Goal: Information Seeking & Learning: Understand process/instructions

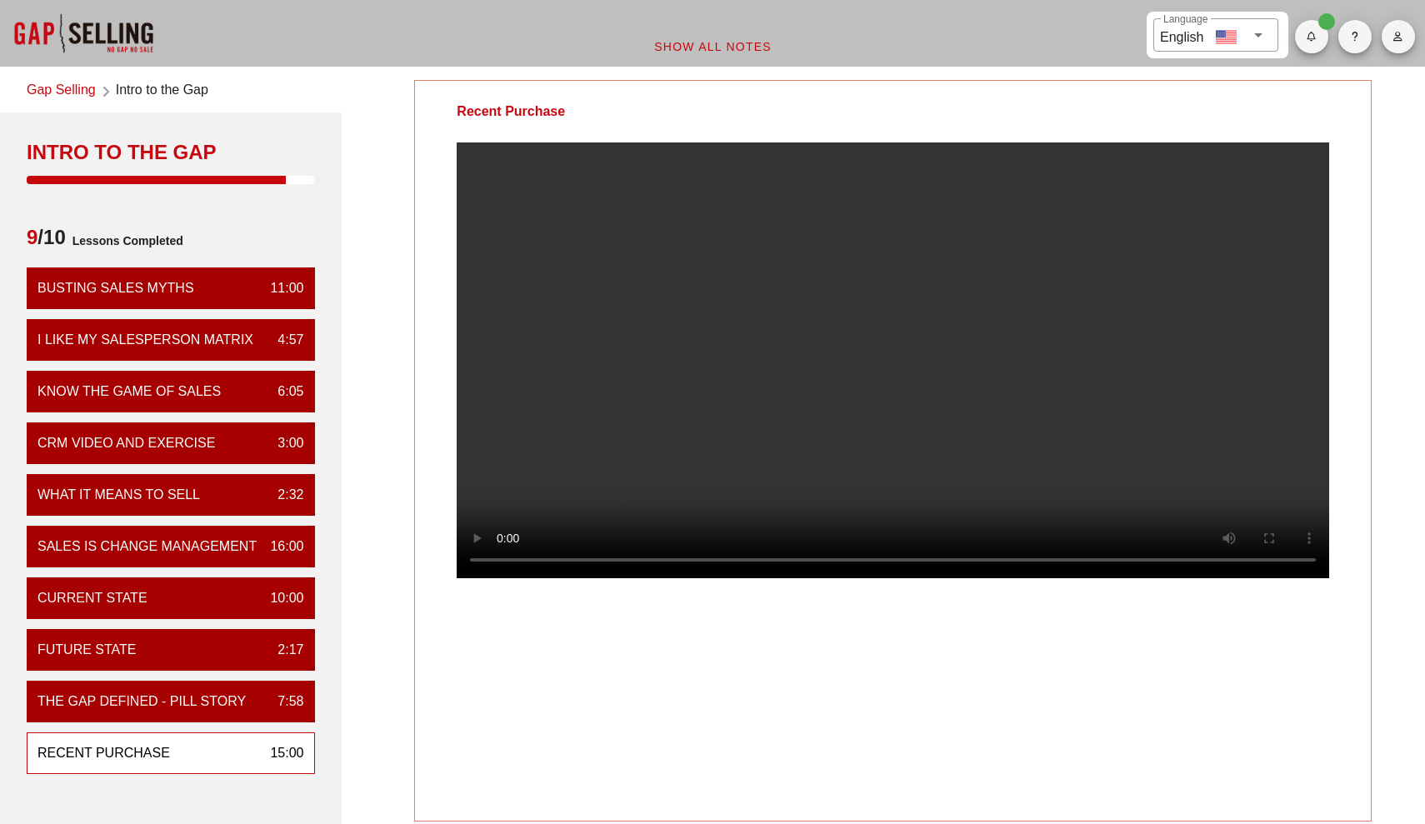
click at [837, 393] on video at bounding box center [893, 360] width 872 height 436
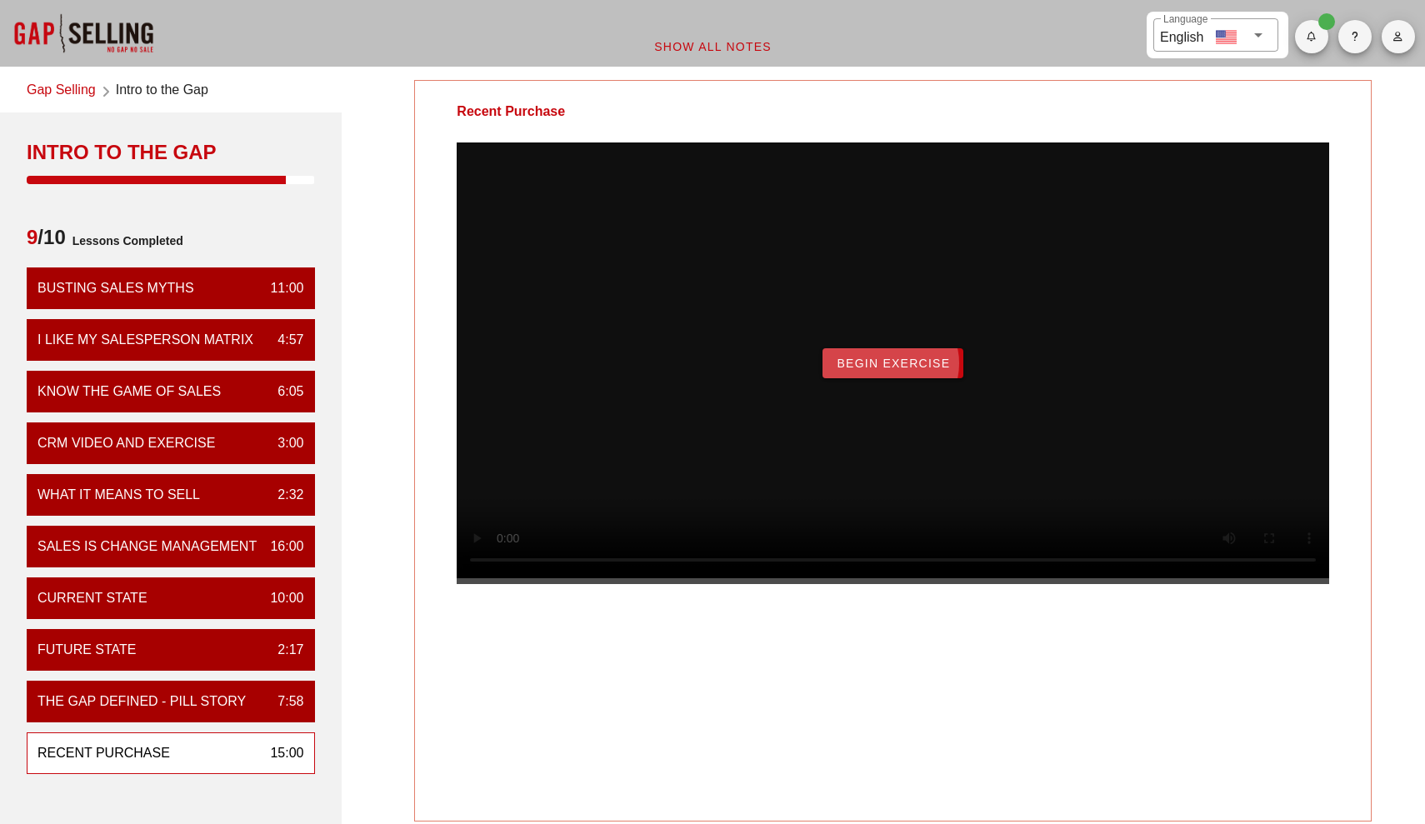
click at [937, 378] on button "Begin Exercise" at bounding box center [892, 363] width 141 height 30
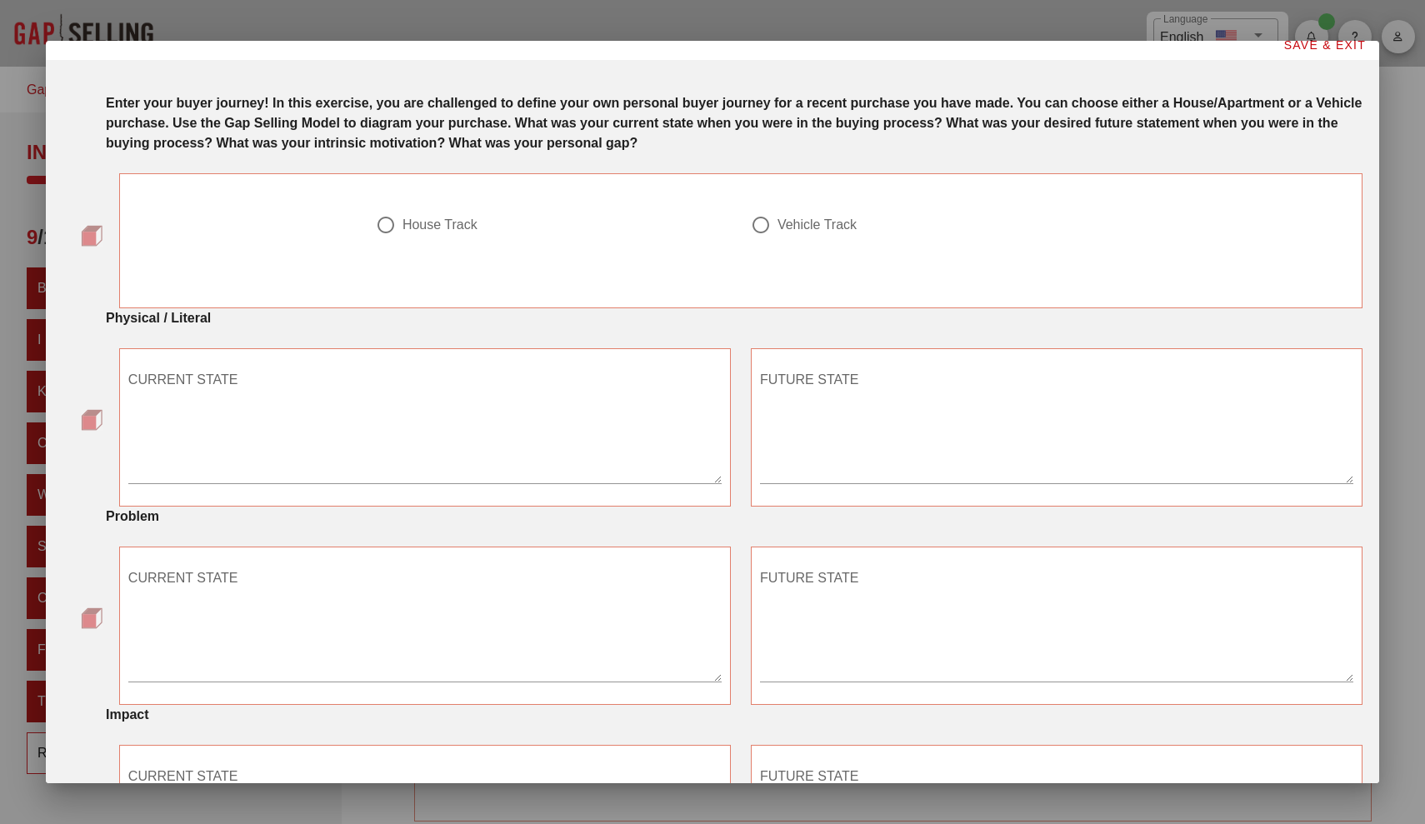
scroll to position [17, 0]
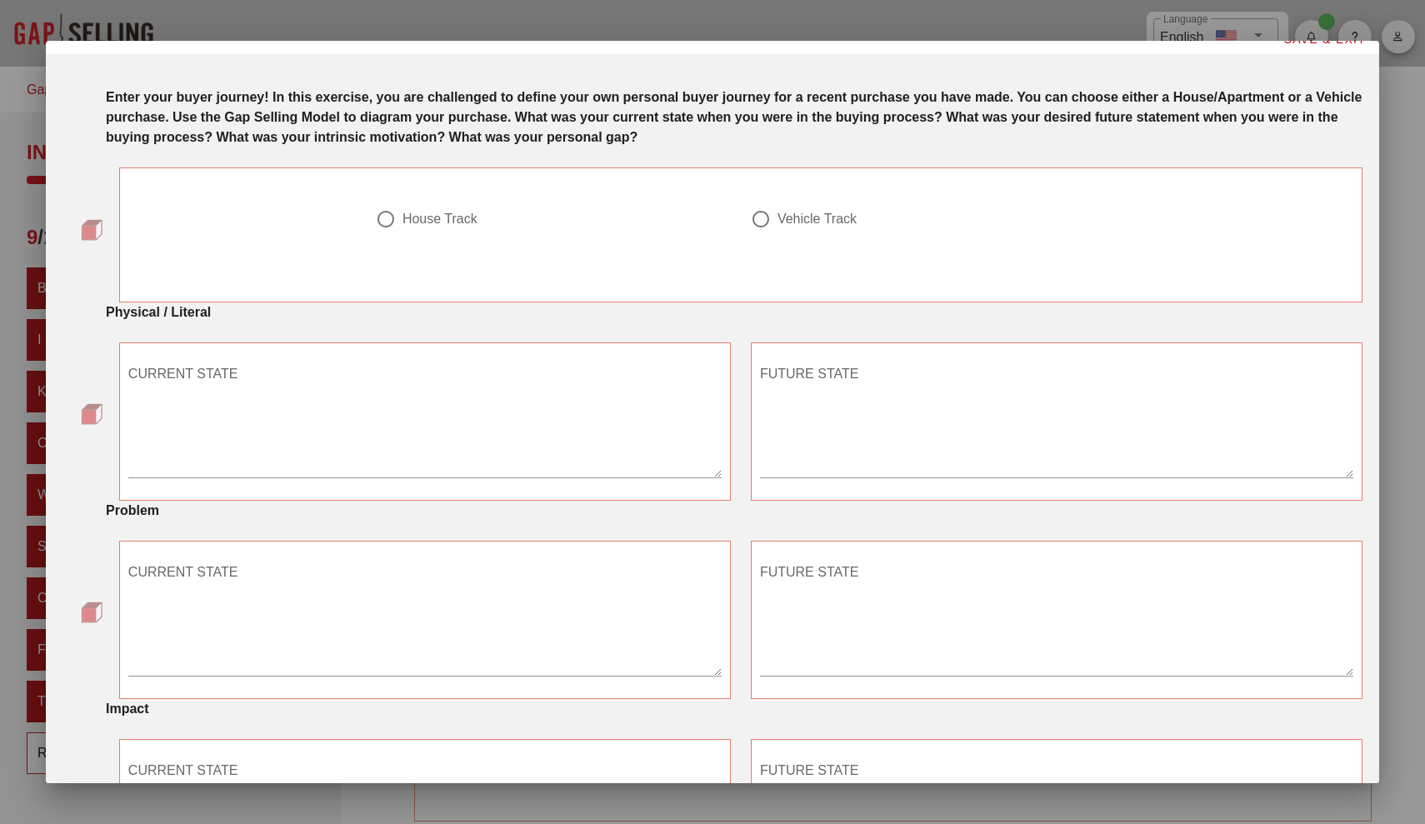
click at [771, 218] on div at bounding box center [761, 219] width 28 height 28
radio input "true"
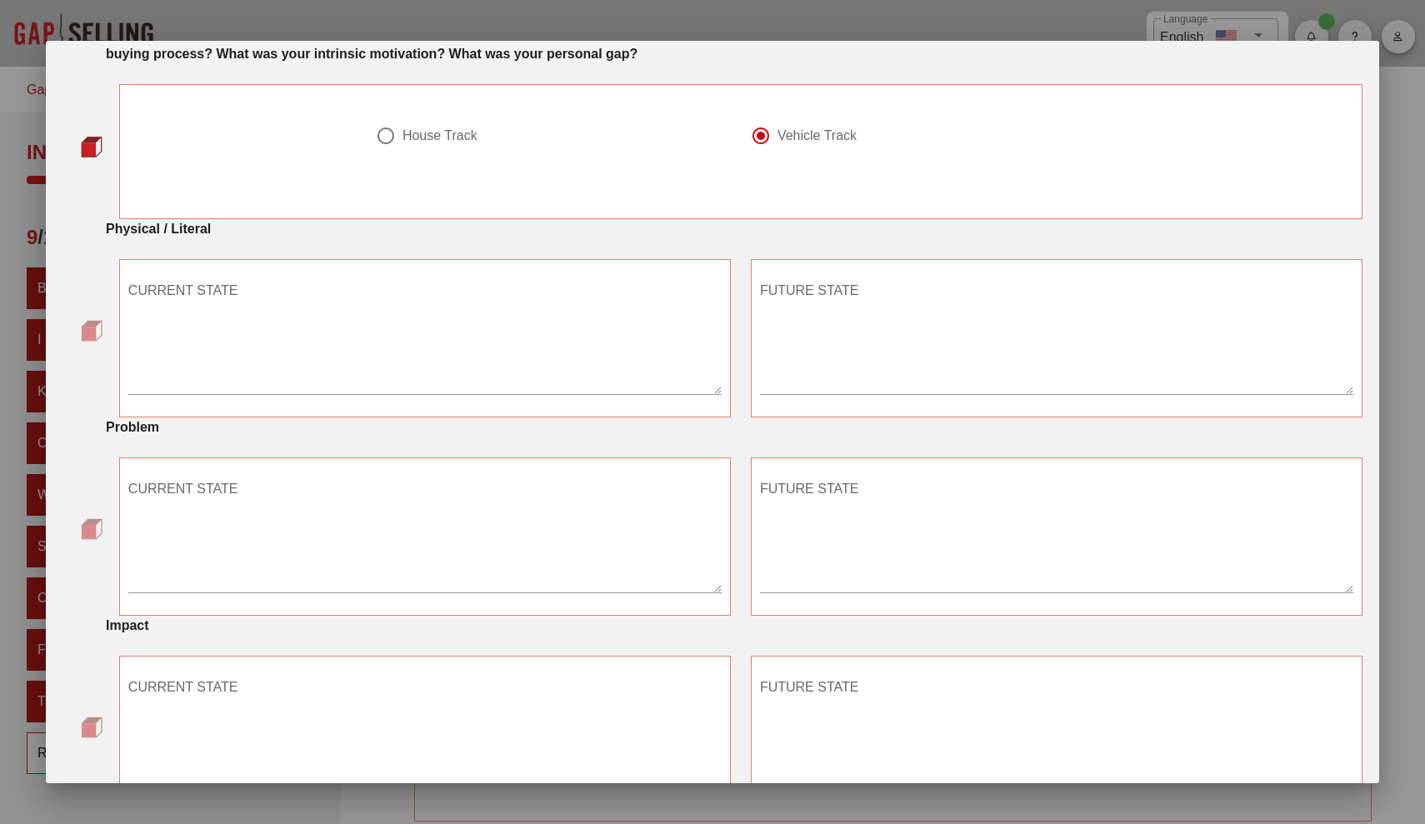
scroll to position [102, 0]
click at [674, 373] on textarea "CURRENT STATE" at bounding box center [424, 333] width 593 height 117
type textarea "Taking the bus to go to work"
click at [952, 336] on textarea "FUTURE STATE" at bounding box center [1056, 333] width 593 height 117
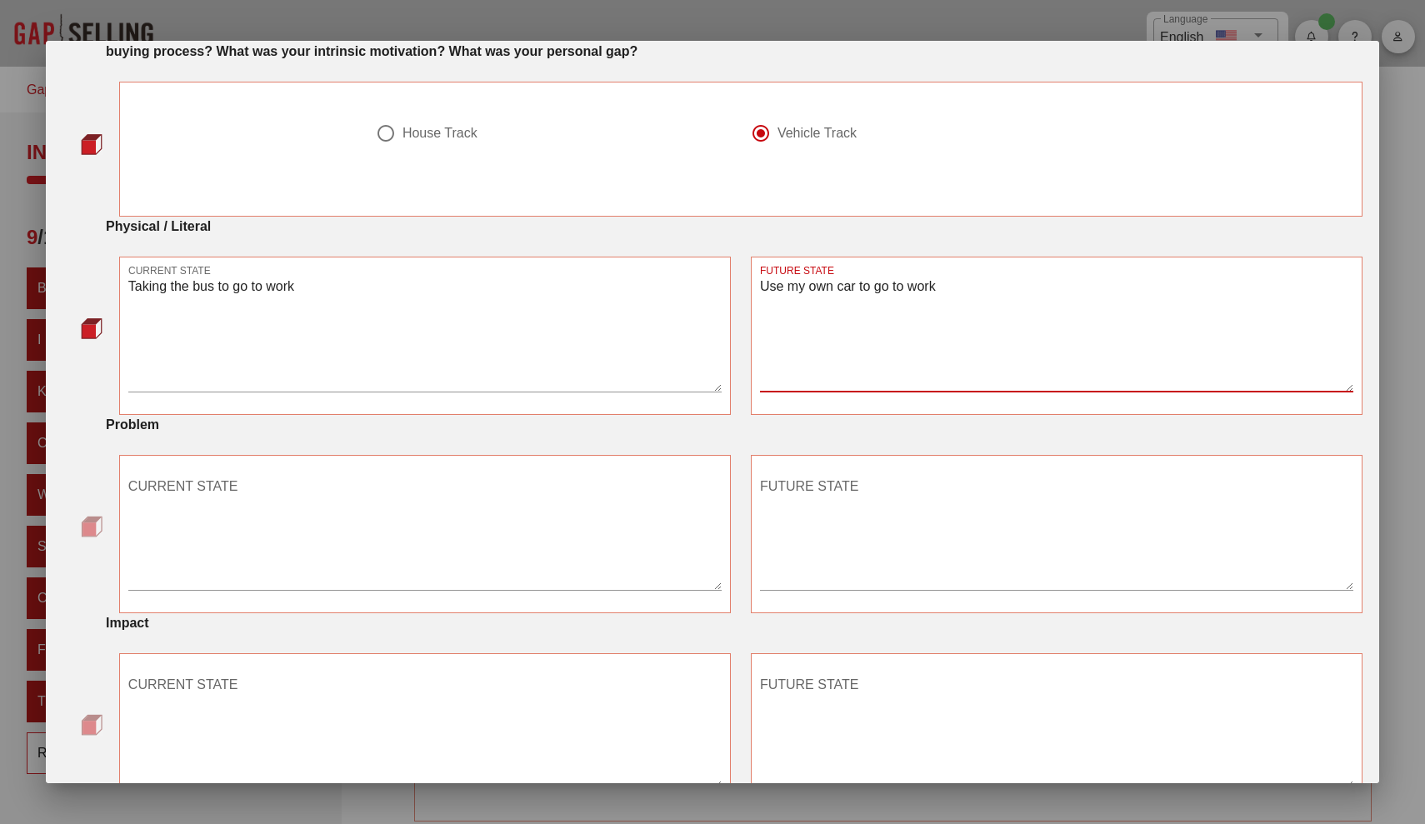
type textarea "Use my own car to go to work"
click at [297, 511] on textarea "CURRENT STATE" at bounding box center [424, 531] width 593 height 117
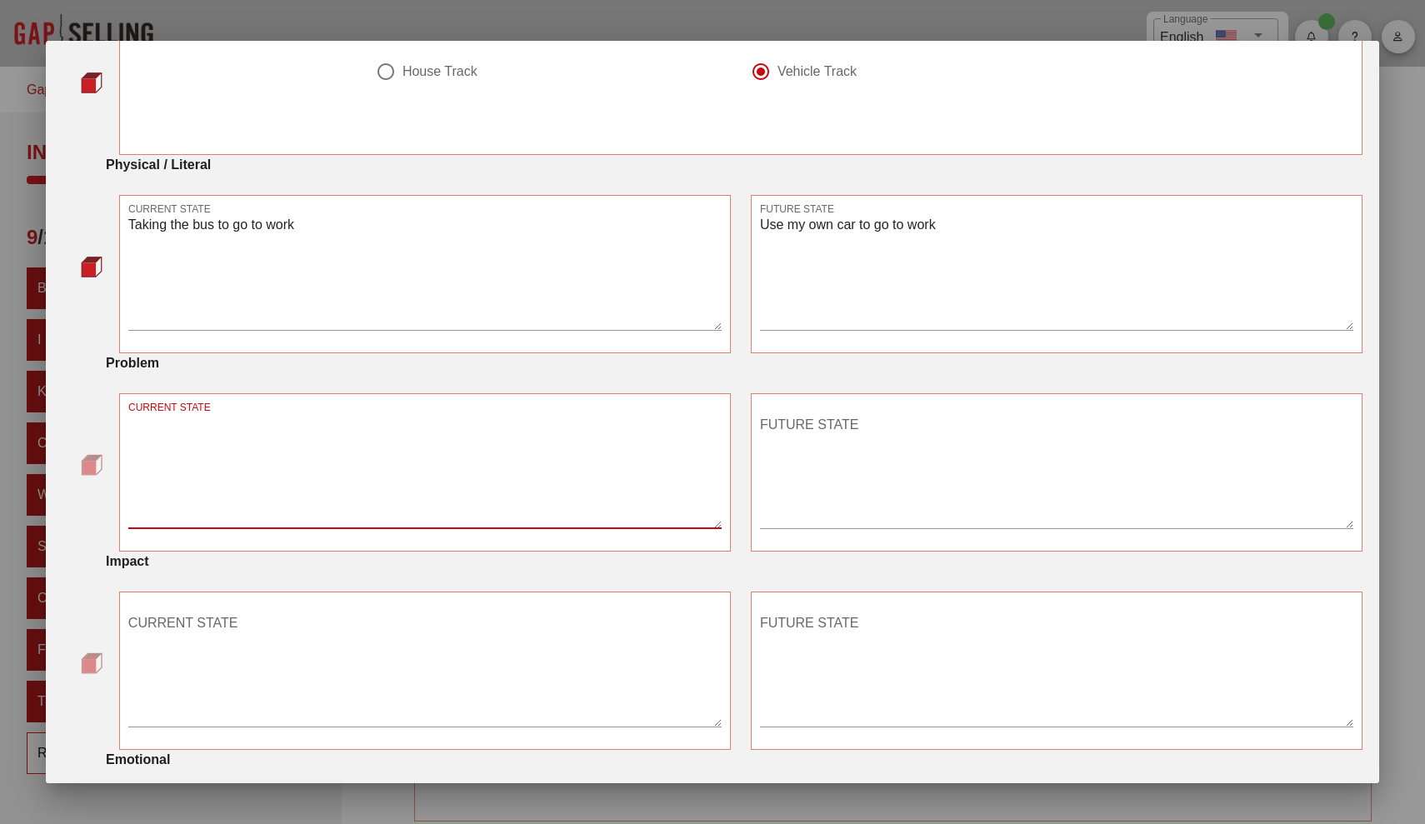
scroll to position [169, 0]
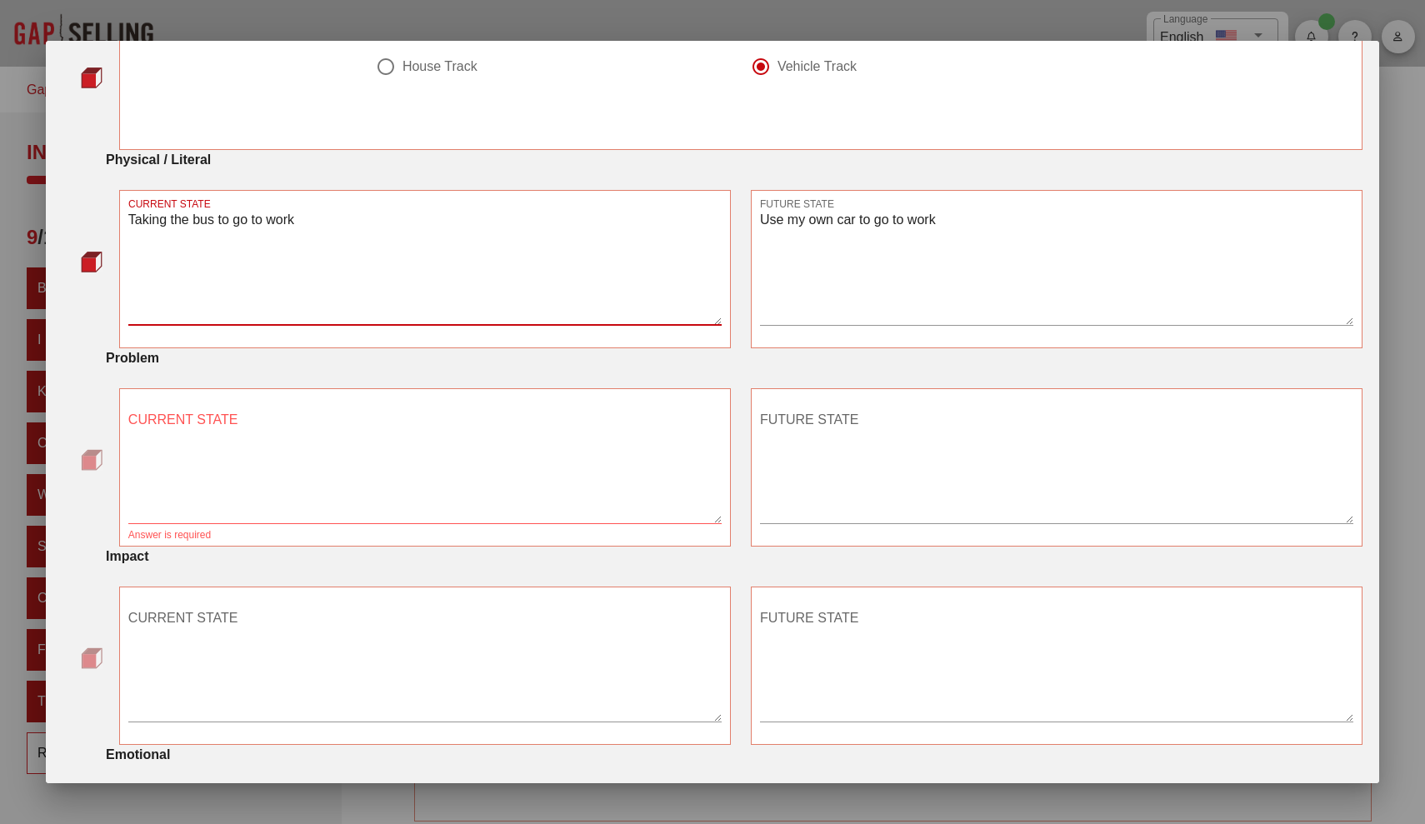
drag, startPoint x: 344, startPoint y: 237, endPoint x: 78, endPoint y: 149, distance: 279.8
click at [78, 149] on div "Enter your buyer journey! In this exercise, you are challenged to define your o…" at bounding box center [712, 662] width 1300 height 1508
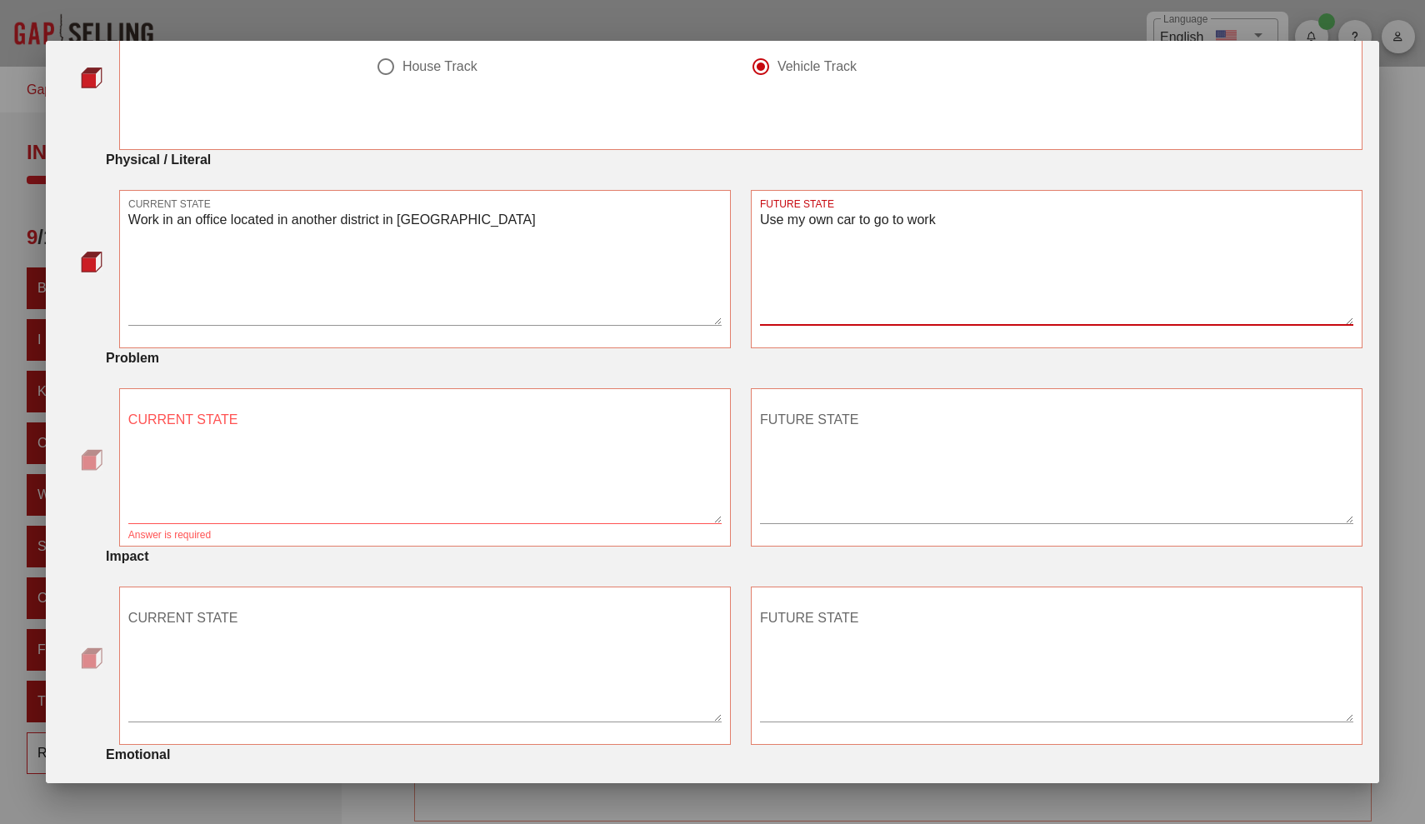
drag, startPoint x: 980, startPoint y: 225, endPoint x: 687, endPoint y: 232, distance: 293.4
click at [687, 232] on div "CURRENT STATE Work in an office located in another district in Sofia FUTURE STA…" at bounding box center [740, 269] width 1263 height 178
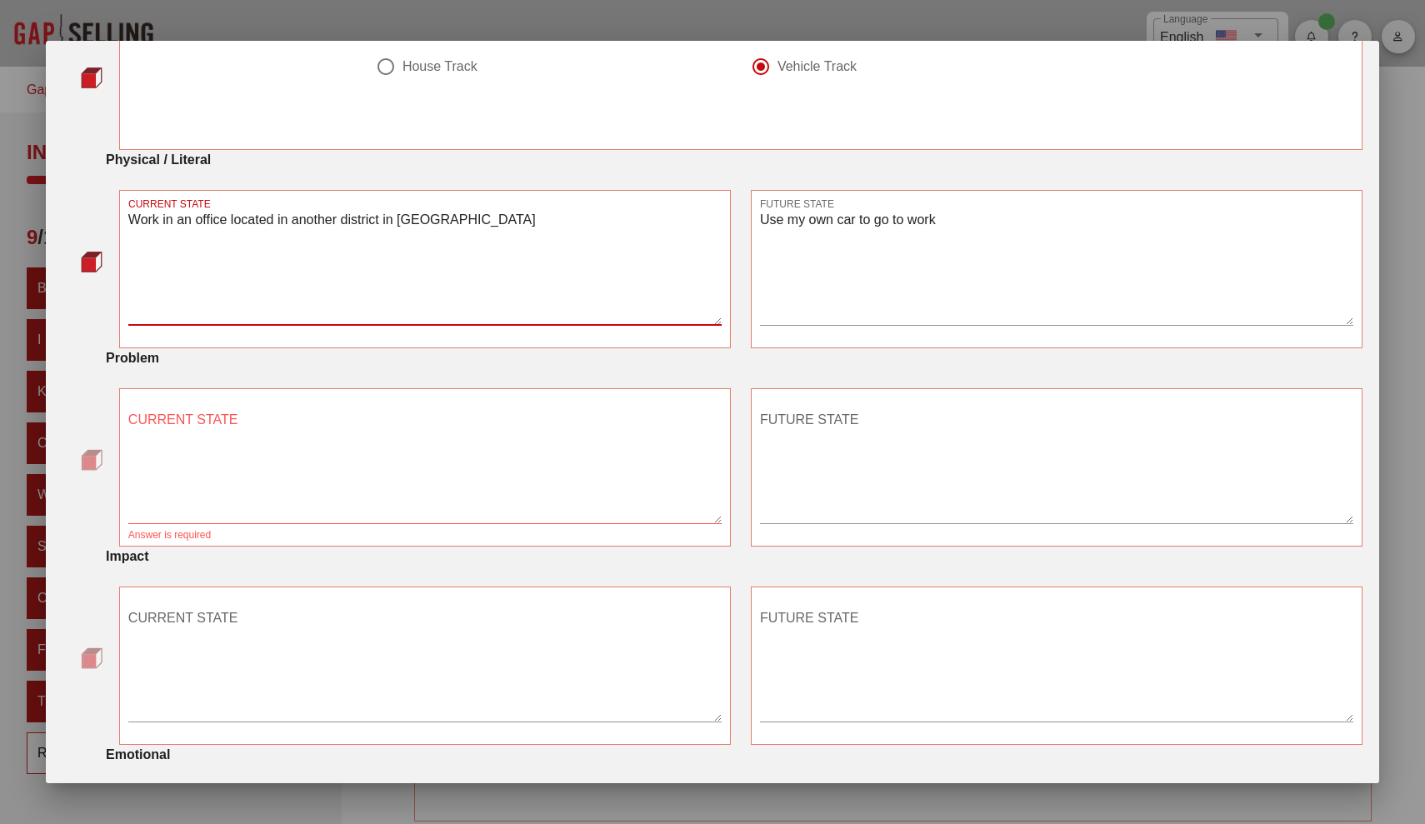
drag, startPoint x: 522, startPoint y: 223, endPoint x: 123, endPoint y: 199, distance: 399.0
click at [123, 199] on div "CURRENT STATE Work in an office located in another district in Sofia" at bounding box center [425, 269] width 612 height 158
type textarea "I take the bus to go to work. My office is located 1h30 min away from my home b…"
click at [800, 230] on textarea "Use my own car to go to work" at bounding box center [1056, 266] width 593 height 117
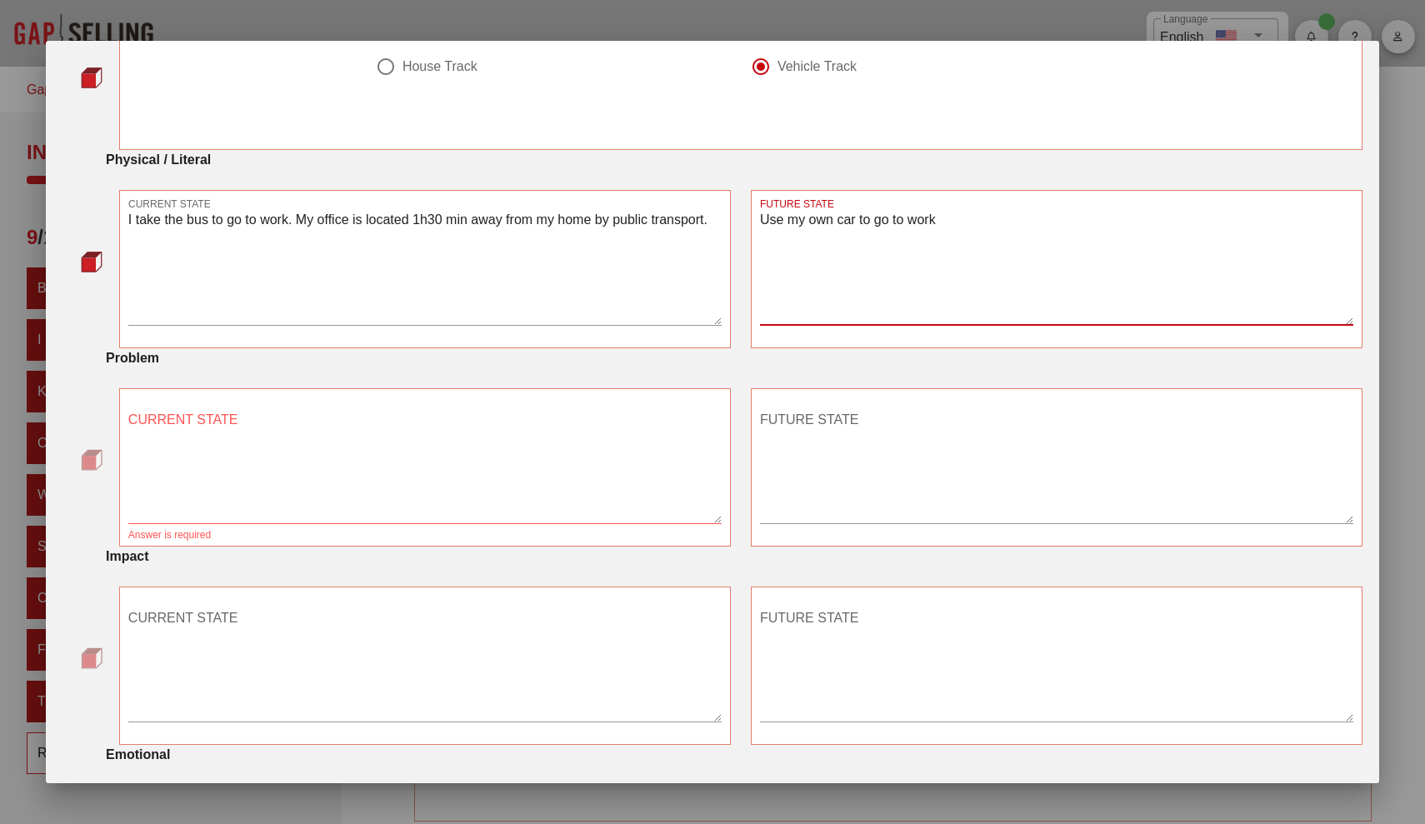
click at [800, 230] on textarea "Use my own car to go to work" at bounding box center [1056, 266] width 593 height 117
click at [954, 246] on textarea "Use my own car to go to work" at bounding box center [1056, 266] width 593 height 117
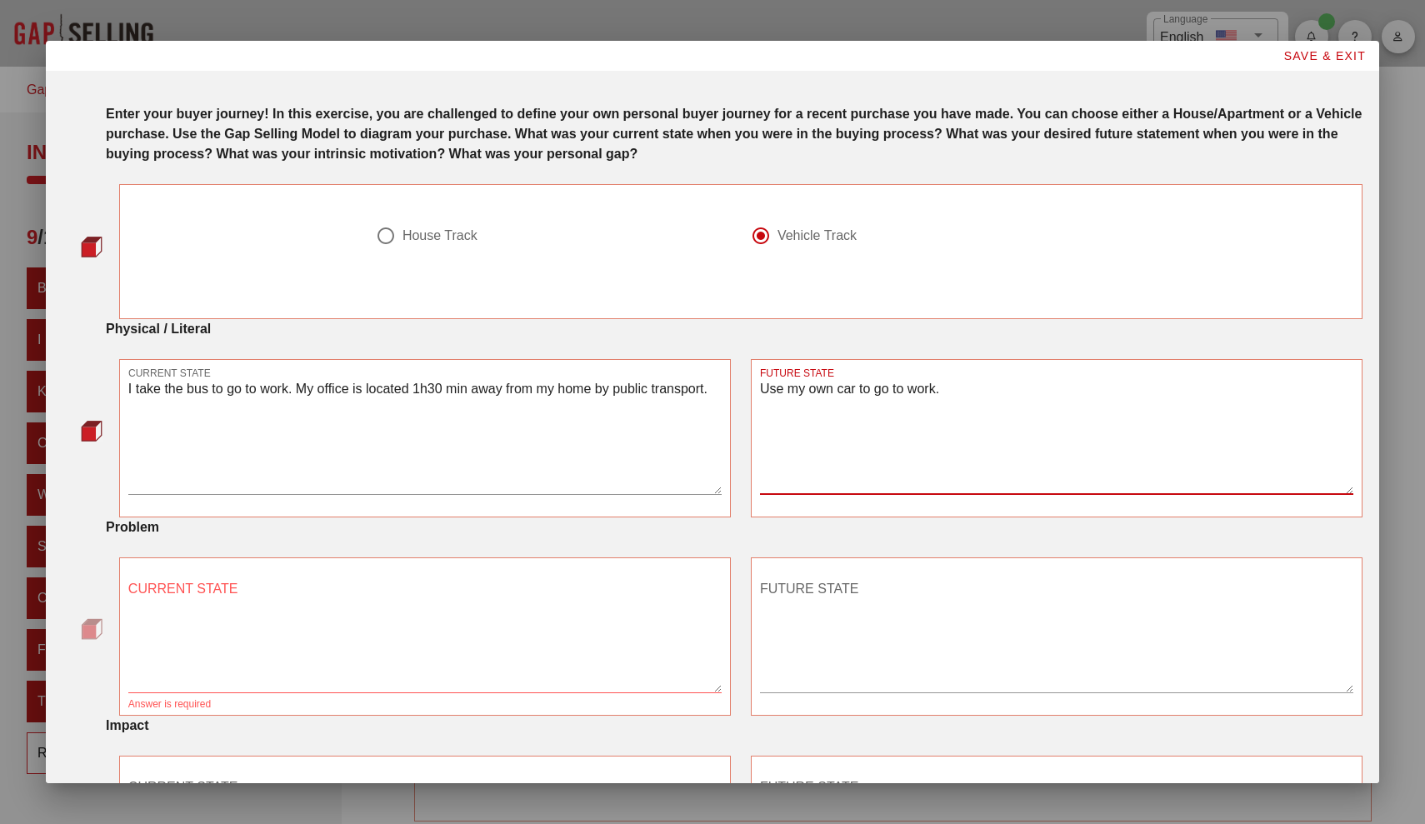
scroll to position [0, 0]
drag, startPoint x: 971, startPoint y: 402, endPoint x: 572, endPoint y: 391, distance: 398.4
type textarea "Use my own car to go to work."
click at [572, 391] on div "CURRENT STATE I take the bus to go to work. My office is located 1h30 min away …" at bounding box center [740, 438] width 1263 height 178
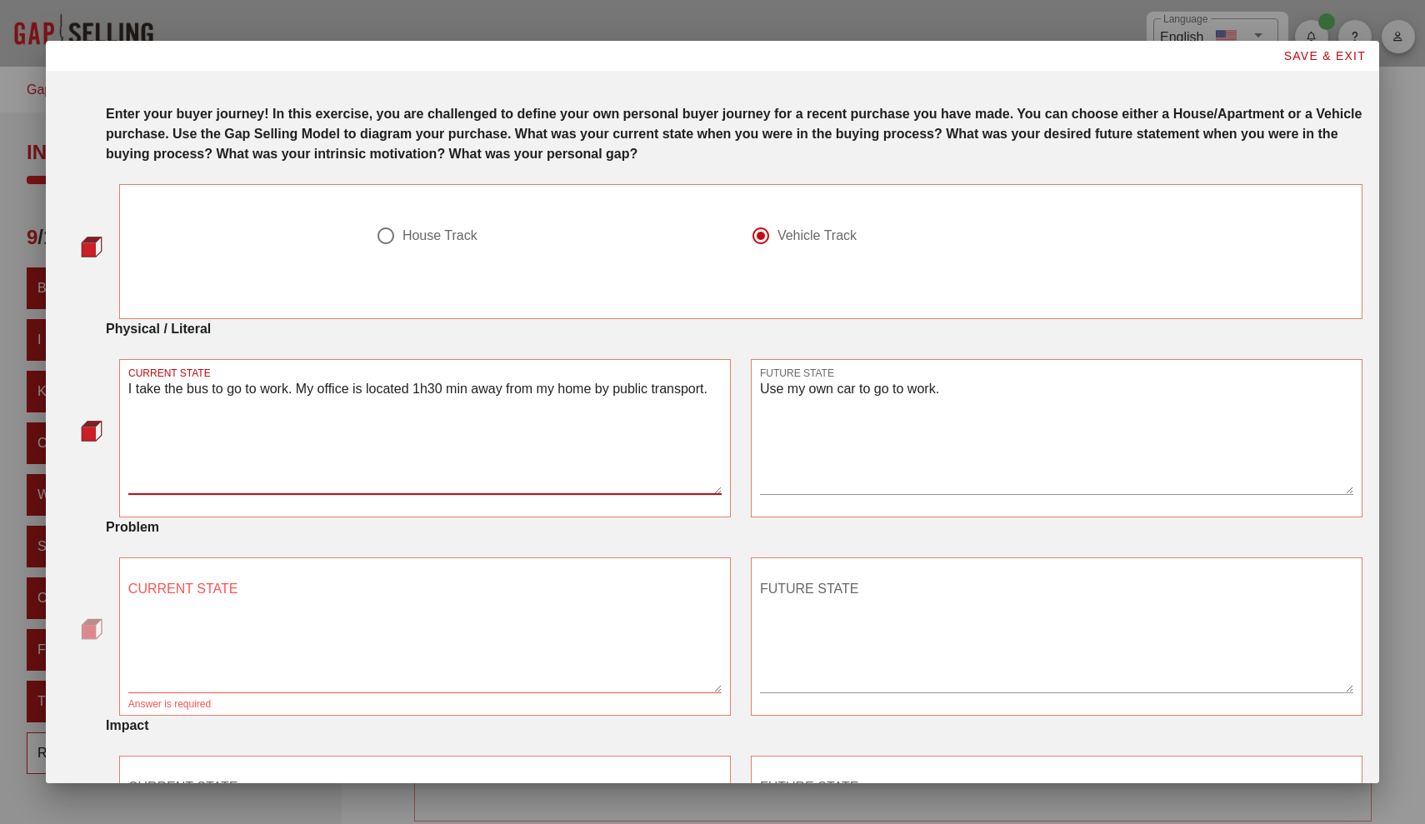
drag, startPoint x: 696, startPoint y: 394, endPoint x: 263, endPoint y: 347, distance: 435.0
click at [263, 347] on div "Physical / Literal CURRENT STATE I take the bus to go to work. My office is loc…" at bounding box center [712, 418] width 1300 height 198
type textarea "transport."
drag, startPoint x: 250, startPoint y: 412, endPoint x: 80, endPoint y: 333, distance: 187.2
click at [83, 333] on div "Physical / Literal CURRENT STATE transport. FUTURE STATE Use my own car to go t…" at bounding box center [712, 418] width 1300 height 198
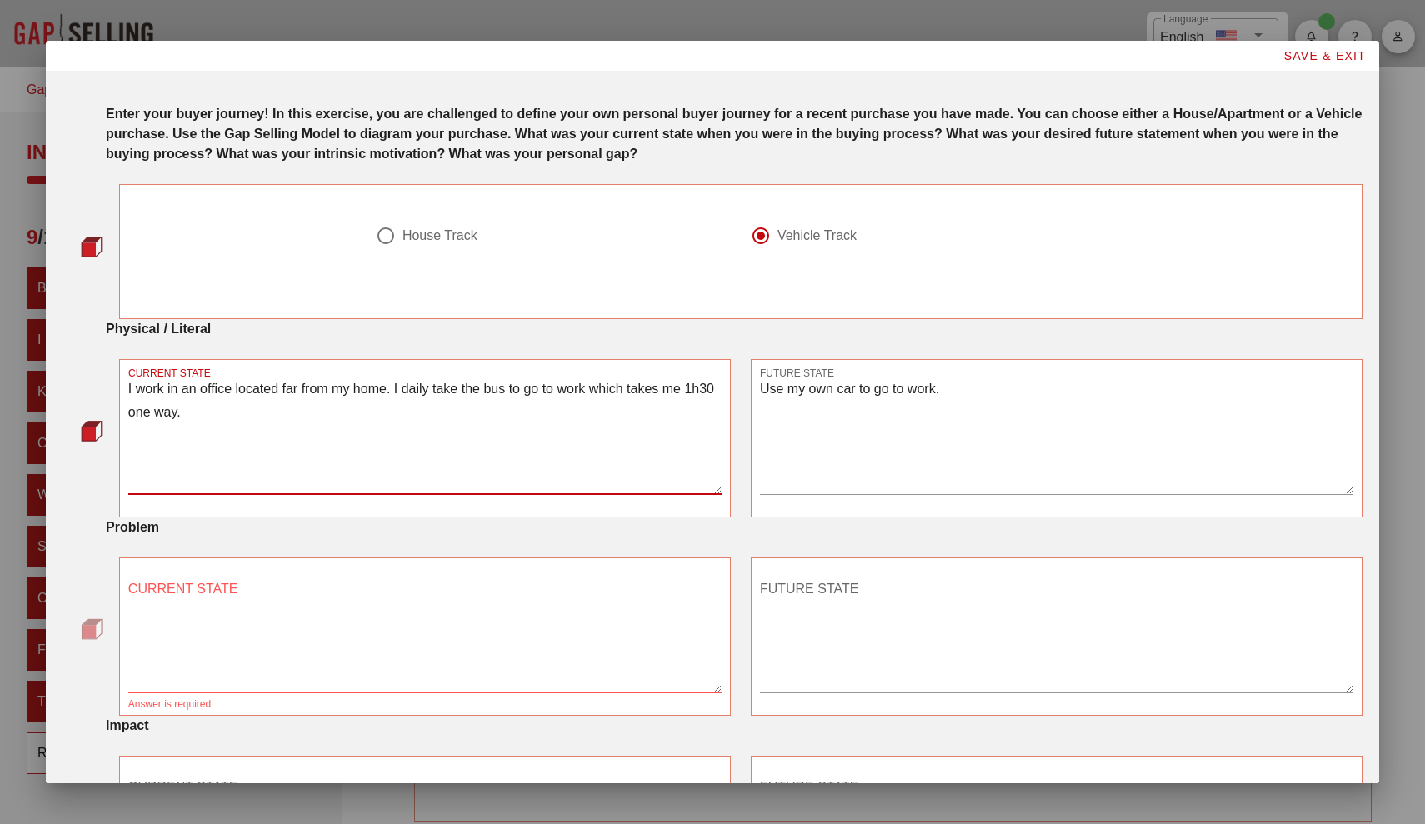
type textarea "I work in an office located far from my home. I daily take the bus to go to wor…"
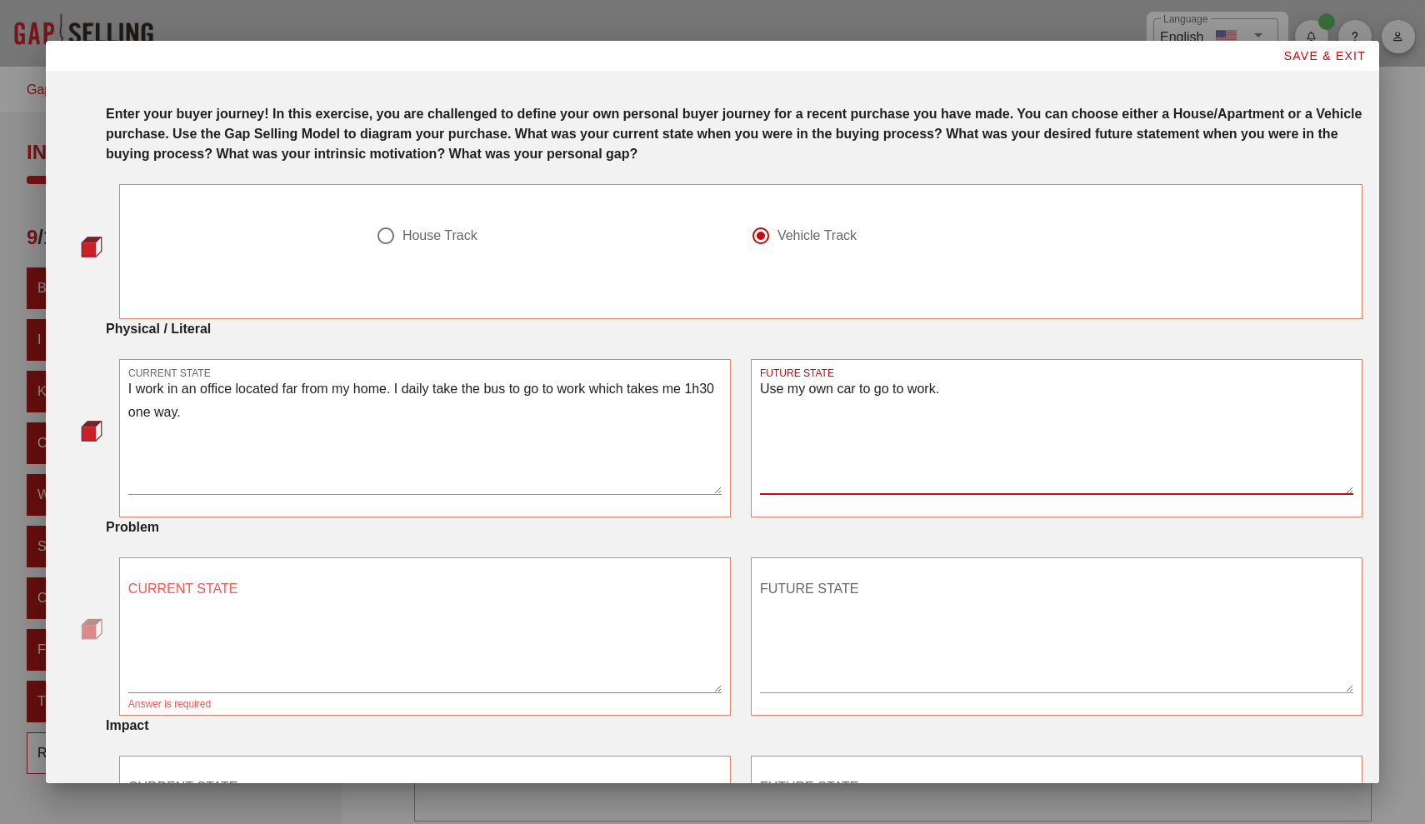
click at [975, 382] on textarea "Use my own car to go to work." at bounding box center [1056, 435] width 593 height 117
click at [973, 391] on textarea "Use my own car to go to work." at bounding box center [1056, 435] width 593 height 117
type textarea "Use my own car to go to work and save t least 40 mins each way."
click at [251, 628] on textarea "CURRENT STATE" at bounding box center [424, 634] width 593 height 117
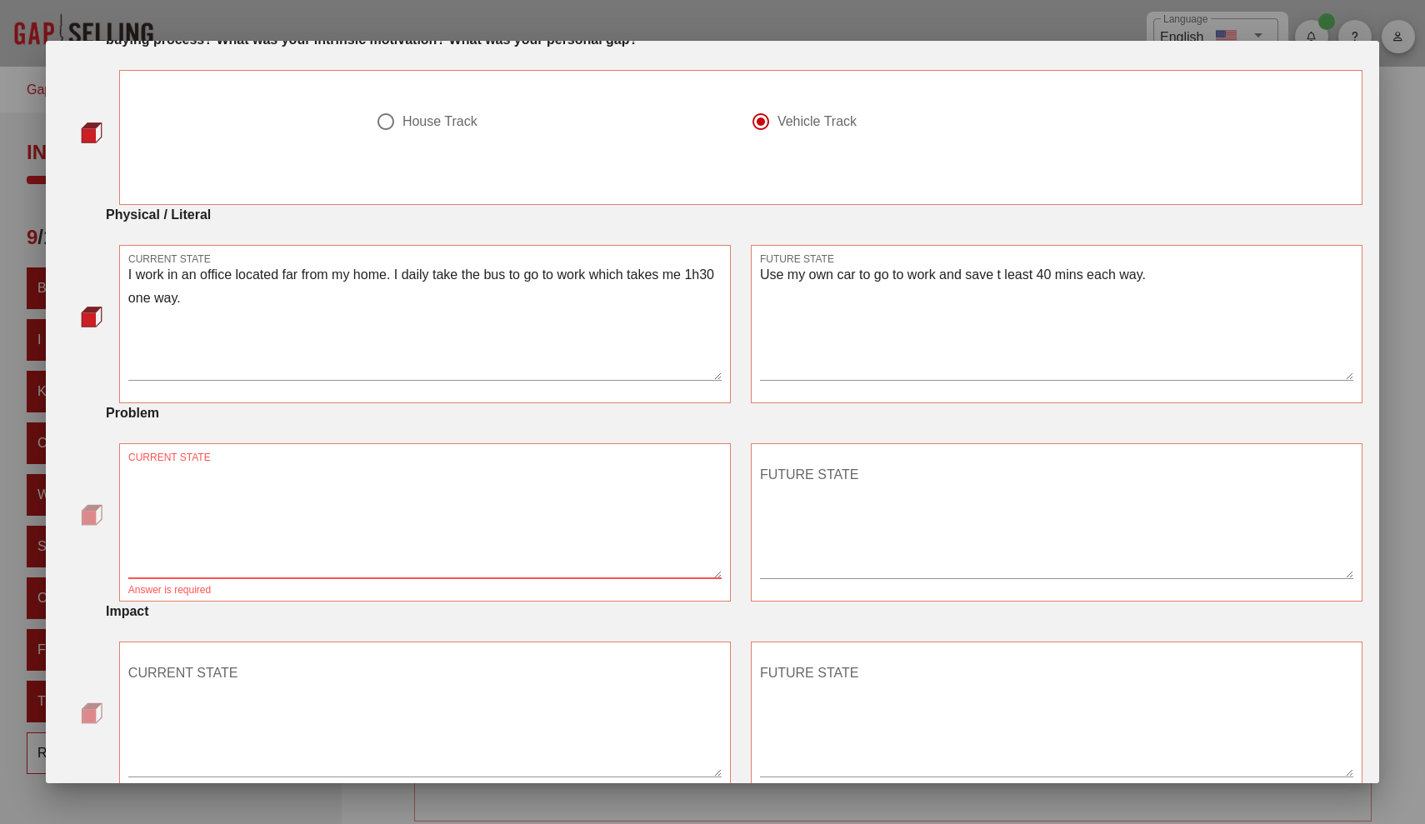
scroll to position [129, 0]
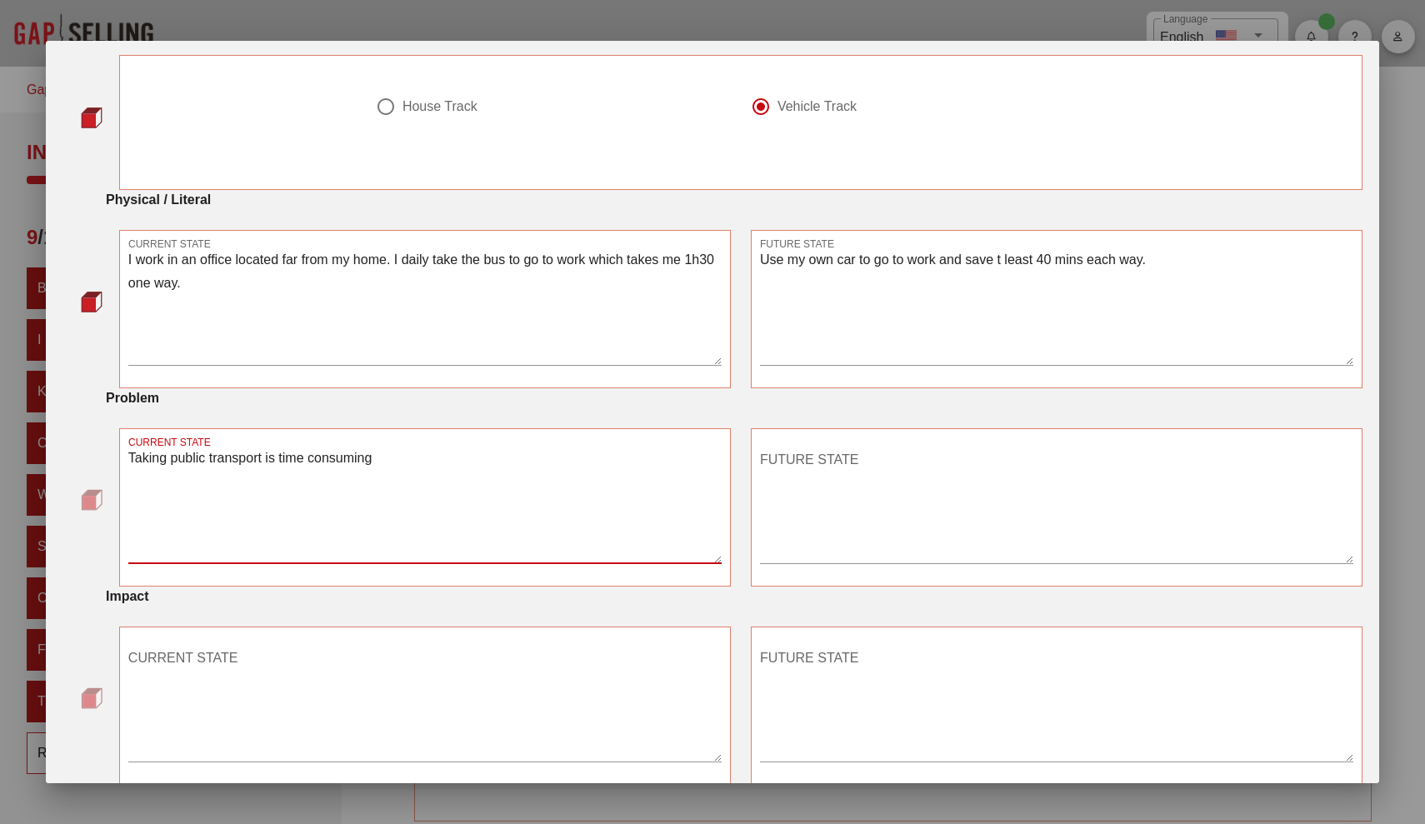
type textarea "Taking public transport is time consuming"
click at [802, 488] on textarea "FUTURE STATE" at bounding box center [1056, 505] width 593 height 117
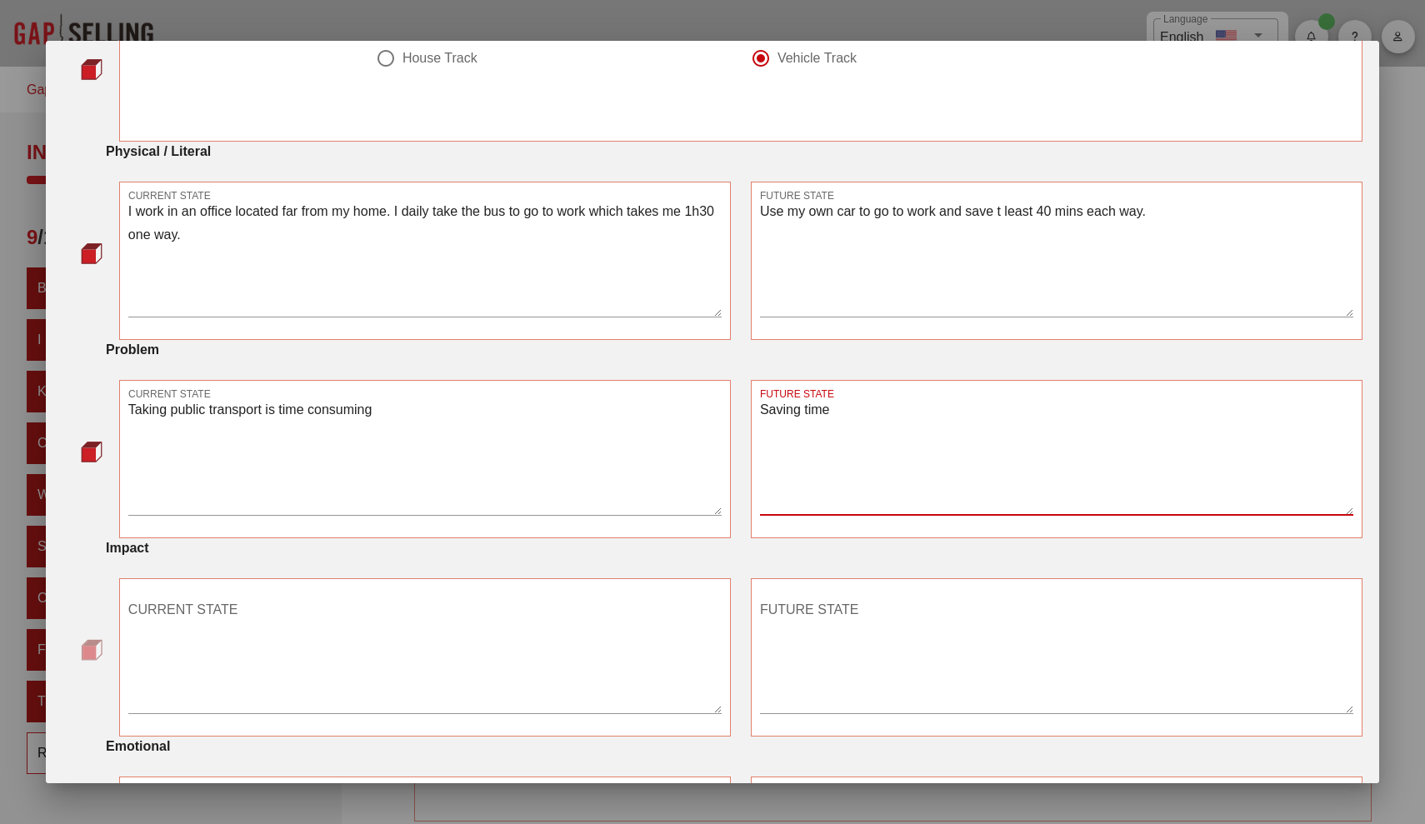
scroll to position [189, 0]
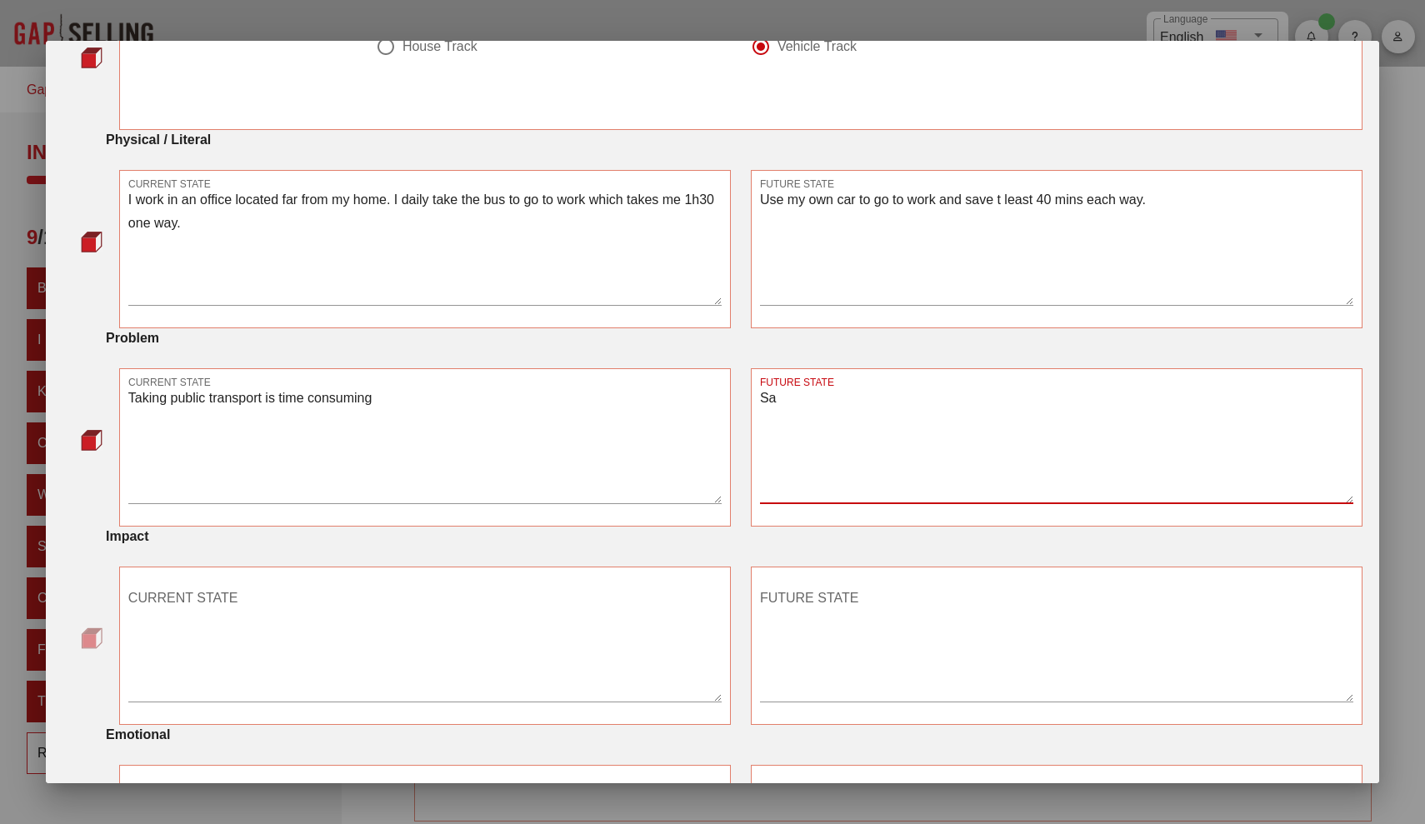
type textarea "Sa"
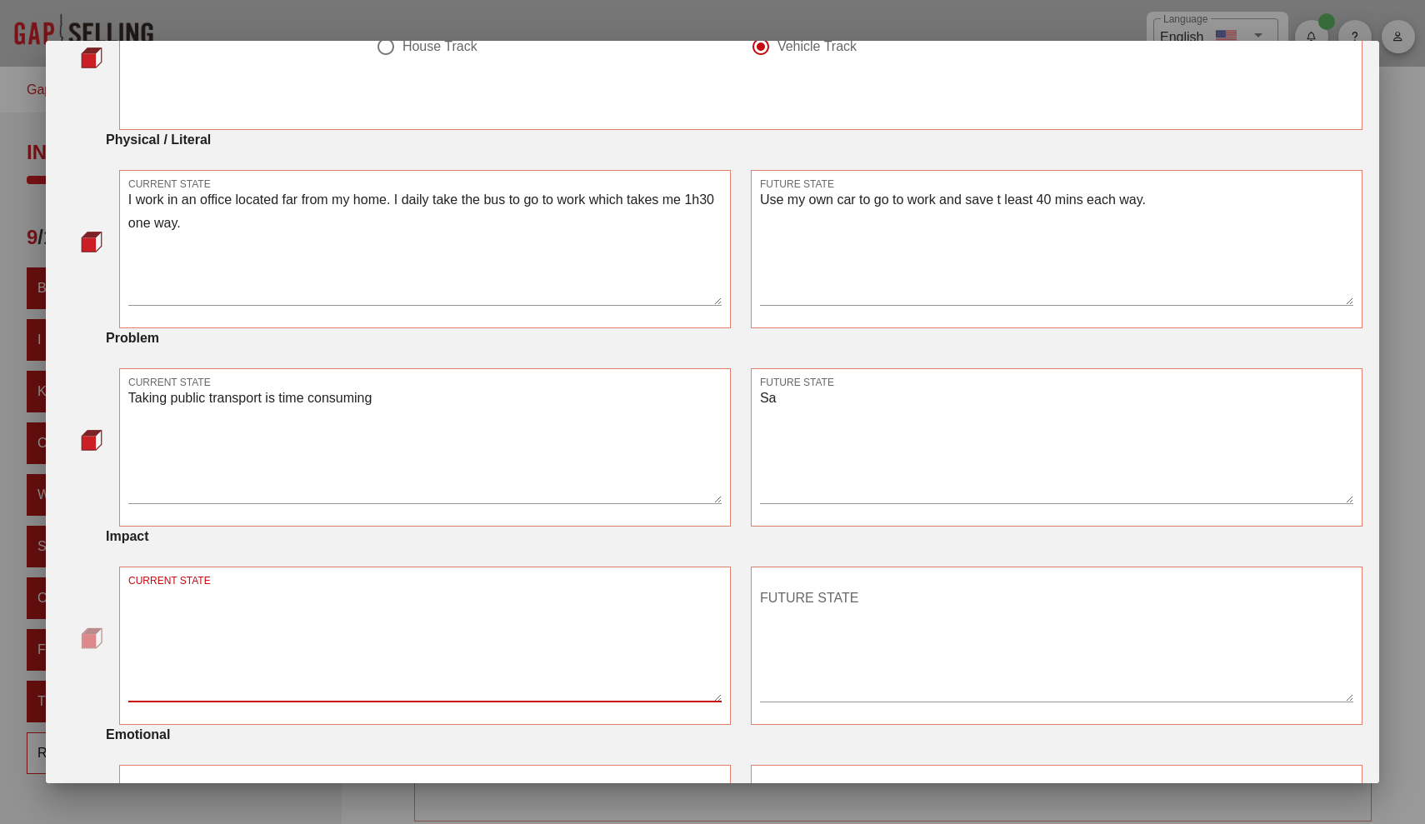
click at [287, 651] on textarea "CURRENT STATE" at bounding box center [424, 643] width 593 height 117
click at [262, 603] on textarea "I want to save money going to the office" at bounding box center [424, 643] width 593 height 117
click at [238, 600] on textarea "I want to save money going to the office" at bounding box center [424, 643] width 593 height 117
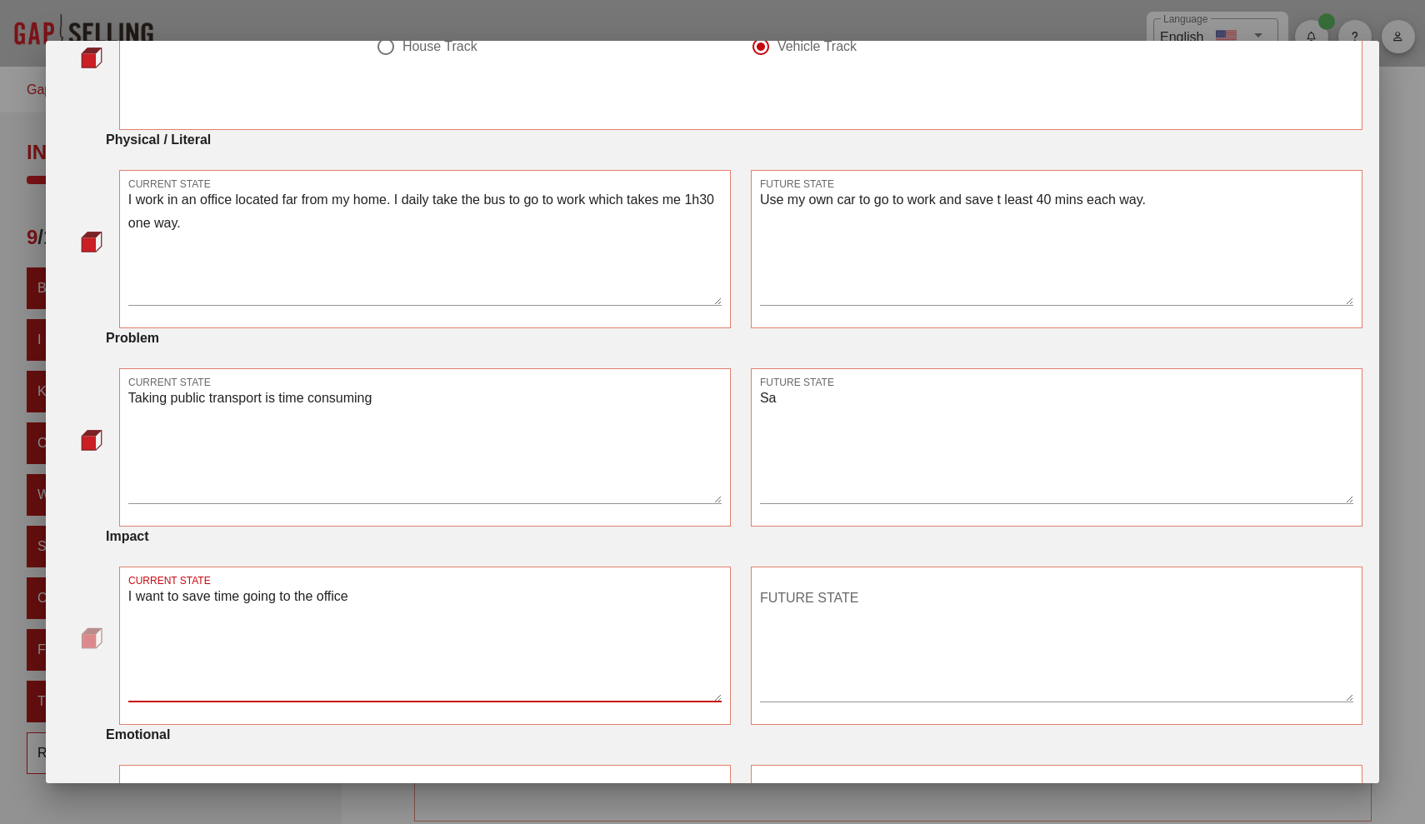
click at [395, 597] on textarea "I want to save time going to the office" at bounding box center [424, 643] width 593 height 117
type textarea "I want to save time going to the office every day"
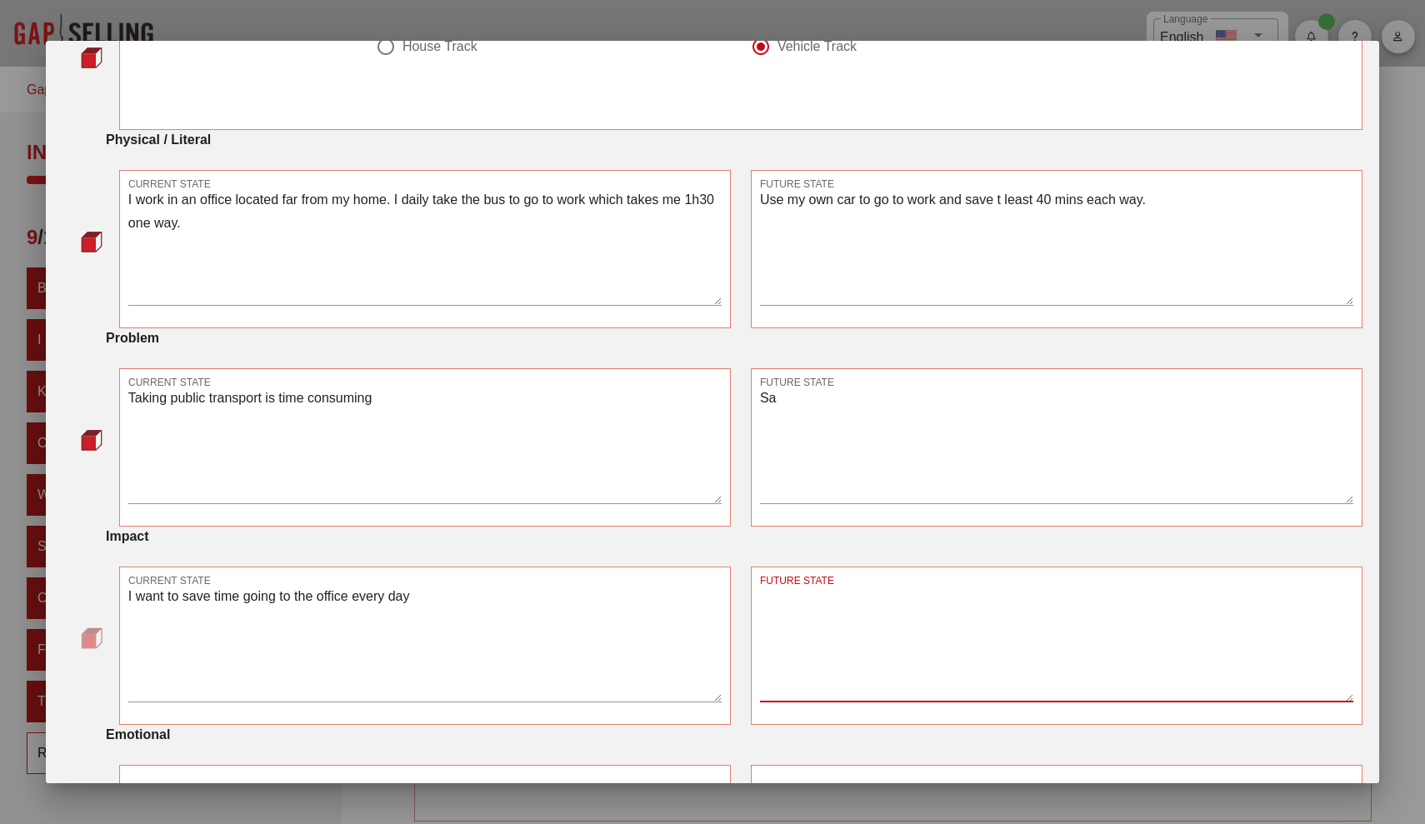
click at [808, 589] on div "FUTURE STATE" at bounding box center [1056, 643] width 593 height 117
click at [788, 397] on textarea "Sa" at bounding box center [1056, 445] width 593 height 117
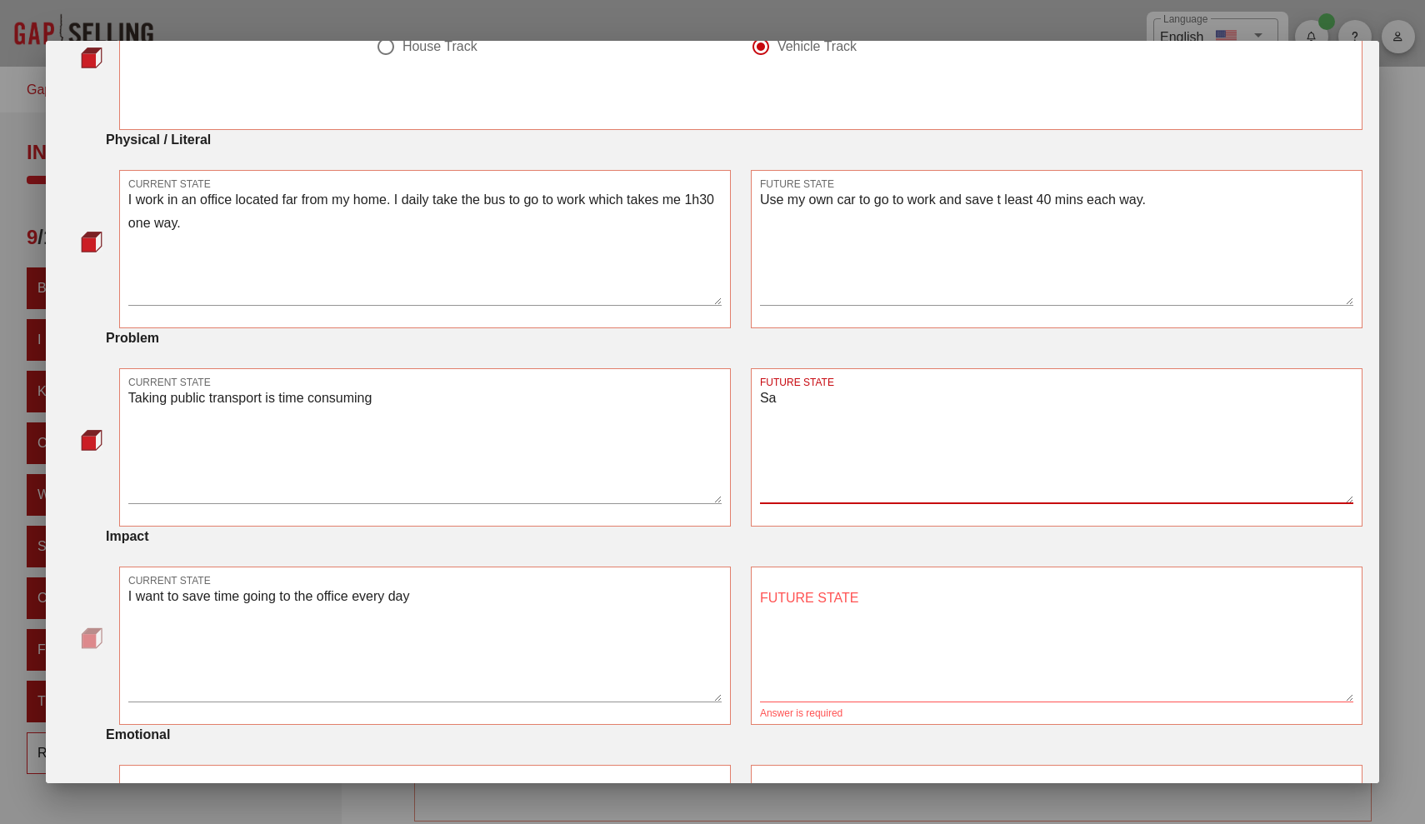
type textarea "S"
click at [830, 614] on textarea "FUTURE STATE" at bounding box center [1056, 643] width 593 height 117
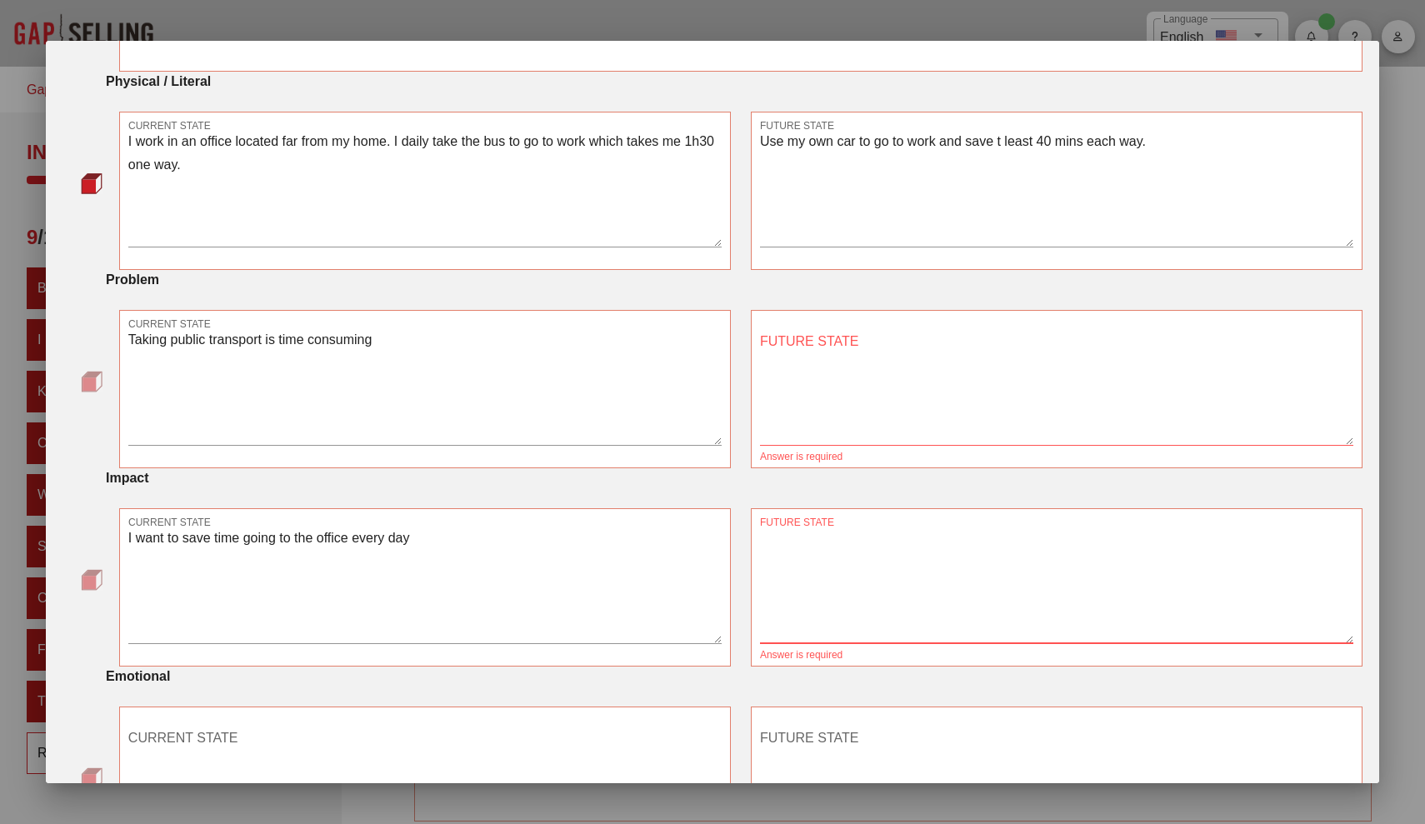
scroll to position [251, 0]
type textarea "I"
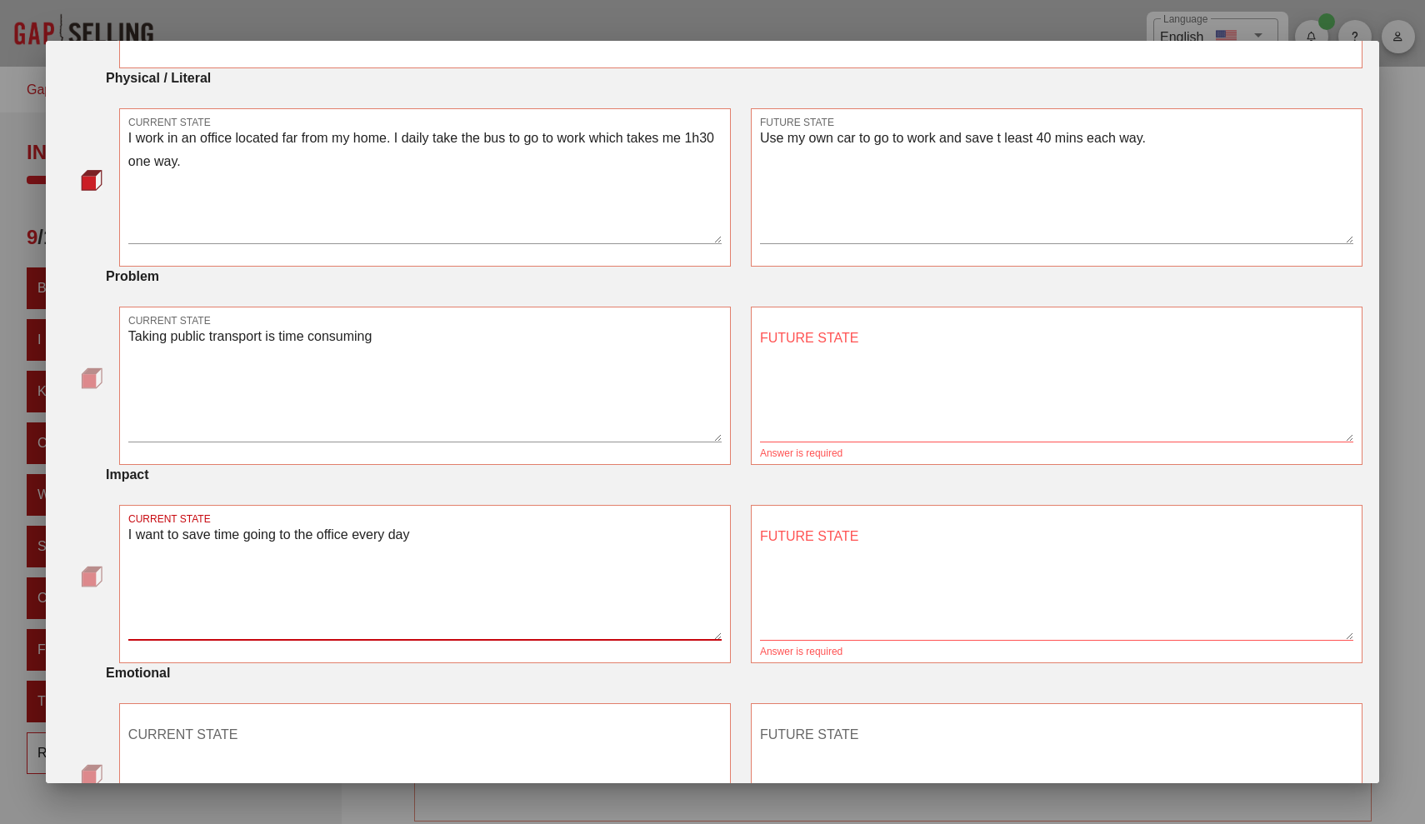
drag, startPoint x: 574, startPoint y: 547, endPoint x: 182, endPoint y: 528, distance: 392.1
click at [182, 528] on textarea "I want to save time going to the office every day" at bounding box center [424, 581] width 593 height 117
click at [148, 548] on textarea "I want to save time going to the office every day" at bounding box center [424, 581] width 593 height 117
drag, startPoint x: 185, startPoint y: 536, endPoint x: 69, endPoint y: 541, distance: 115.9
click at [69, 541] on div "CURRENT STATE I want to save time going to the office every day FUTURE STATE An…" at bounding box center [712, 584] width 1300 height 158
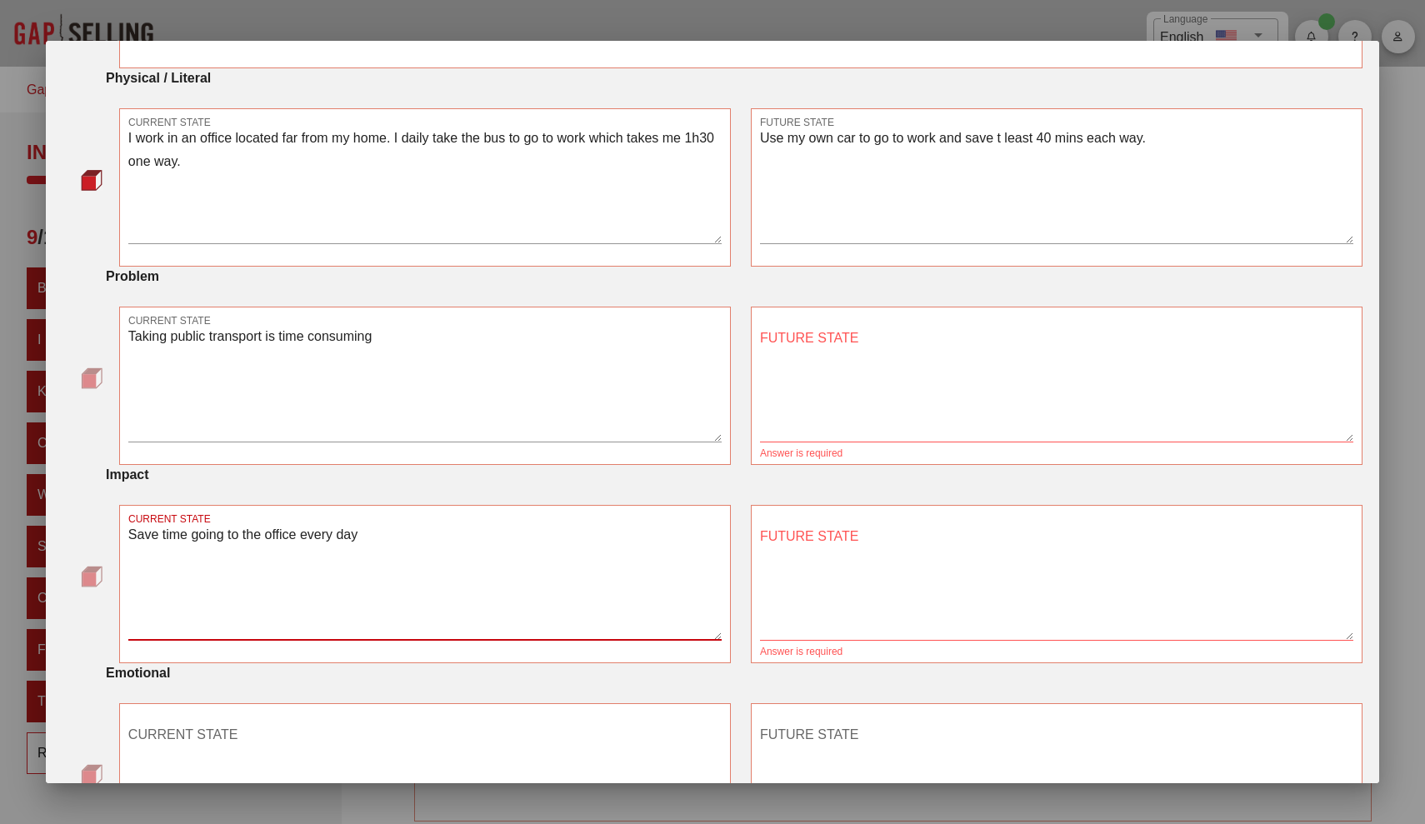
click at [636, 603] on textarea "Save time going to the office every day" at bounding box center [424, 581] width 593 height 117
click at [837, 557] on textarea "FUTURE STATE" at bounding box center [1056, 581] width 593 height 117
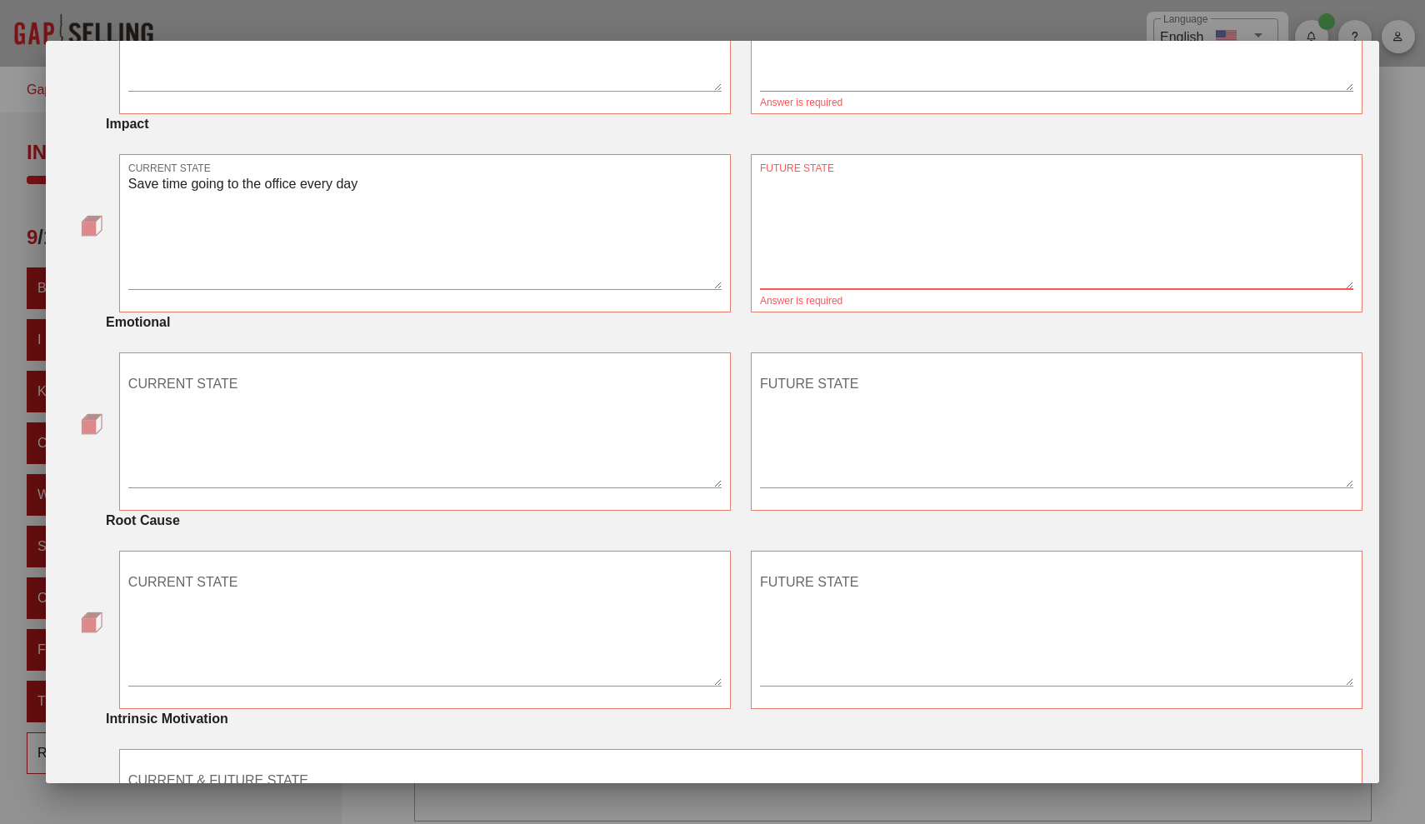
scroll to position [562, 0]
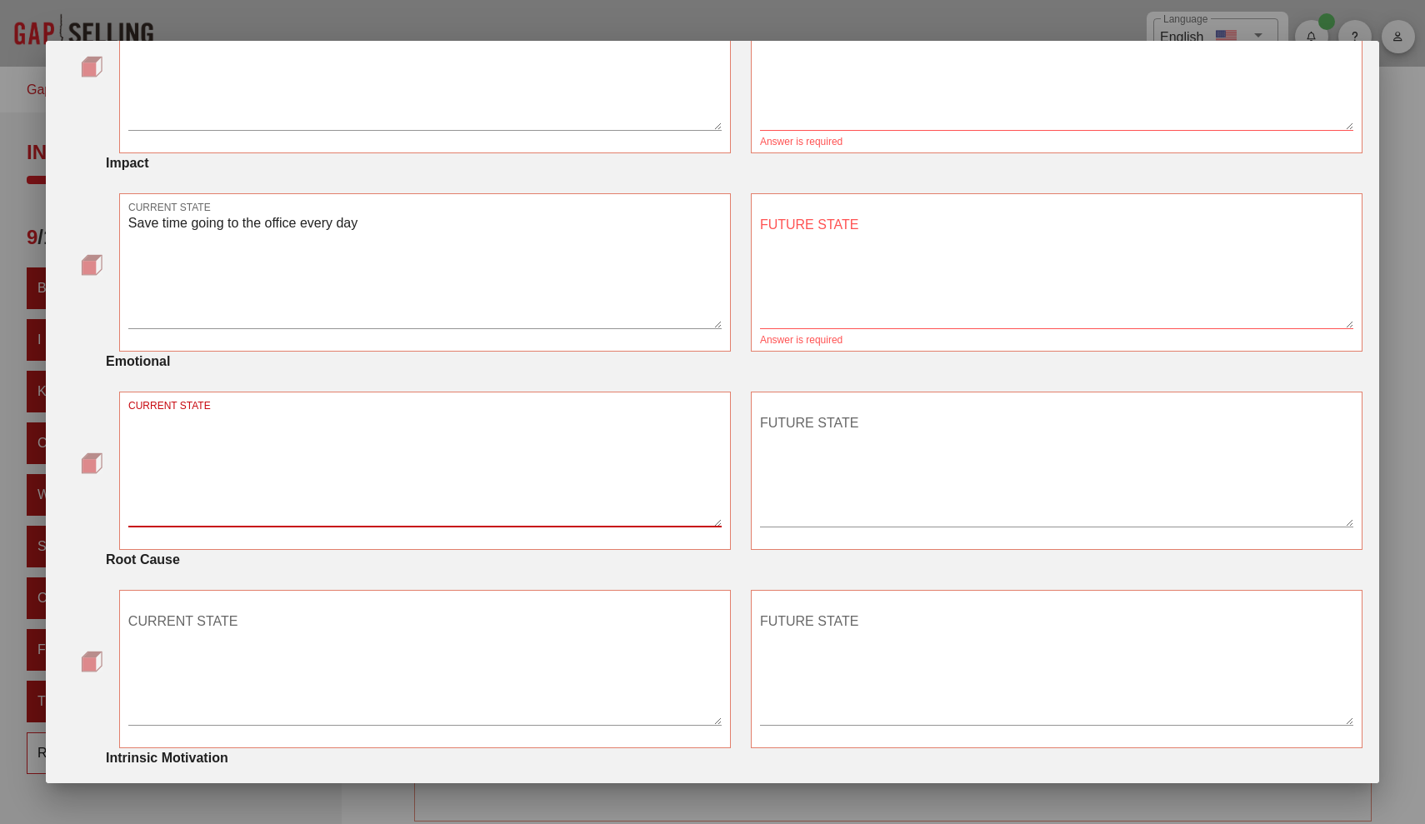
click at [706, 422] on textarea "CURRENT STATE" at bounding box center [424, 468] width 593 height 117
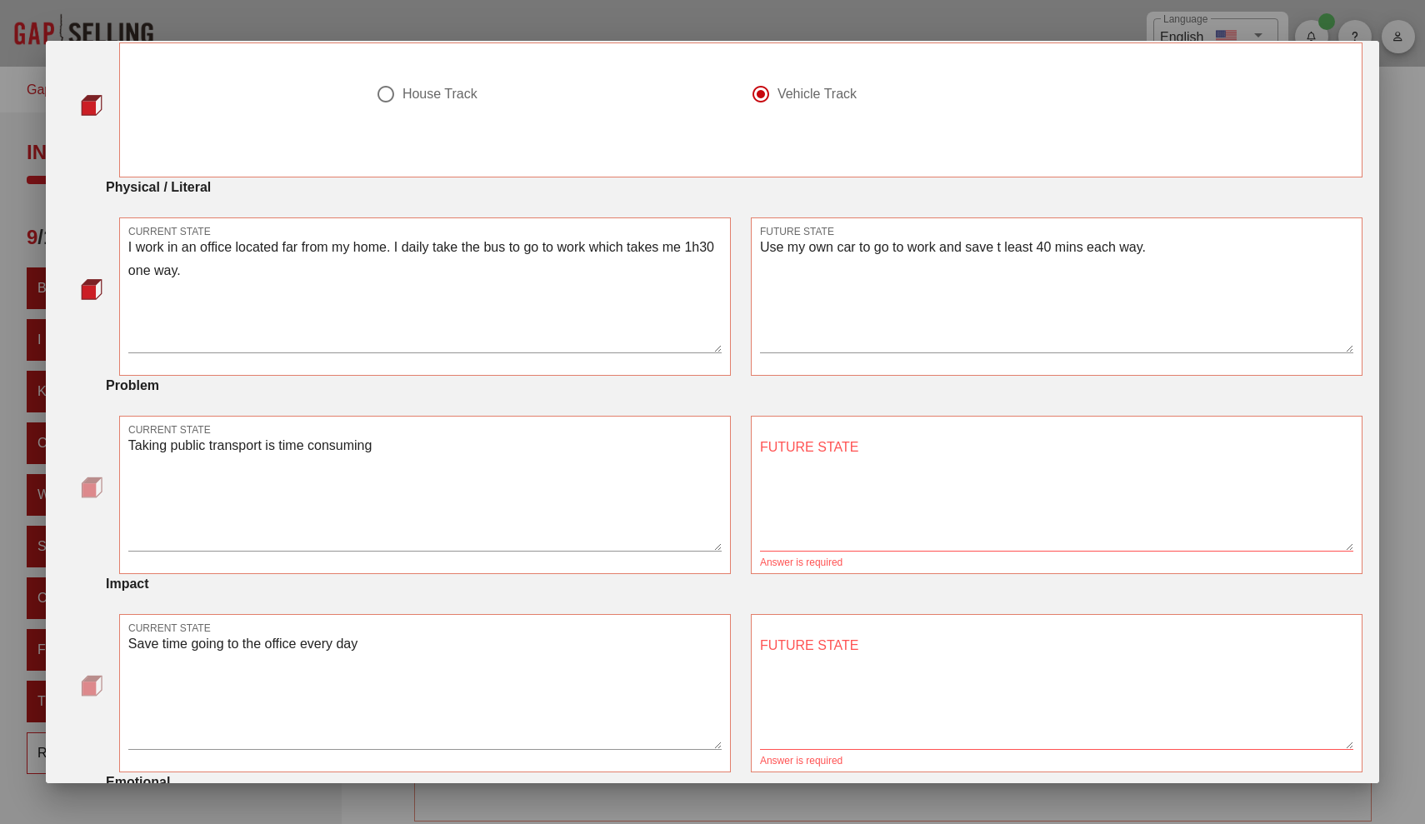
scroll to position [145, 0]
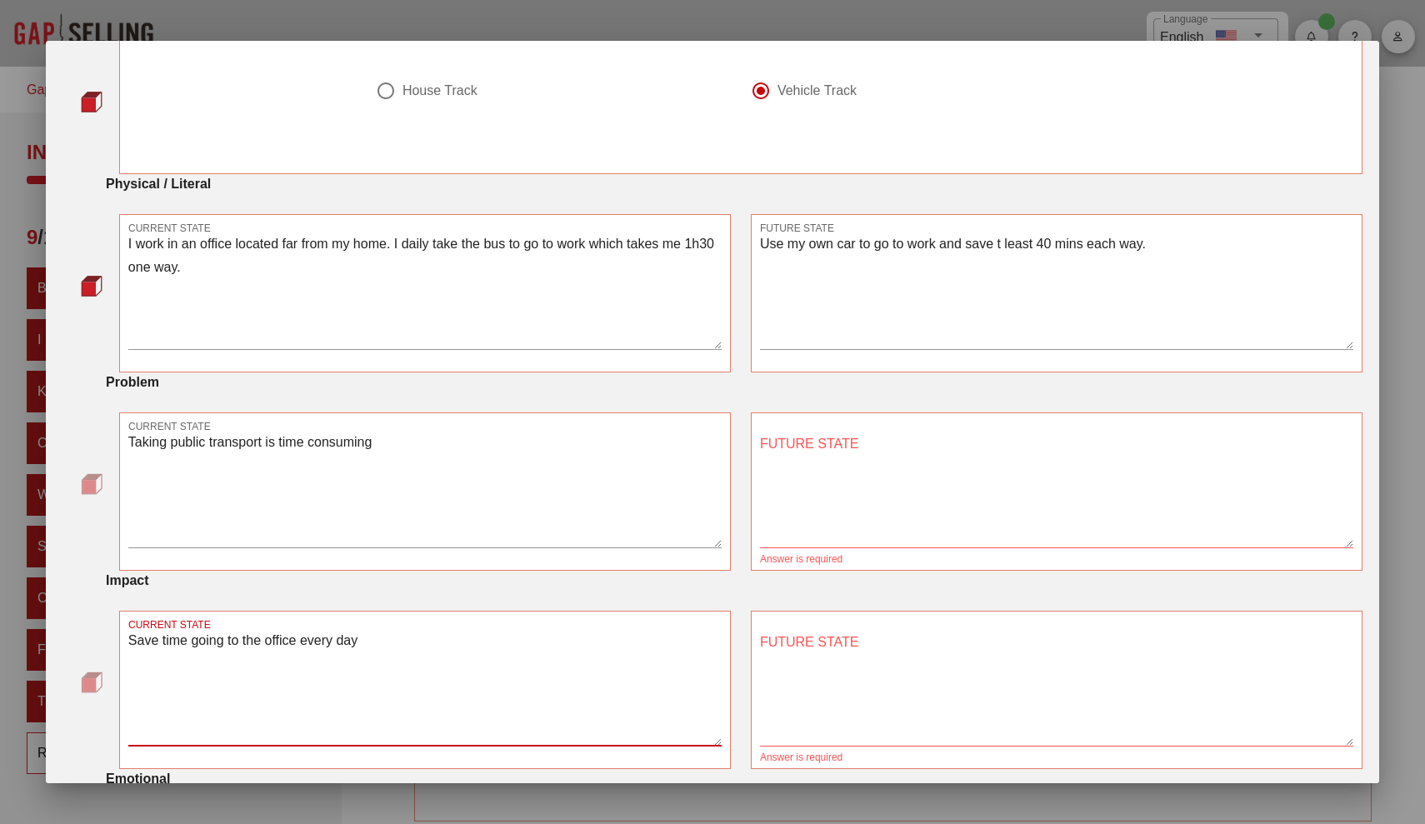
drag, startPoint x: 526, startPoint y: 663, endPoint x: 125, endPoint y: 501, distance: 432.5
click at [125, 501] on div "Enter your buyer journey! In this exercise, you are challenged to define your o…" at bounding box center [712, 687] width 1300 height 1508
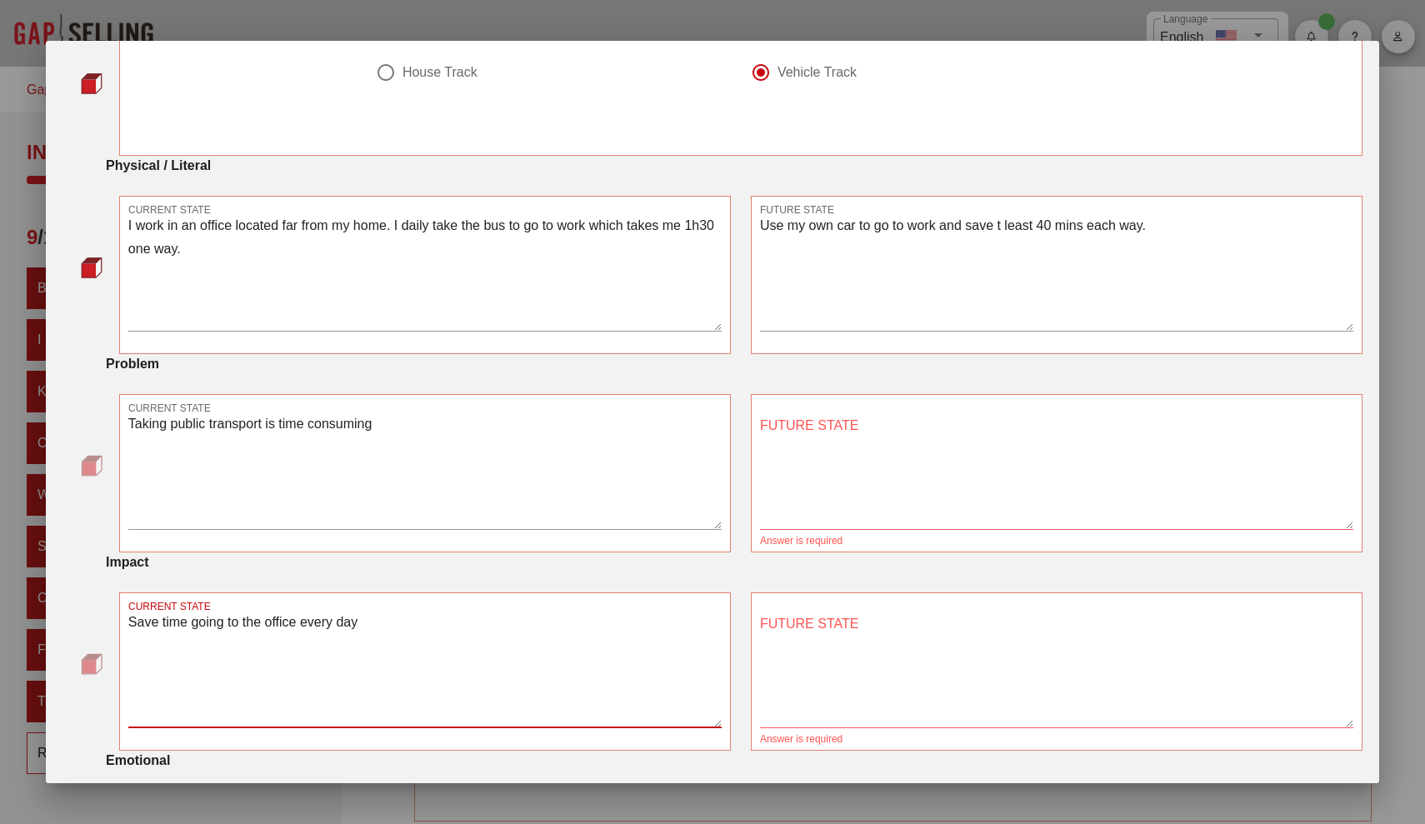
scroll to position [177, 0]
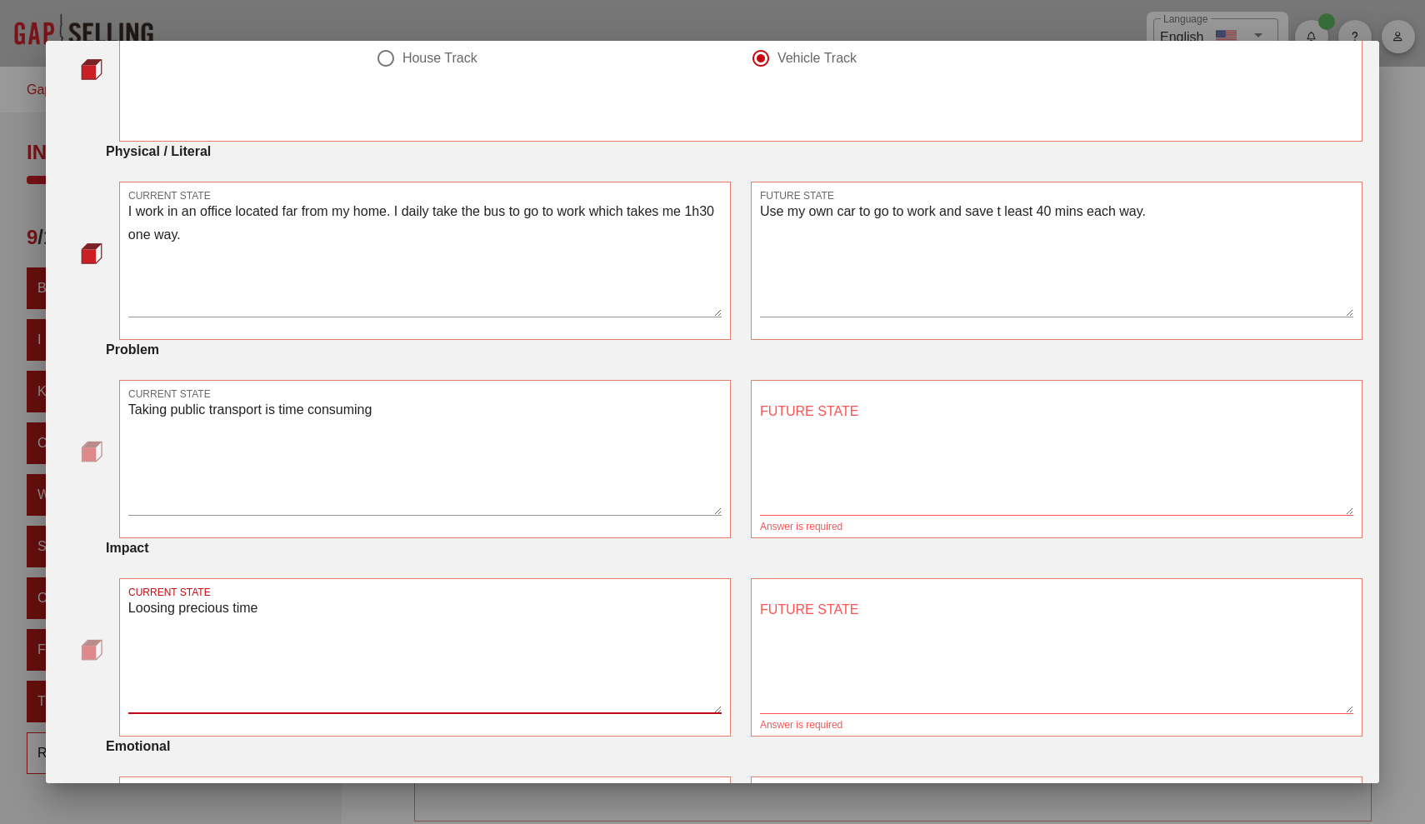
type textarea "Loosing precious time"
click at [297, 463] on textarea "Taking public transport is time consuming" at bounding box center [424, 456] width 593 height 117
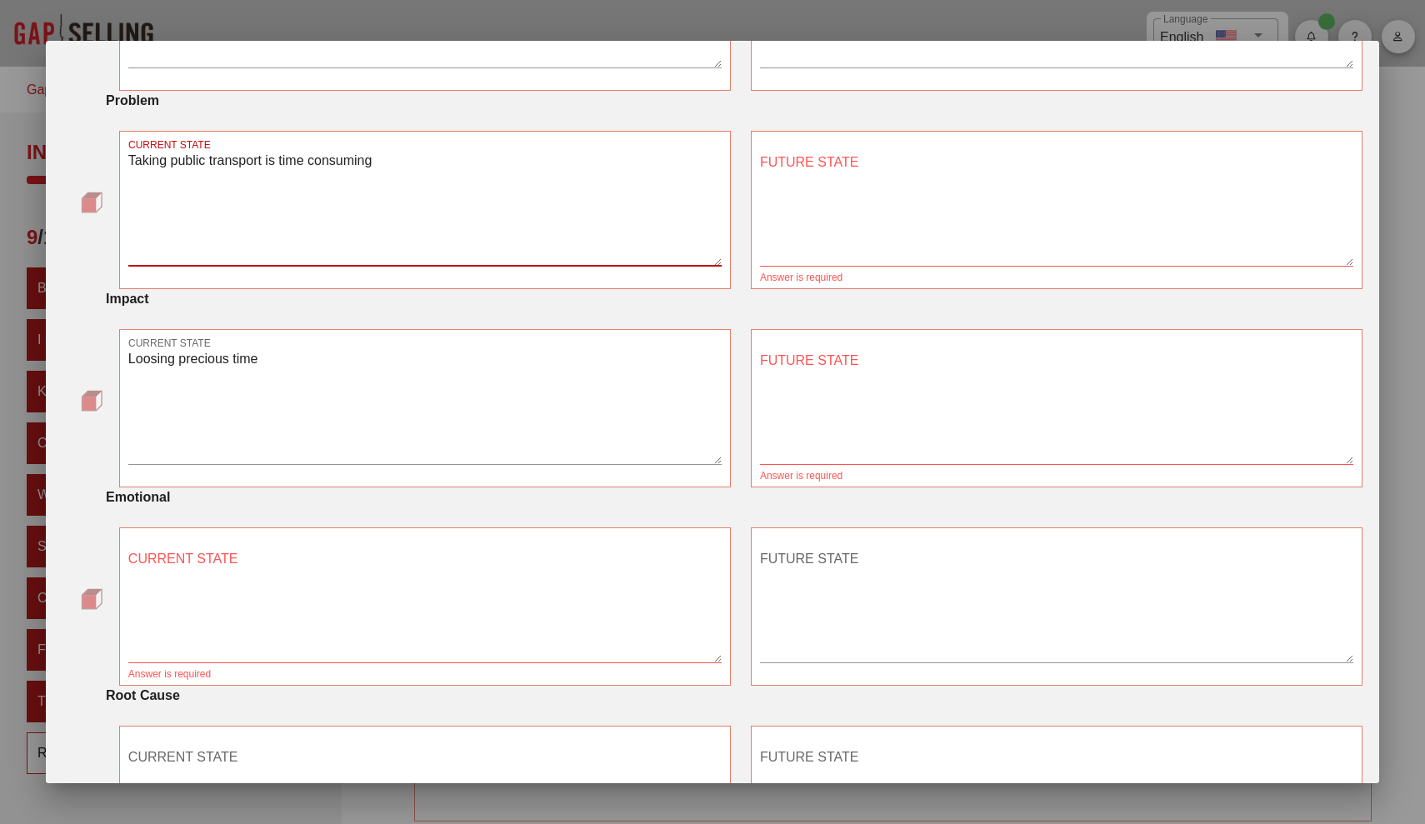
scroll to position [581, 0]
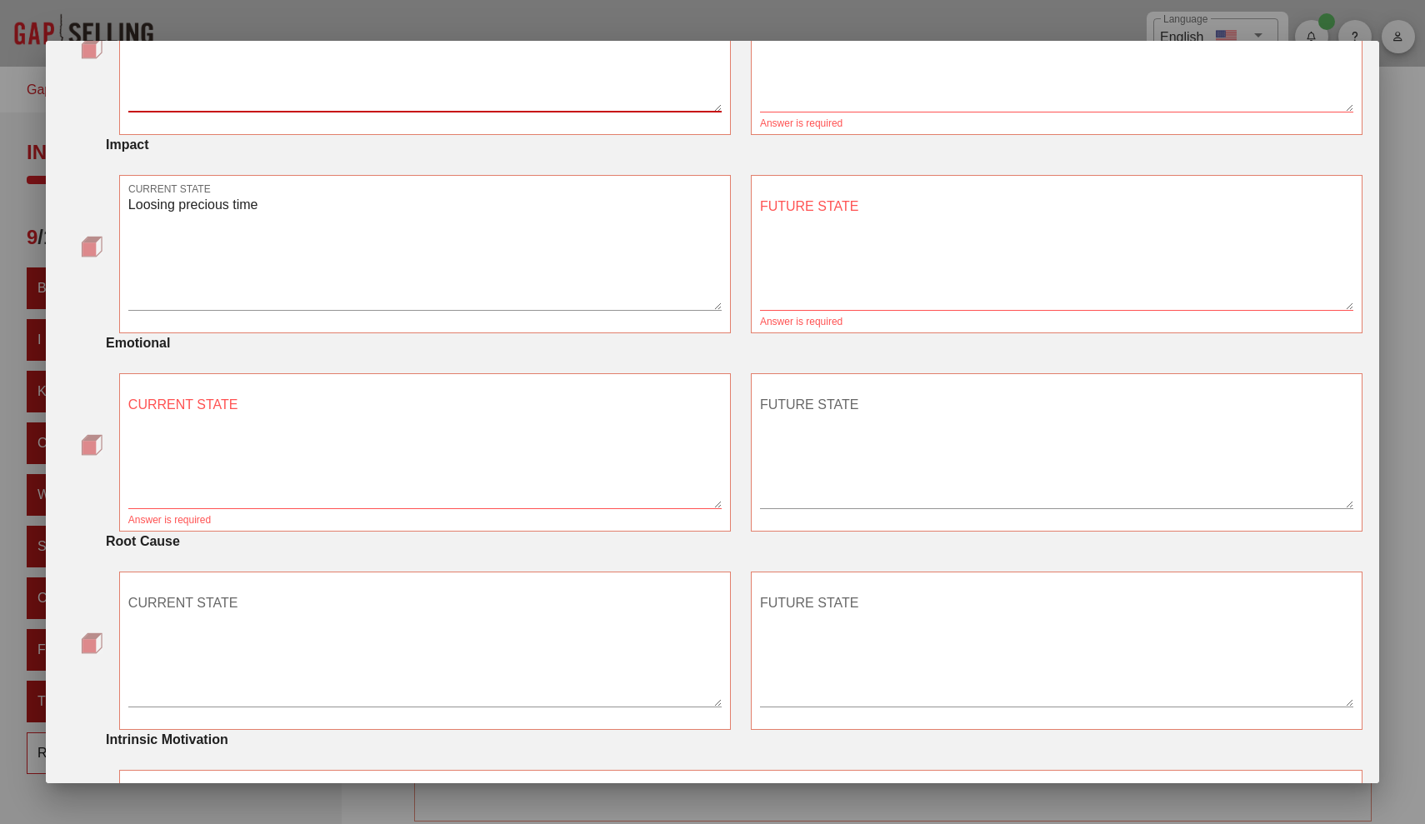
click at [397, 432] on textarea "CURRENT STATE" at bounding box center [424, 450] width 593 height 117
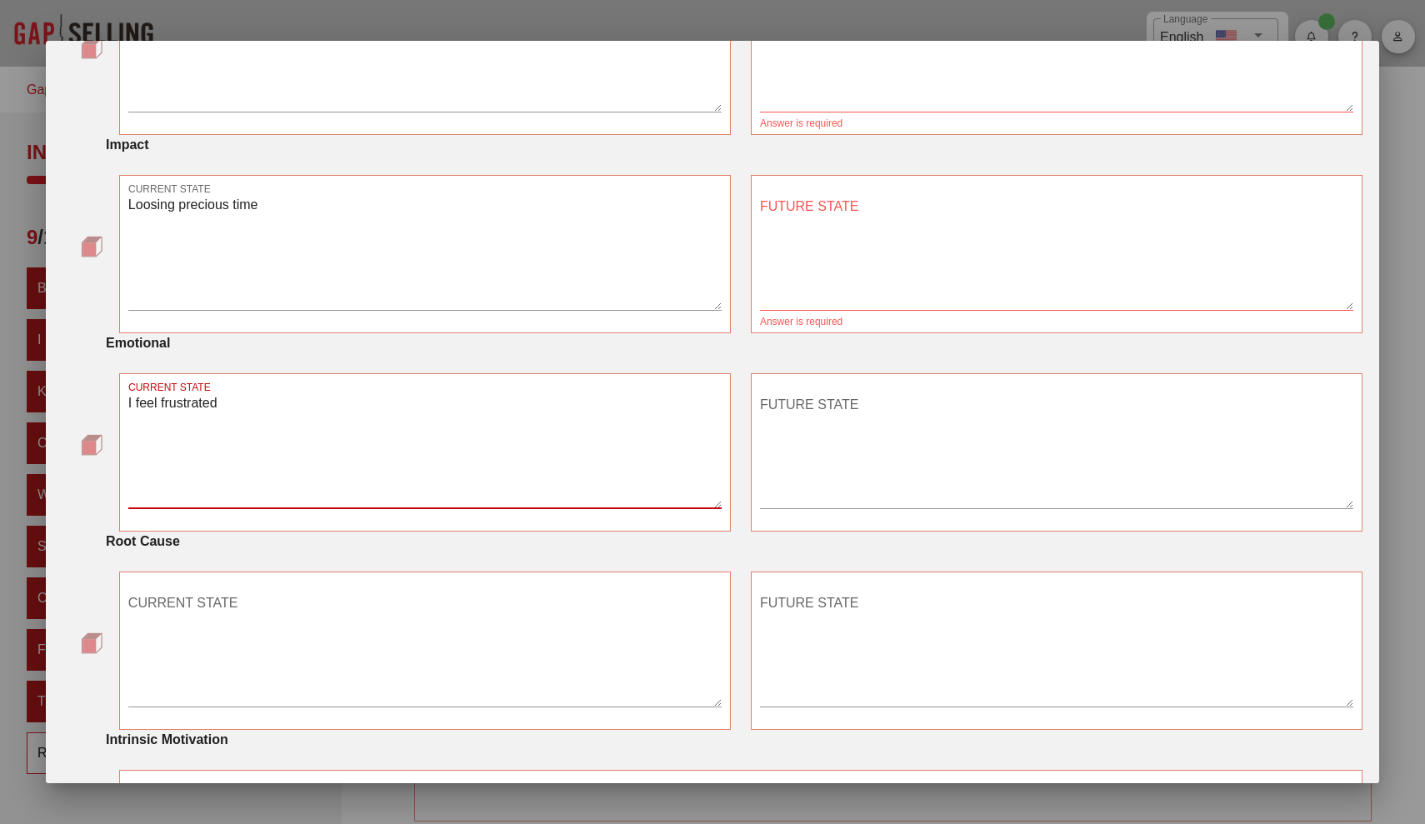
type textarea "I feel frustrated"
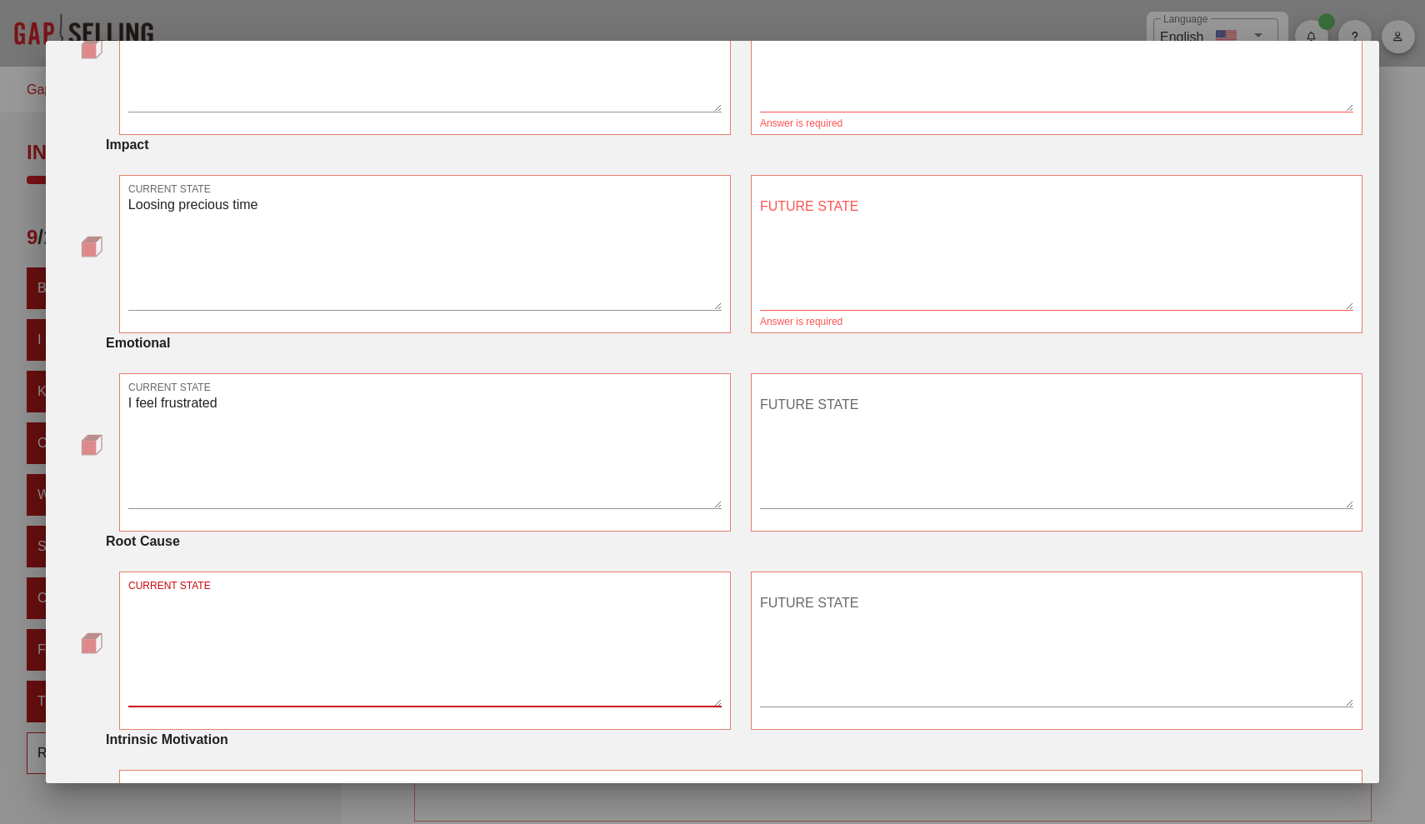
click at [390, 650] on textarea "CURRENT STATE" at bounding box center [424, 648] width 593 height 117
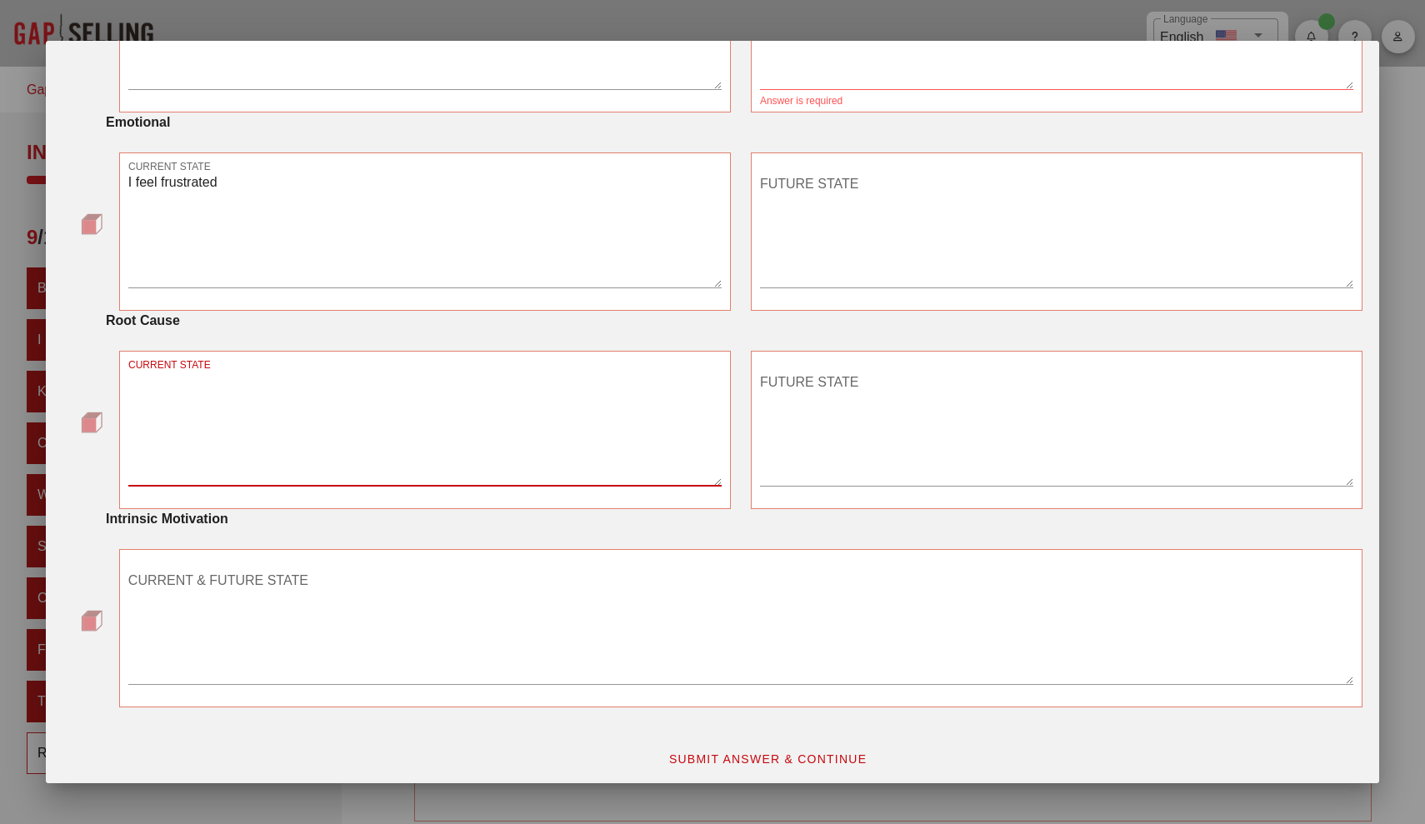
scroll to position [803, 0]
type textarea "lacking car"
click at [404, 622] on textarea "CURRENT & FUTURE STATE" at bounding box center [740, 624] width 1225 height 117
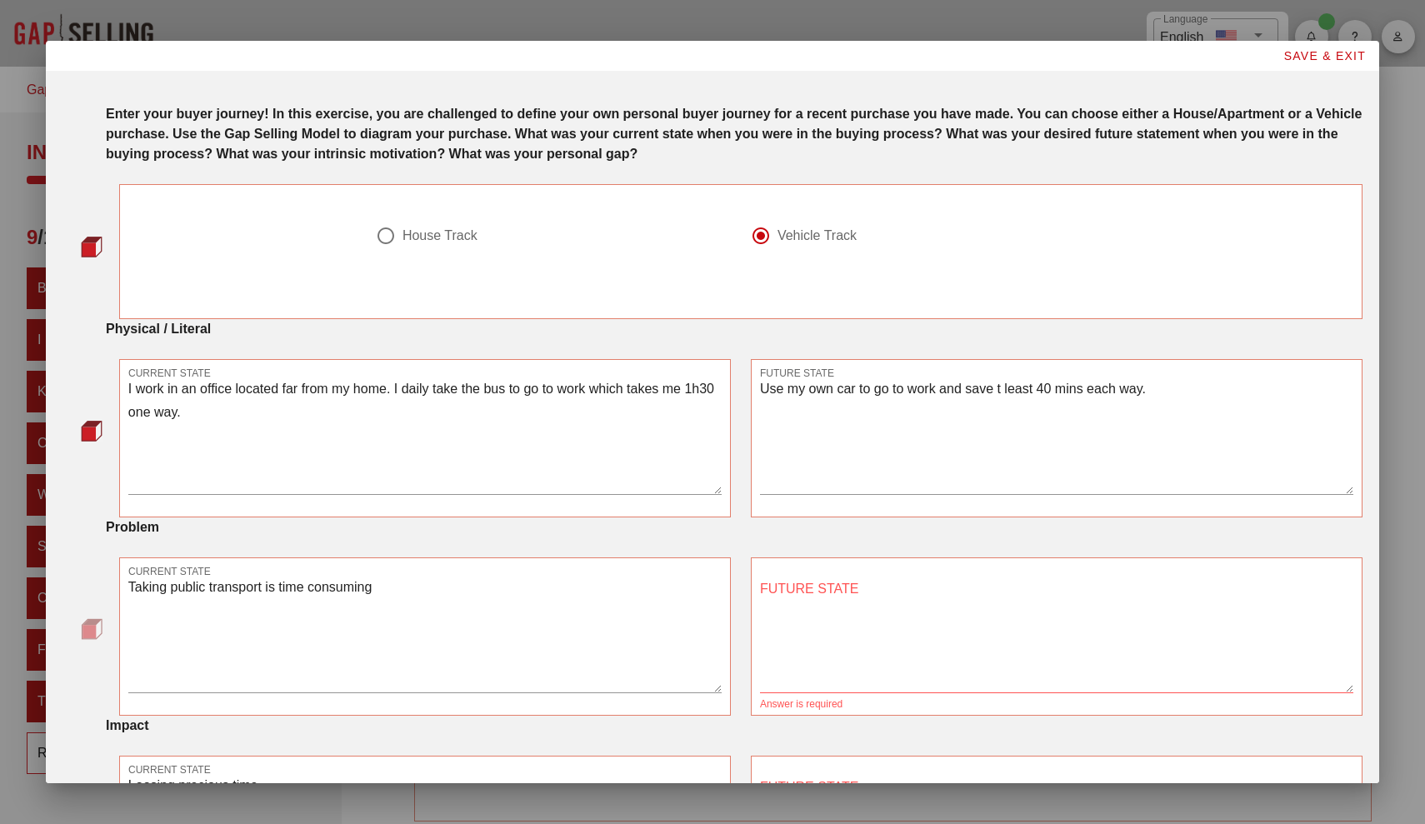
scroll to position [0, 0]
type textarea "saving time and energy"
click at [852, 612] on textarea "FUTURE STATE" at bounding box center [1056, 634] width 593 height 117
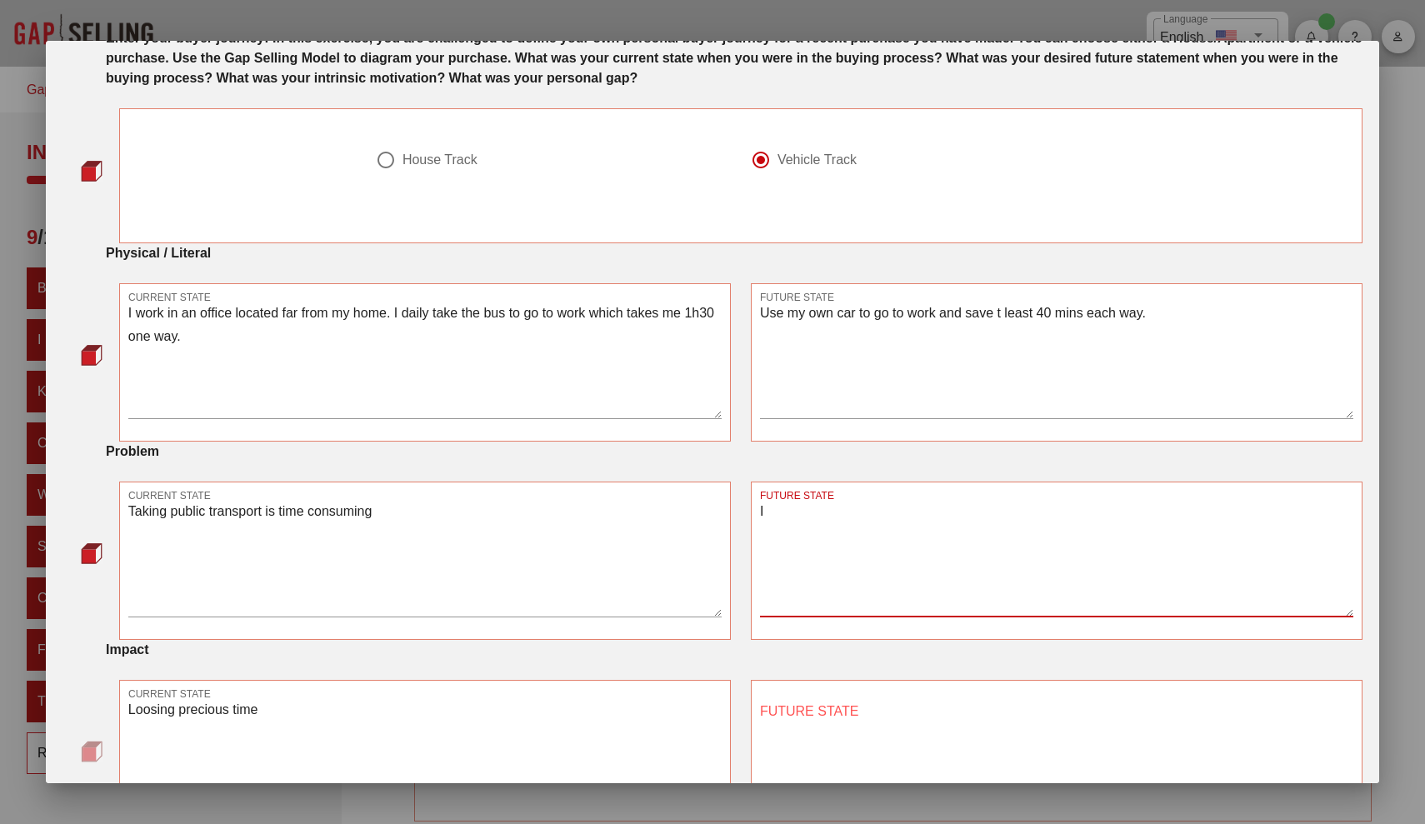
scroll to position [77, 0]
type textarea "I"
click at [833, 762] on textarea "FUTURE STATE" at bounding box center [1056, 755] width 593 height 117
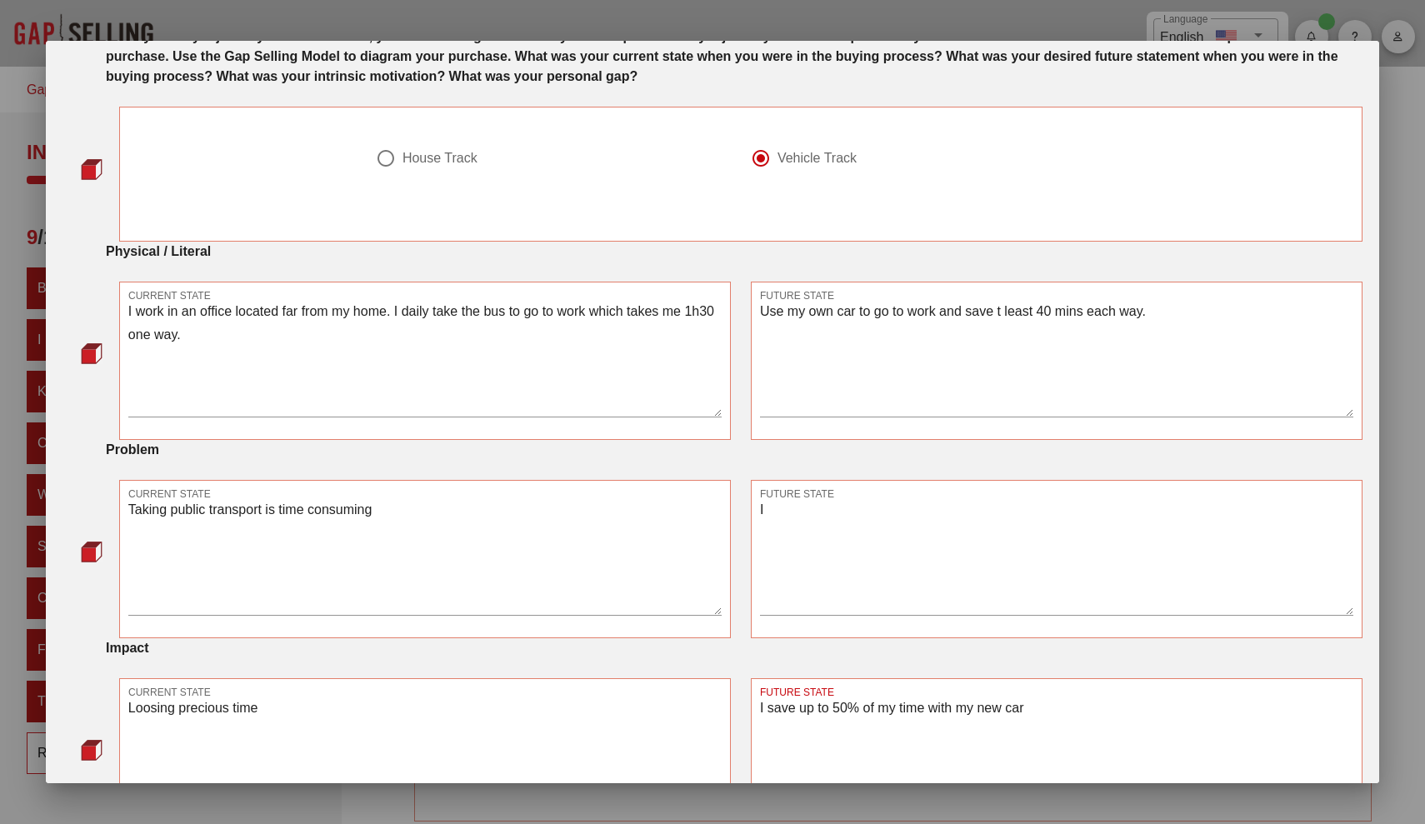
type textarea "I save up to 50% of my time with my new car"
click at [820, 526] on textarea "I" at bounding box center [1056, 556] width 593 height 117
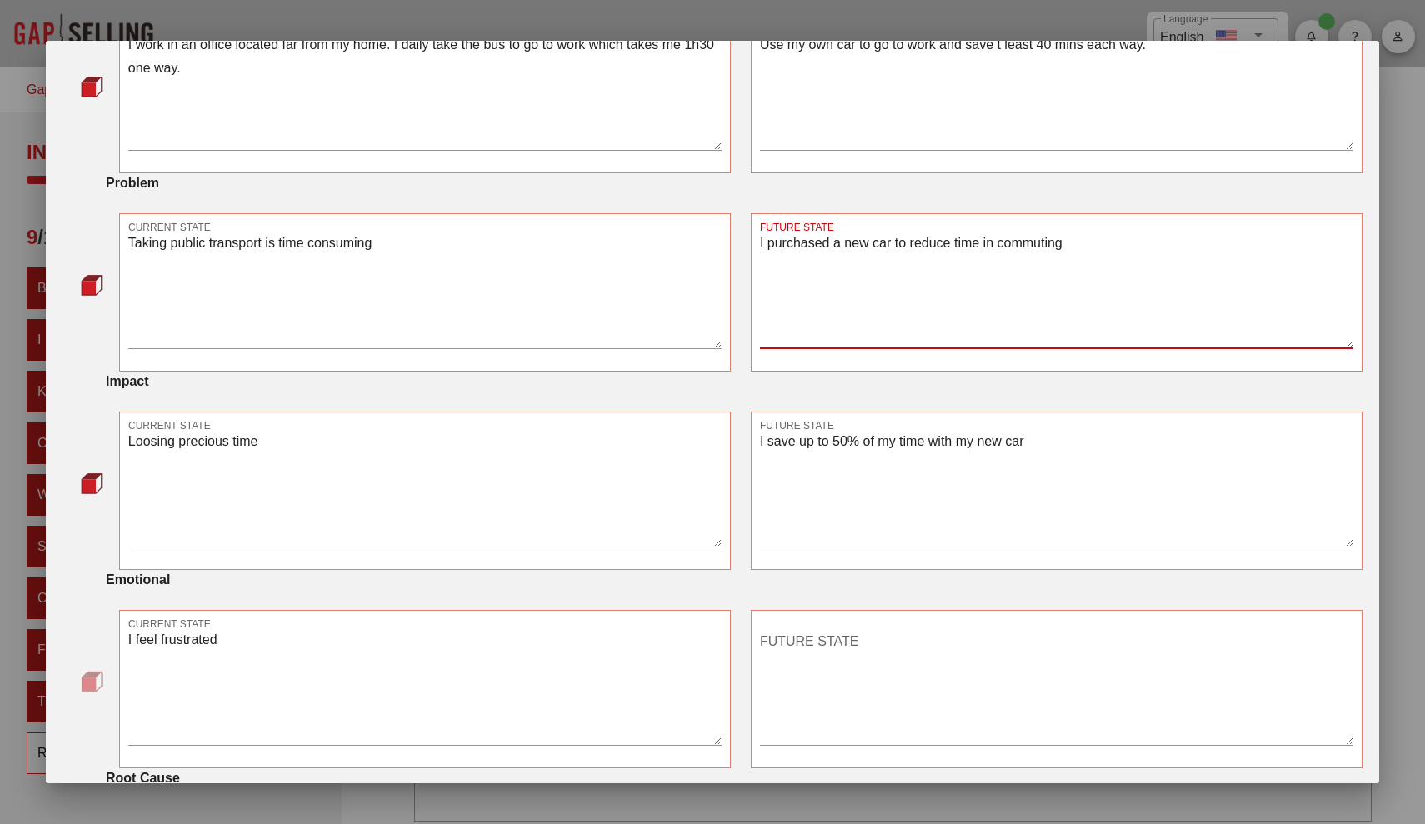
scroll to position [365, 0]
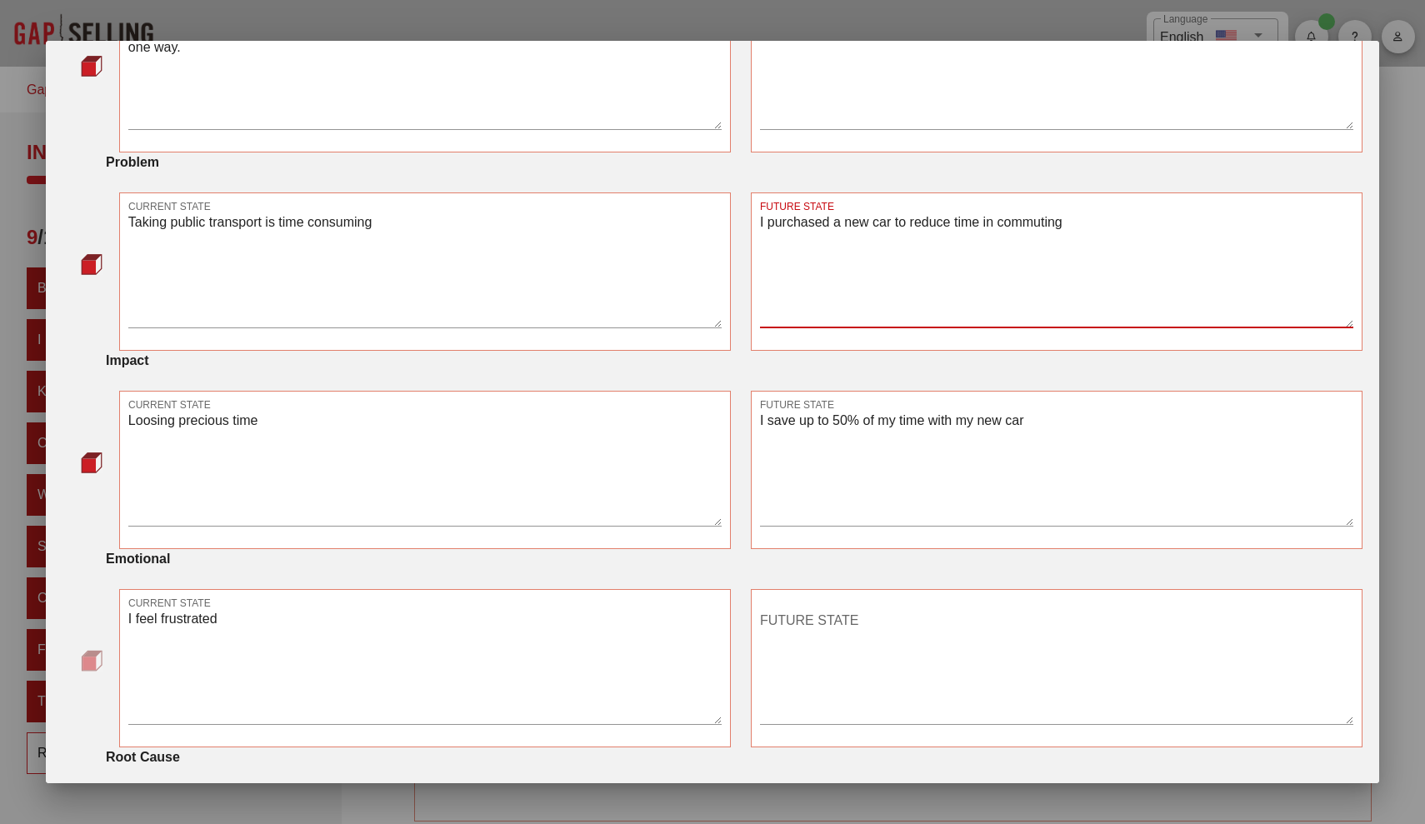
type textarea "I purchased a new car to reduce time in commuting"
click at [996, 632] on textarea "FUTURE STATE" at bounding box center [1056, 665] width 593 height 117
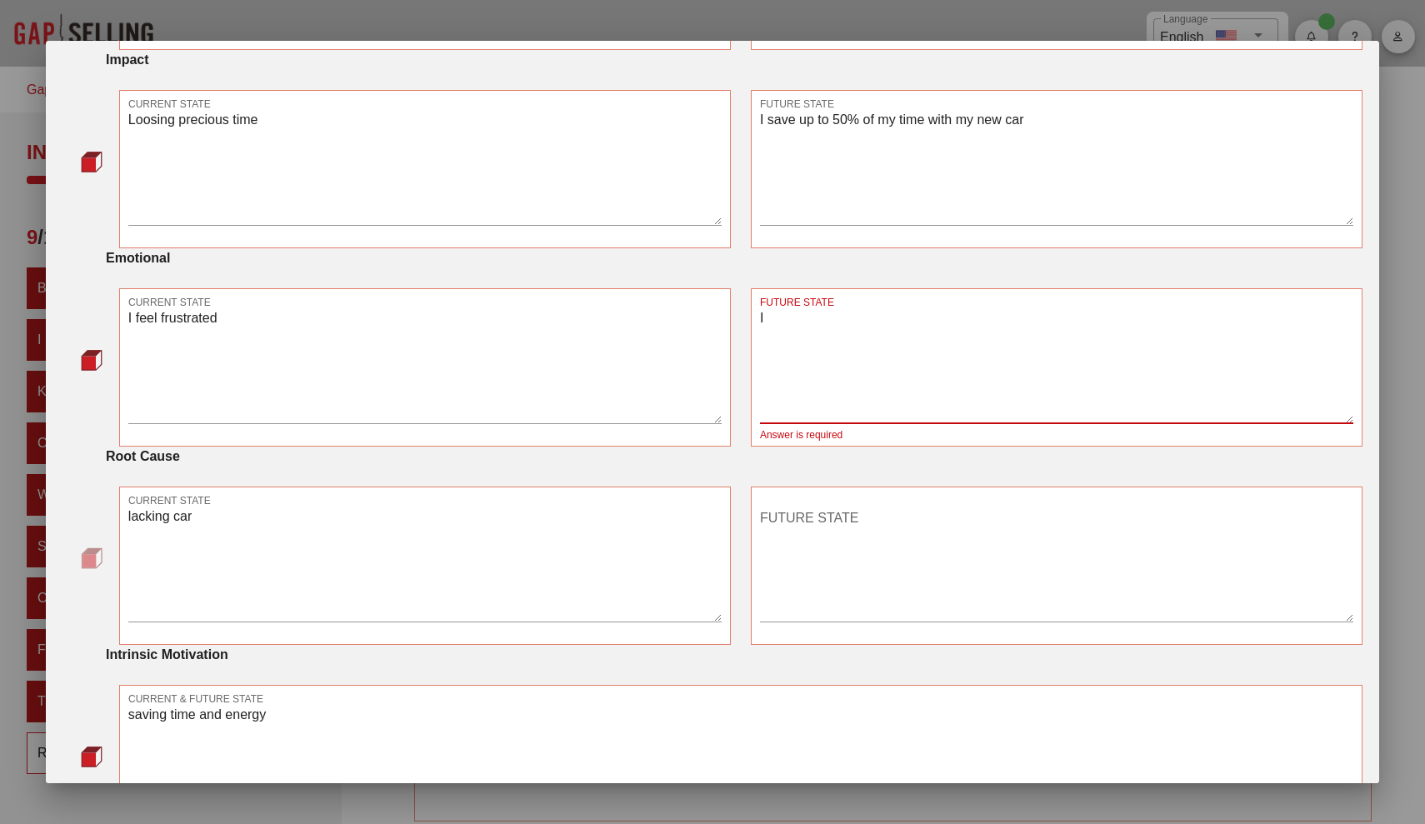
scroll to position [667, 0]
type textarea "I feel more safe and happy"
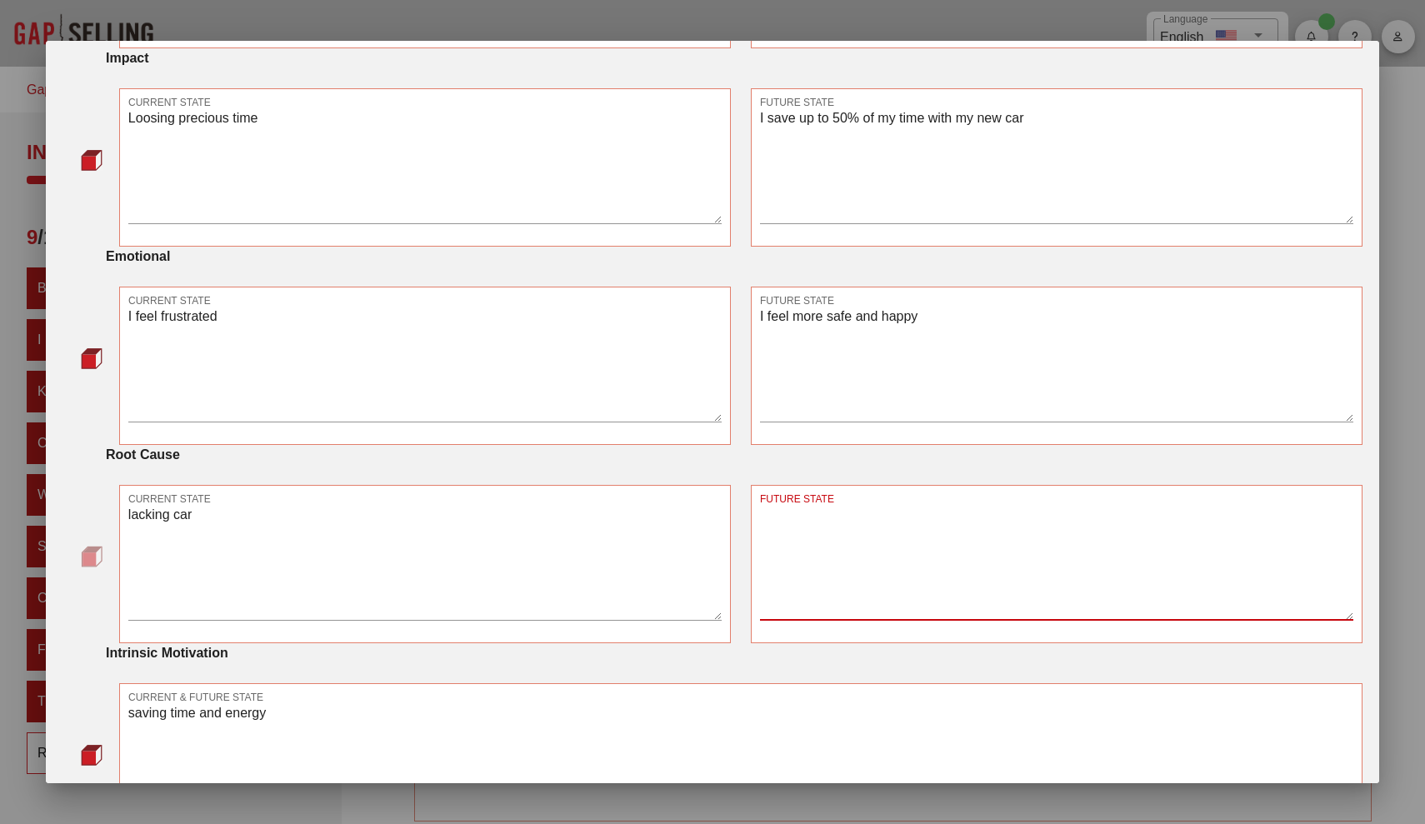
click at [958, 574] on textarea "FUTURE STATE" at bounding box center [1056, 561] width 593 height 117
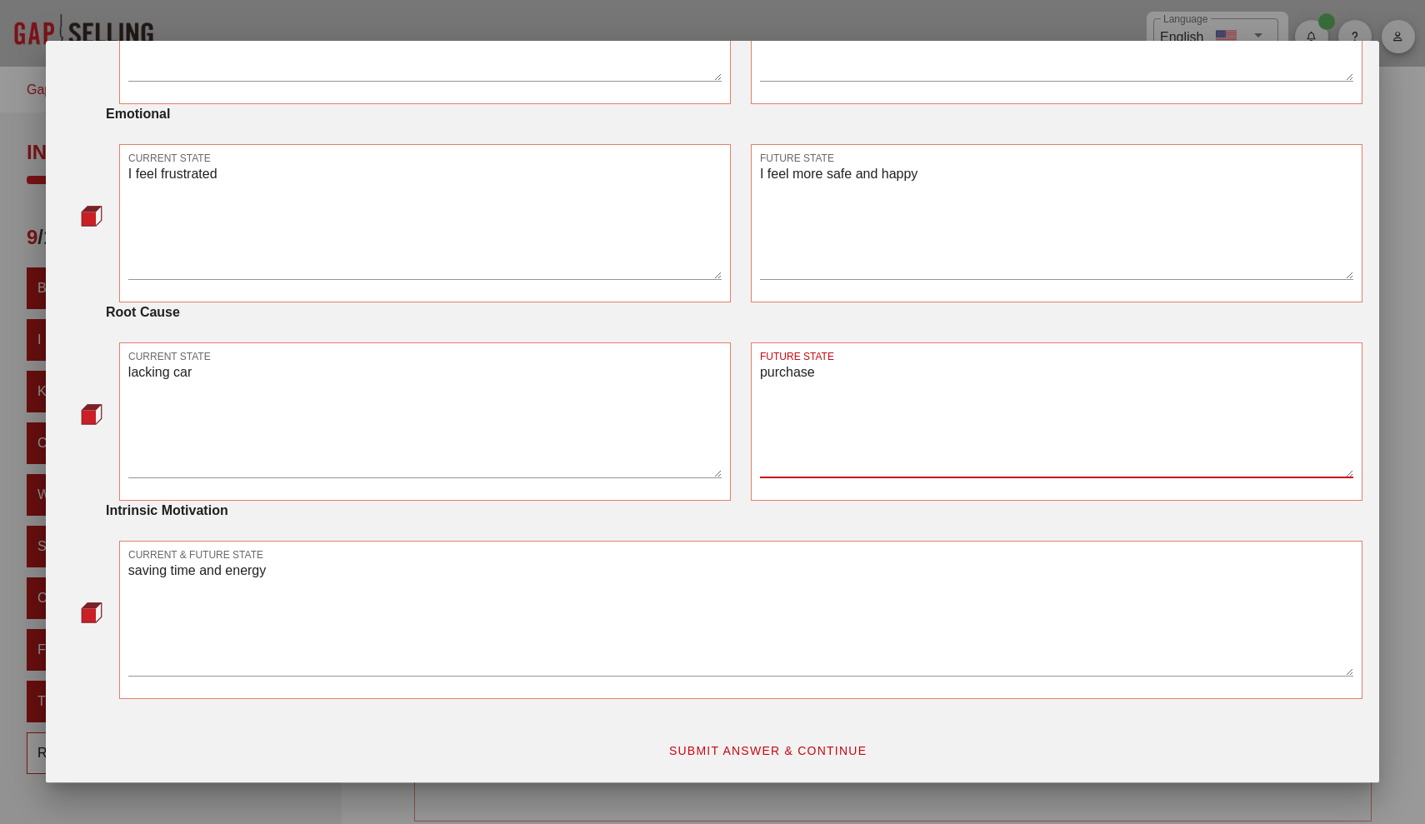
scroll to position [810, 0]
type textarea "purchase"
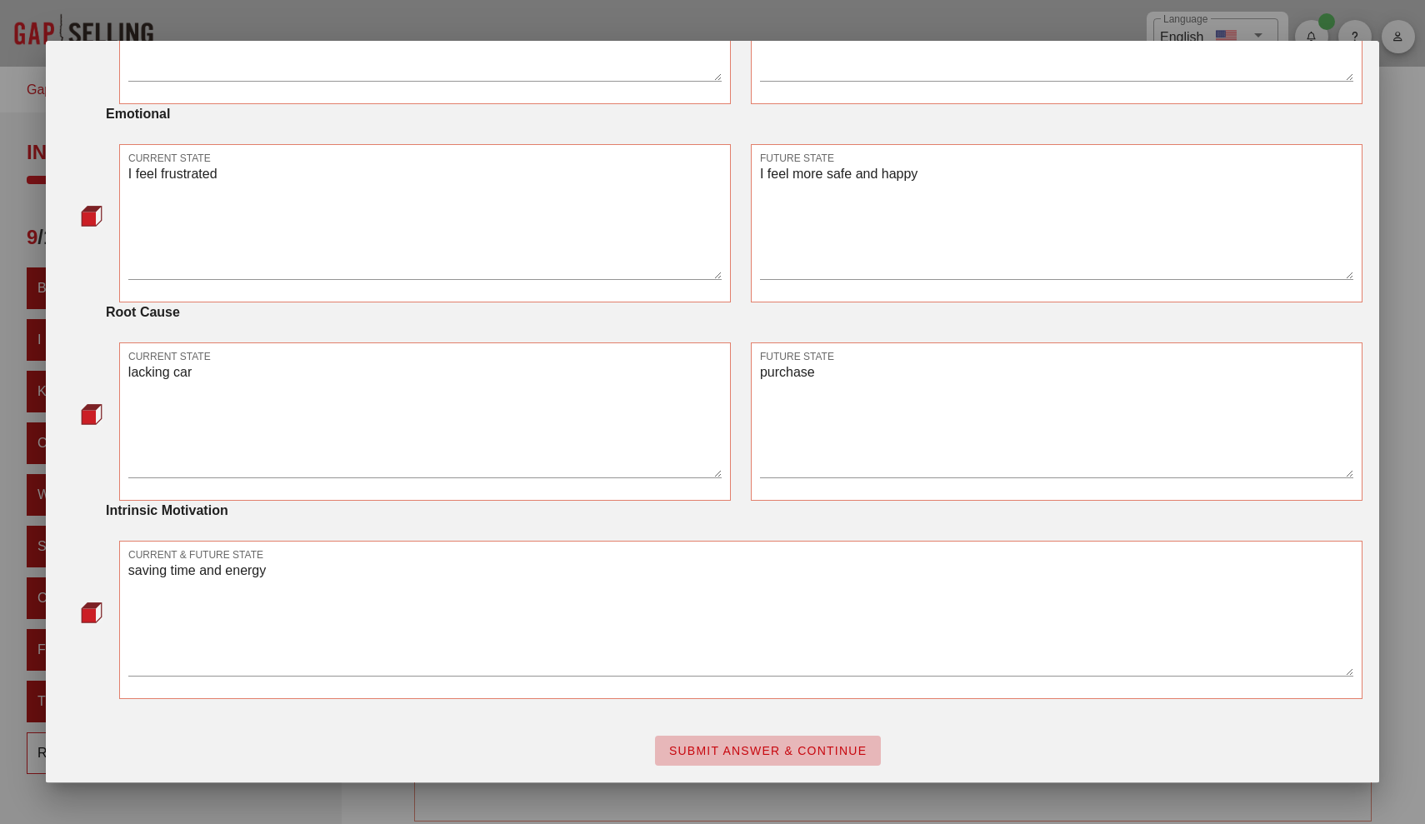
click at [747, 751] on span "SUBMIT ANSWER & CONTINUE" at bounding box center [767, 750] width 199 height 13
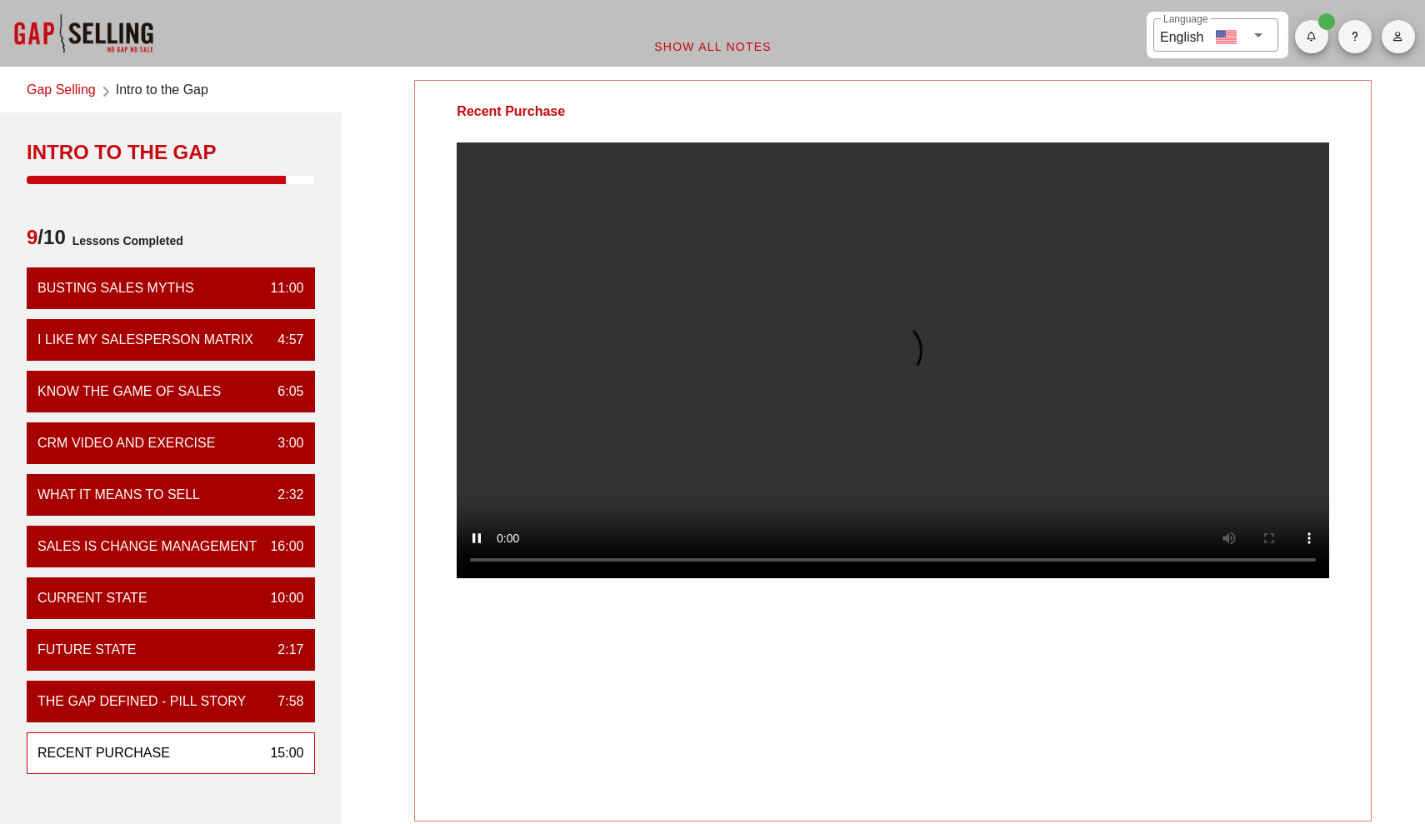
scroll to position [0, 0]
click at [819, 341] on video at bounding box center [893, 360] width 872 height 436
click at [689, 384] on video at bounding box center [893, 360] width 872 height 436
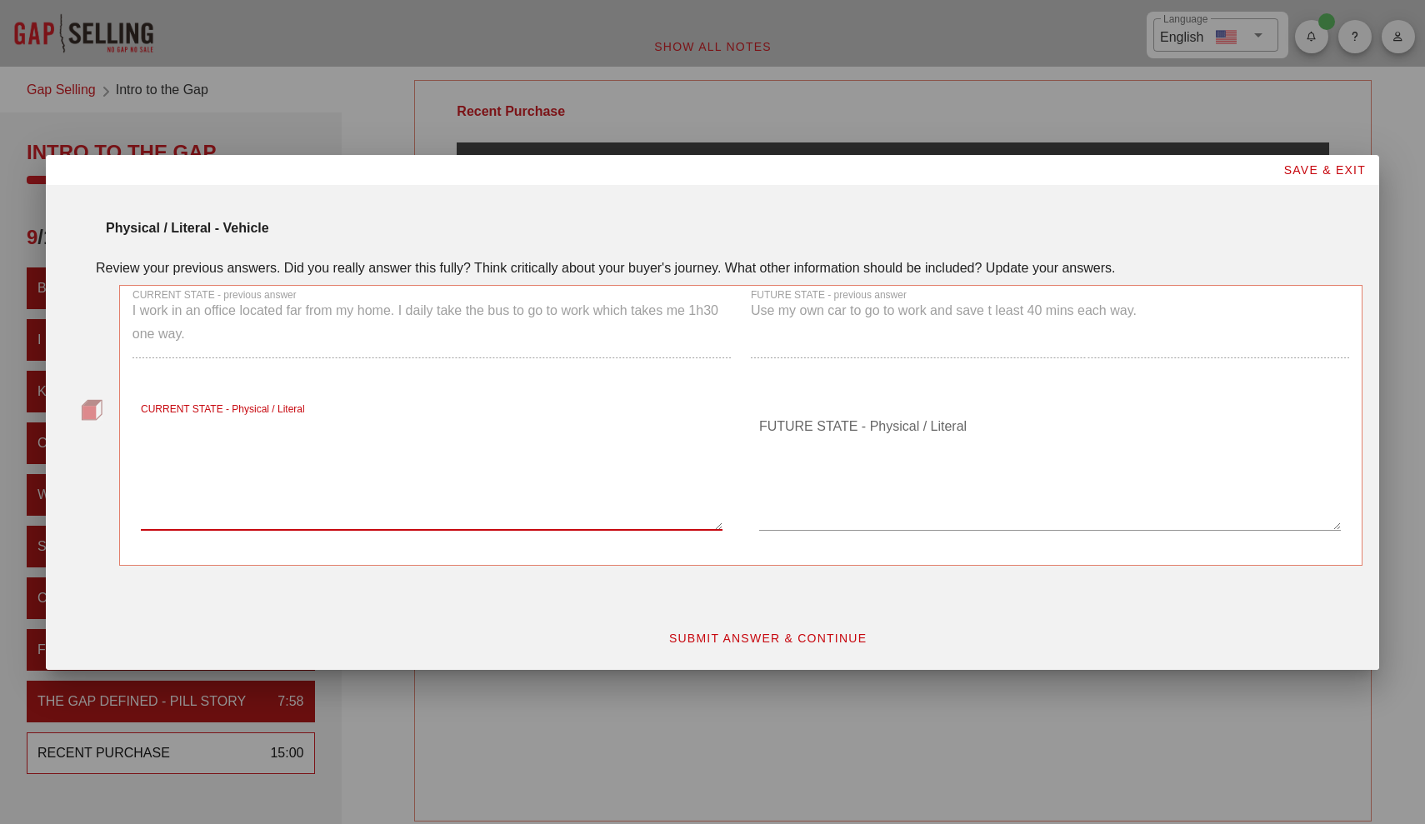
click at [616, 492] on textarea "CURRENT STATE - Physical / Literal" at bounding box center [432, 471] width 582 height 117
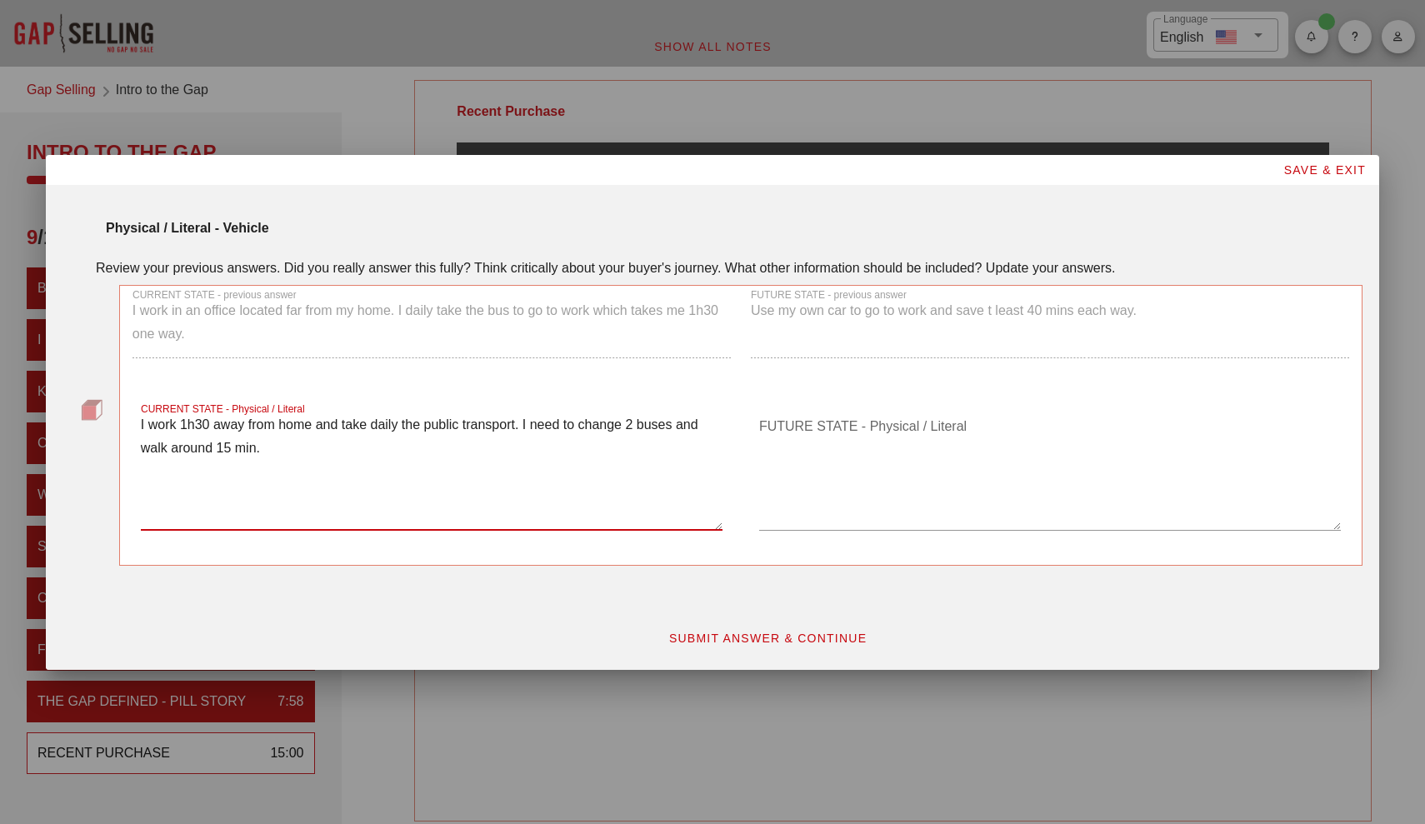
type textarea "I work 1h30 away from home and take daily the public transport. I need to chang…"
click at [894, 447] on textarea "FUTURE STATE - Physical / Literal" at bounding box center [1050, 471] width 582 height 117
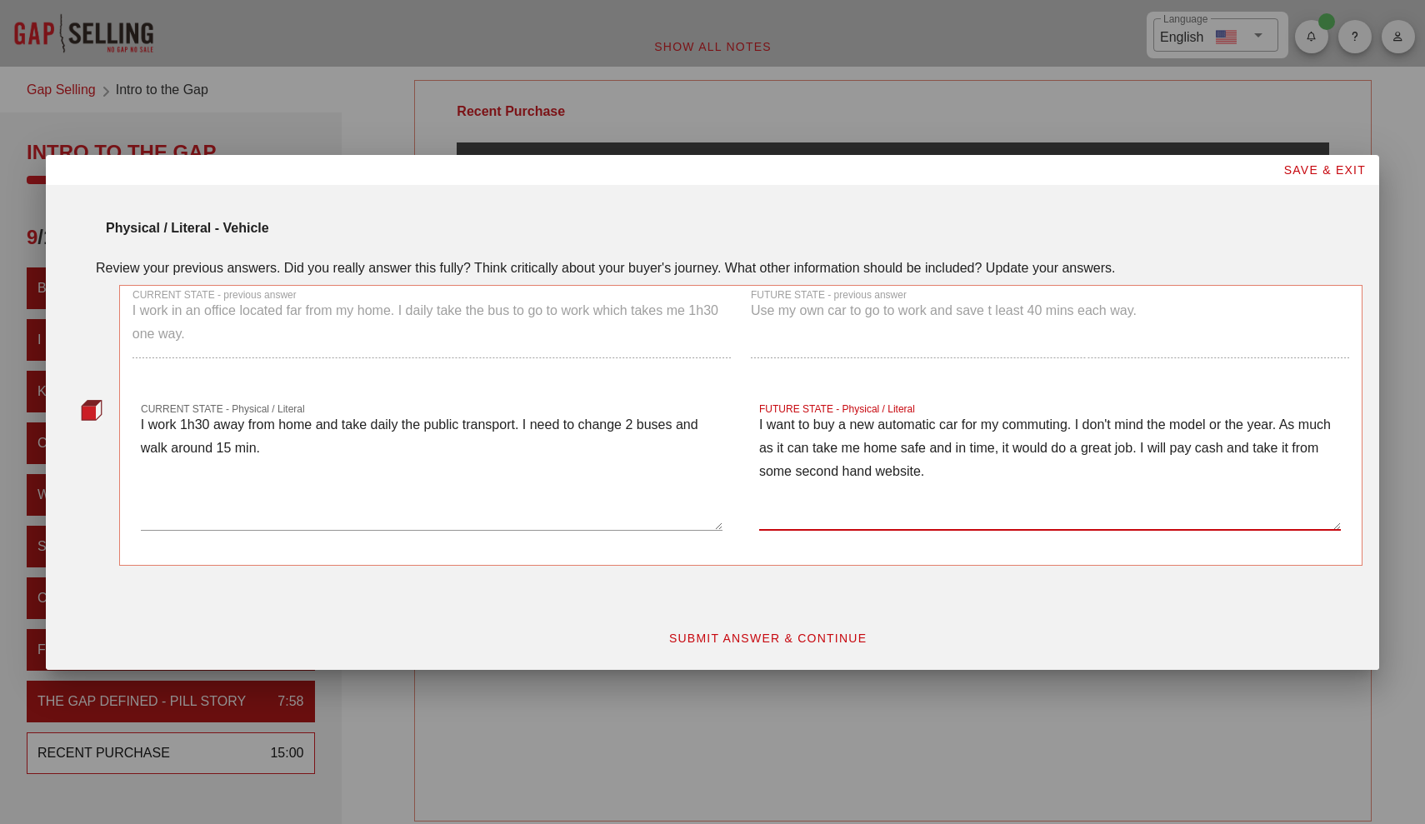
type textarea "I want to buy a new automatic car for my commuting. I don't mind the model or t…"
click at [747, 627] on button "SUBMIT ANSWER & CONTINUE" at bounding box center [768, 638] width 226 height 30
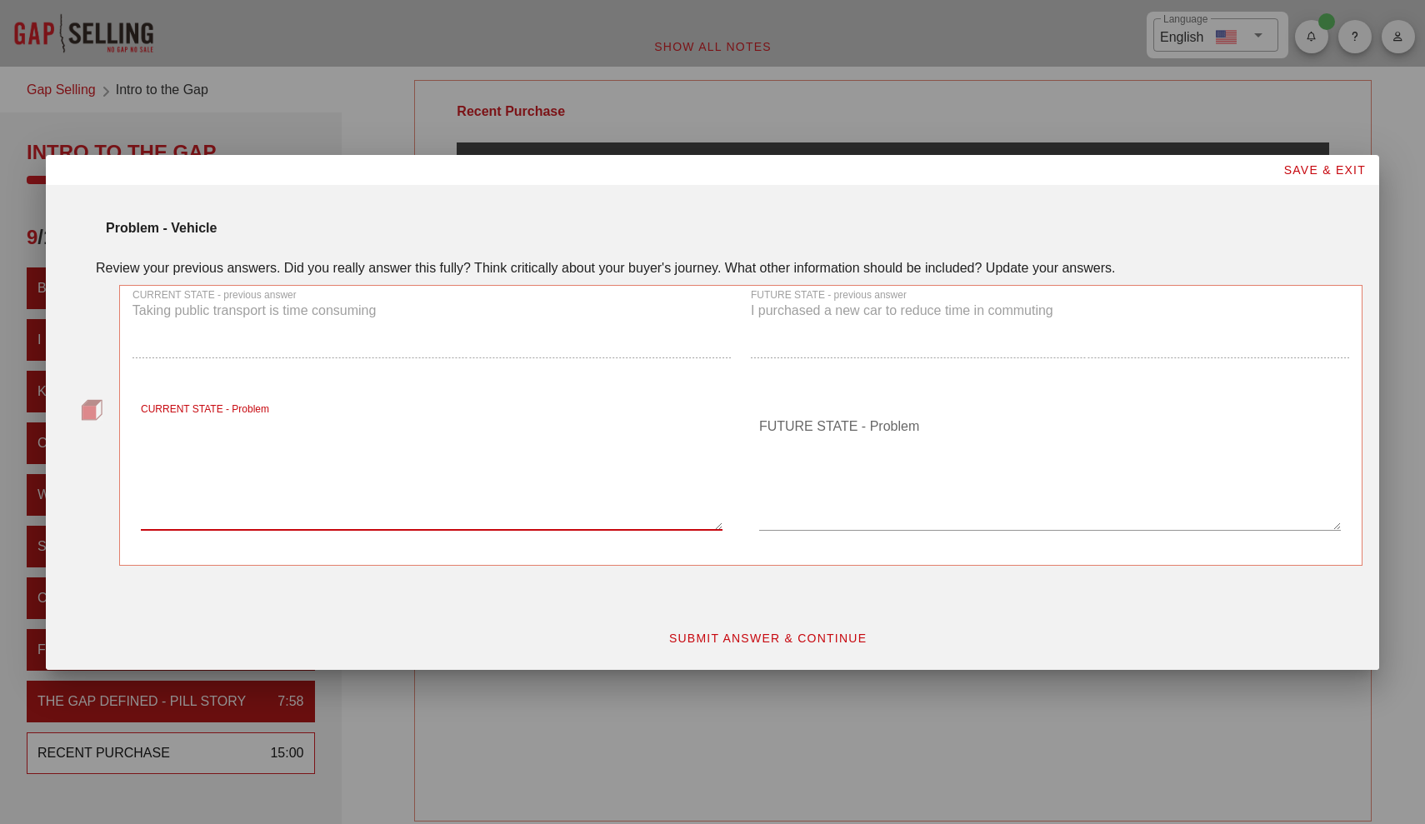
click at [582, 502] on textarea "CURRENT STATE - Problem" at bounding box center [432, 471] width 582 height 117
click at [704, 627] on button "SUBMIT ANSWER & CONTINUE" at bounding box center [768, 638] width 226 height 30
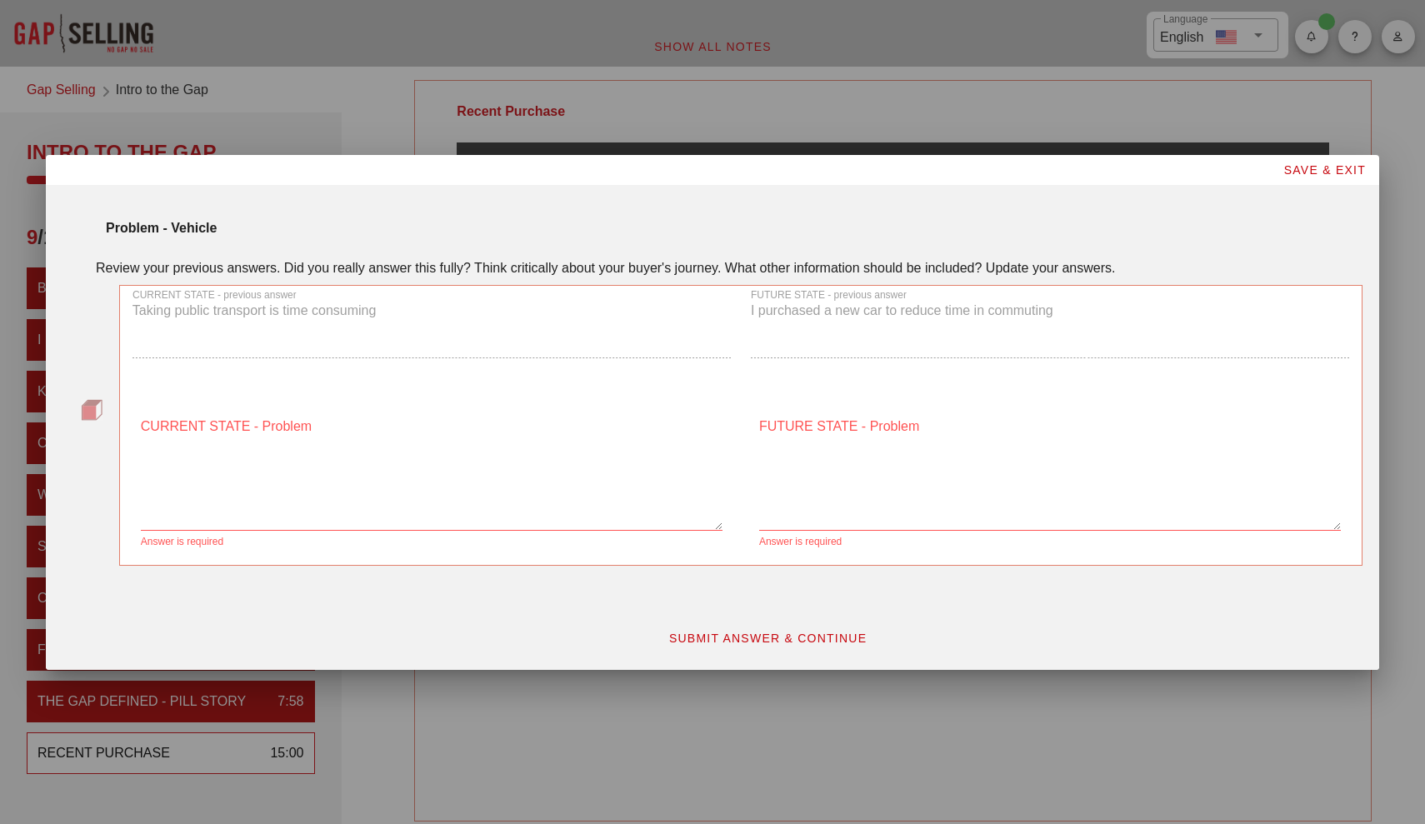
click at [550, 512] on textarea "CURRENT STATE - Problem" at bounding box center [432, 471] width 582 height 117
click at [390, 327] on div "CURRENT STATE - previous answer Taking public transport is time consuming" at bounding box center [431, 331] width 618 height 110
click at [398, 513] on textarea "CURRENT STATE - Problem" at bounding box center [432, 471] width 582 height 117
click at [1305, 177] on button "SAVE & EXIT" at bounding box center [1324, 170] width 110 height 30
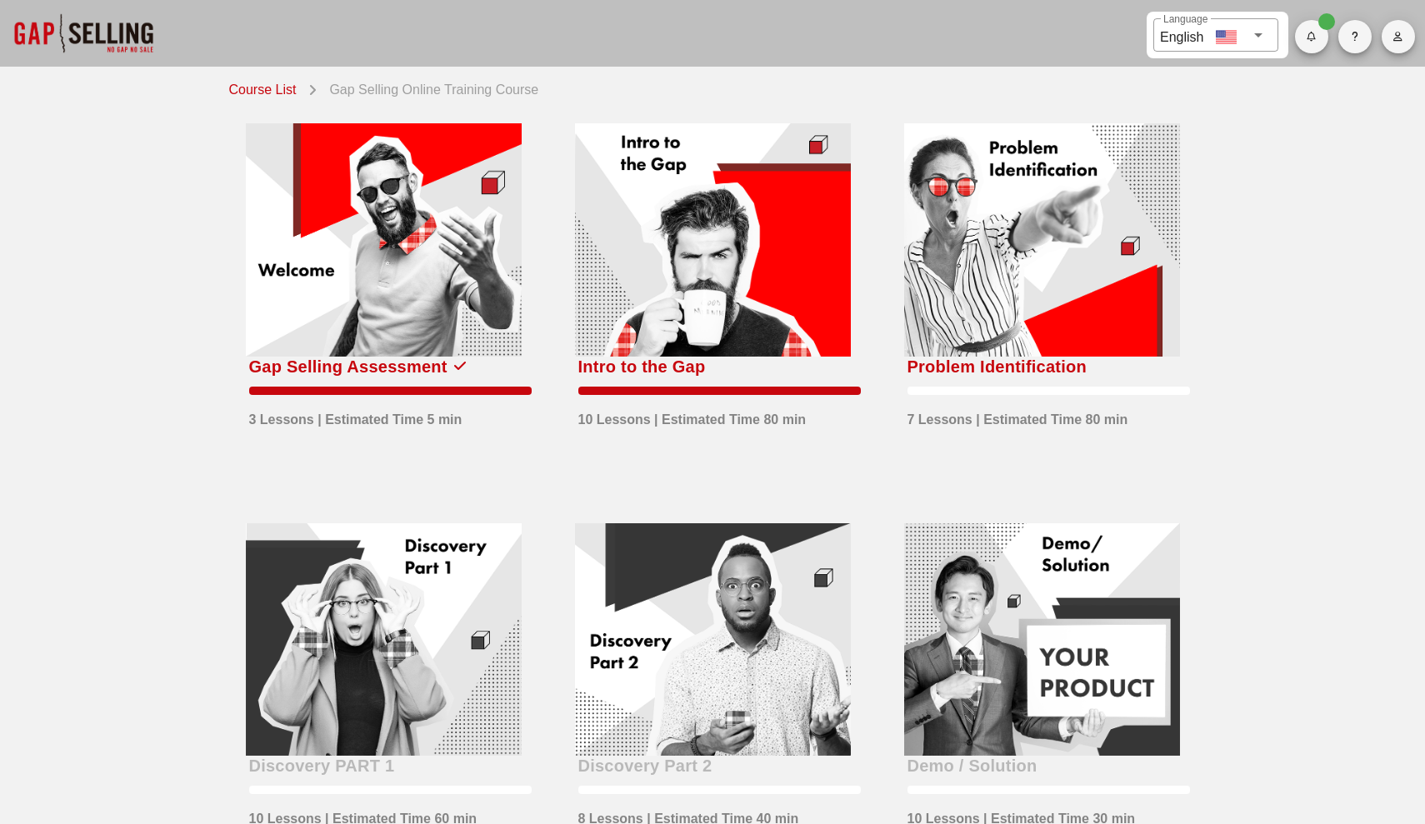
click at [778, 269] on div at bounding box center [713, 239] width 276 height 233
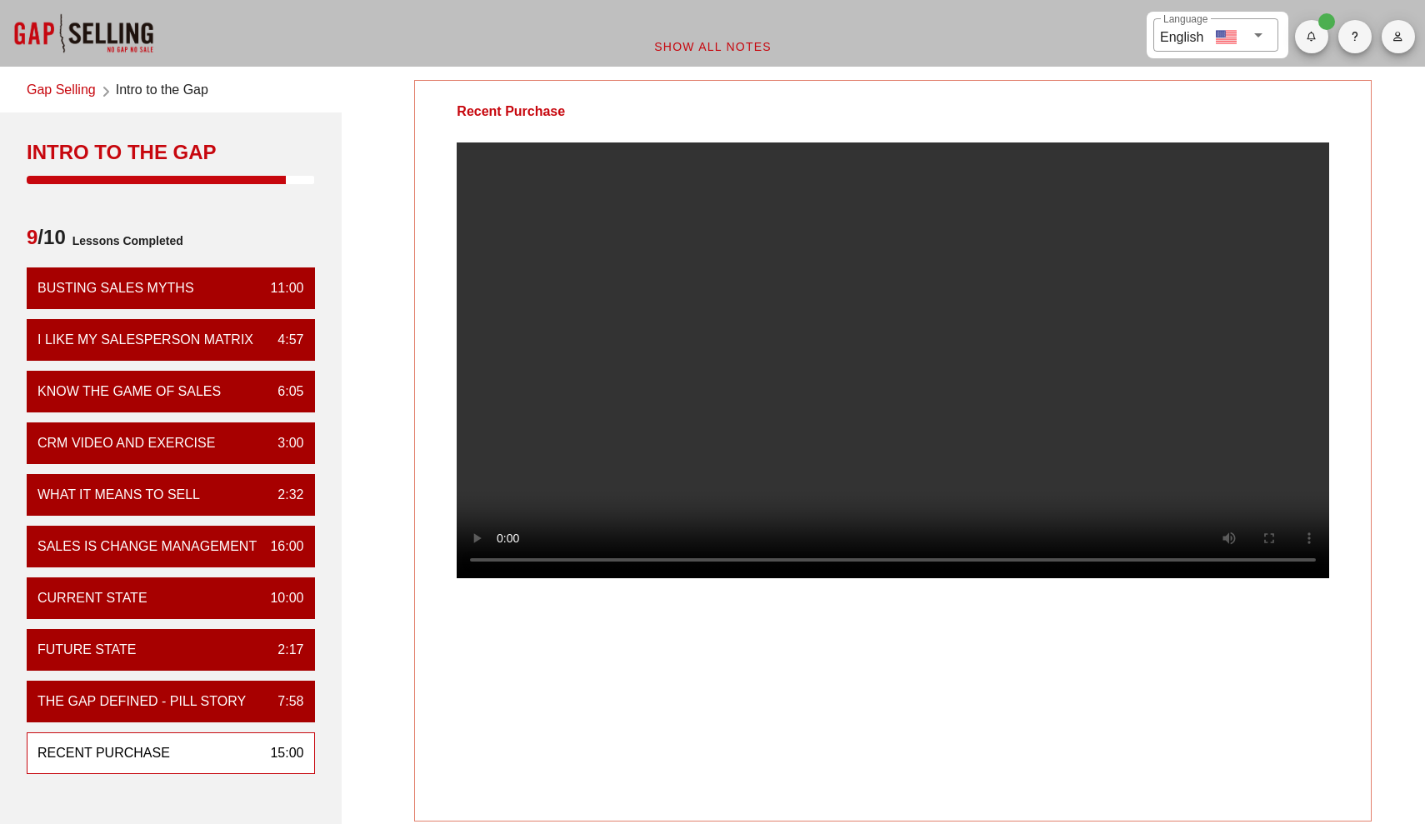
click at [945, 484] on video at bounding box center [893, 360] width 872 height 436
click at [768, 497] on video at bounding box center [893, 360] width 872 height 436
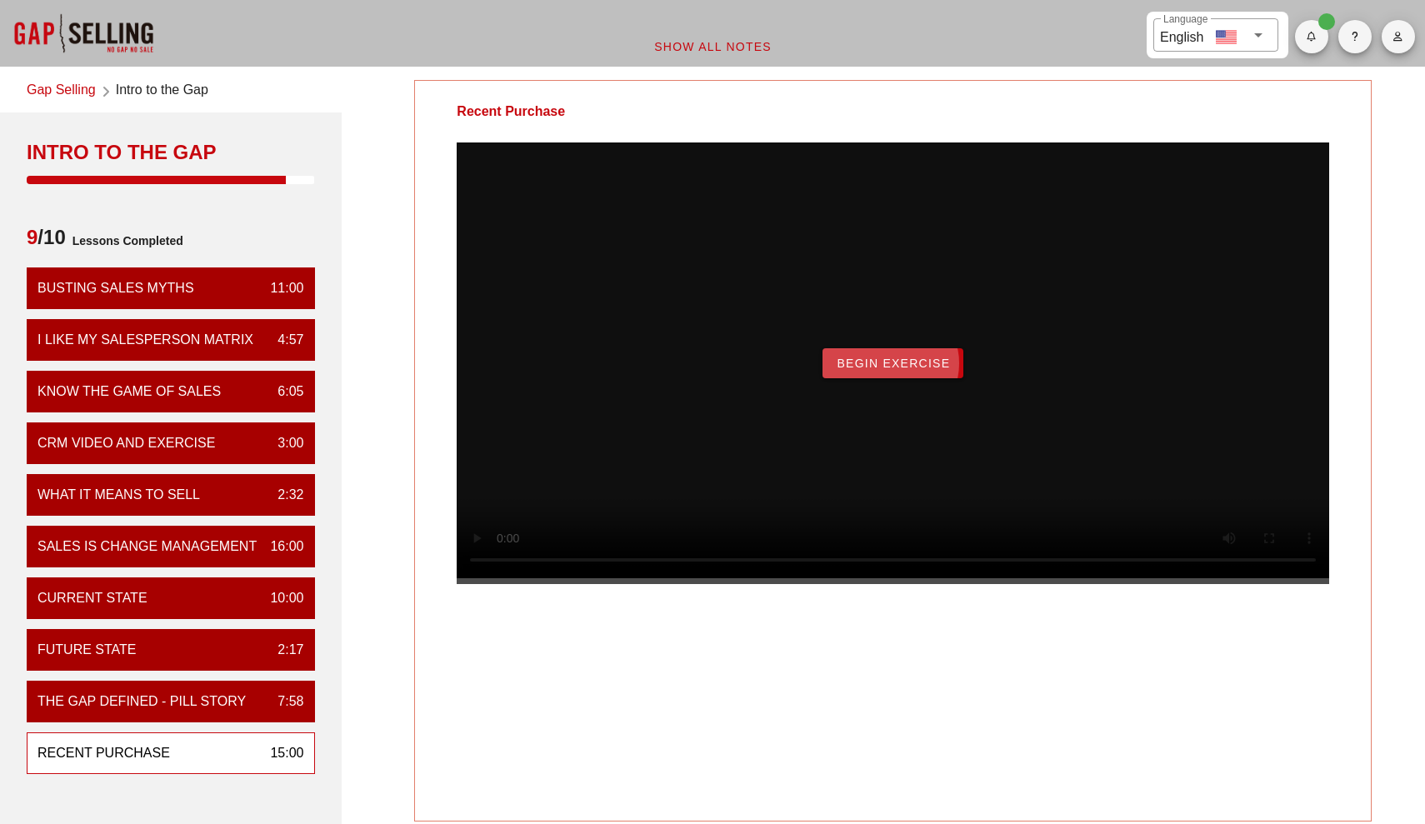
click at [935, 376] on button "Begin Exercise" at bounding box center [892, 363] width 141 height 30
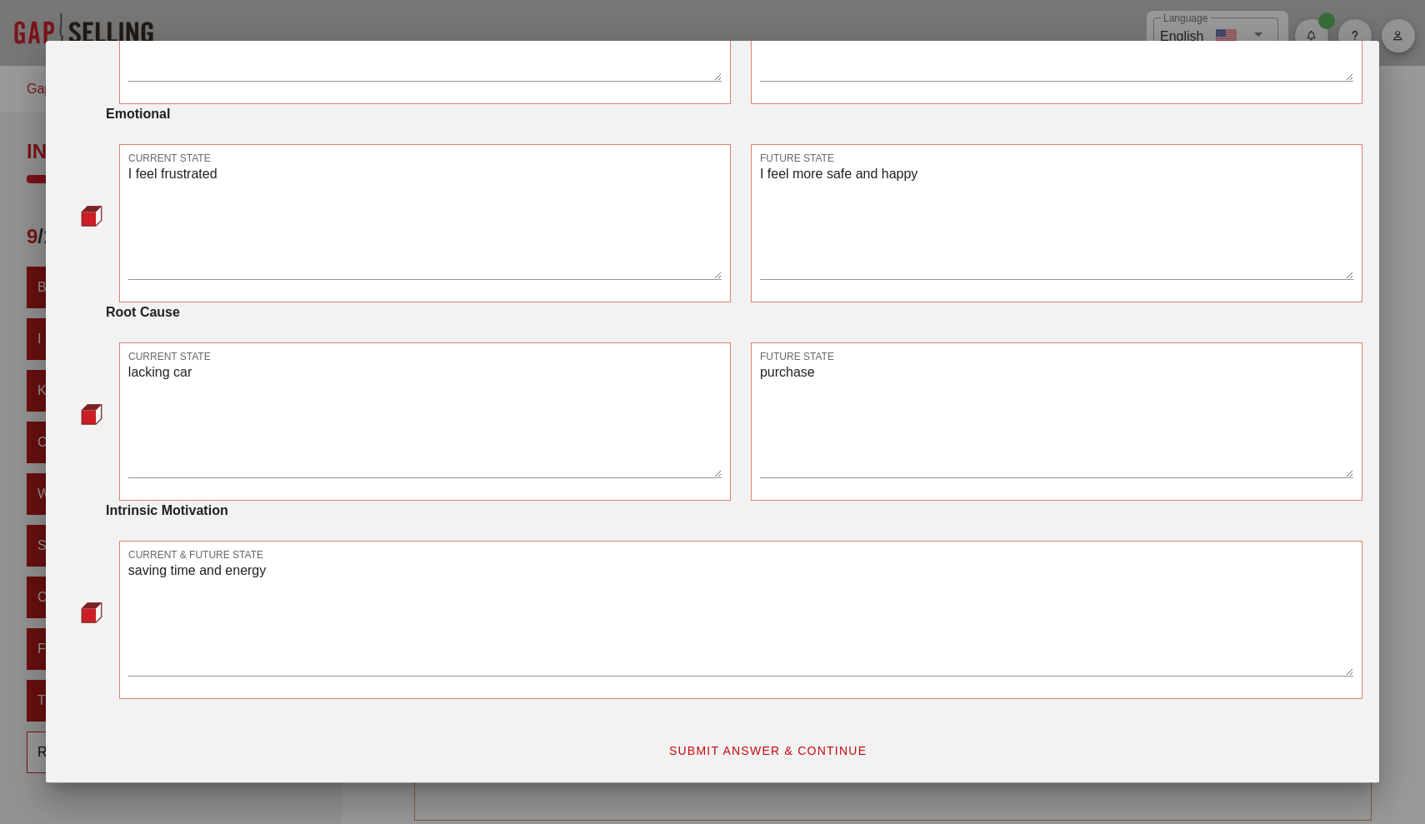
scroll to position [810, 0]
click at [742, 749] on span "SUBMIT ANSWER & CONTINUE" at bounding box center [767, 750] width 199 height 13
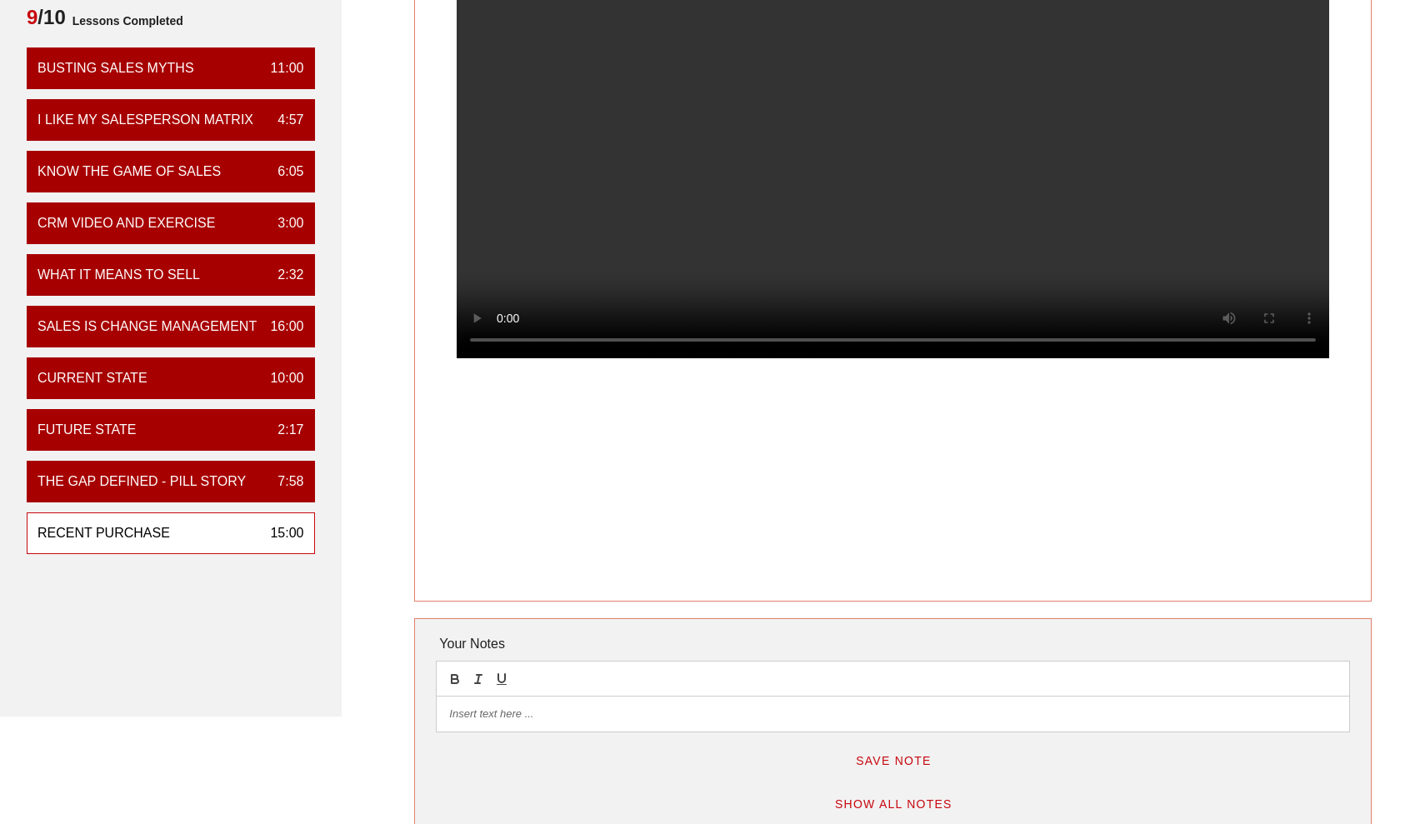
scroll to position [0, 0]
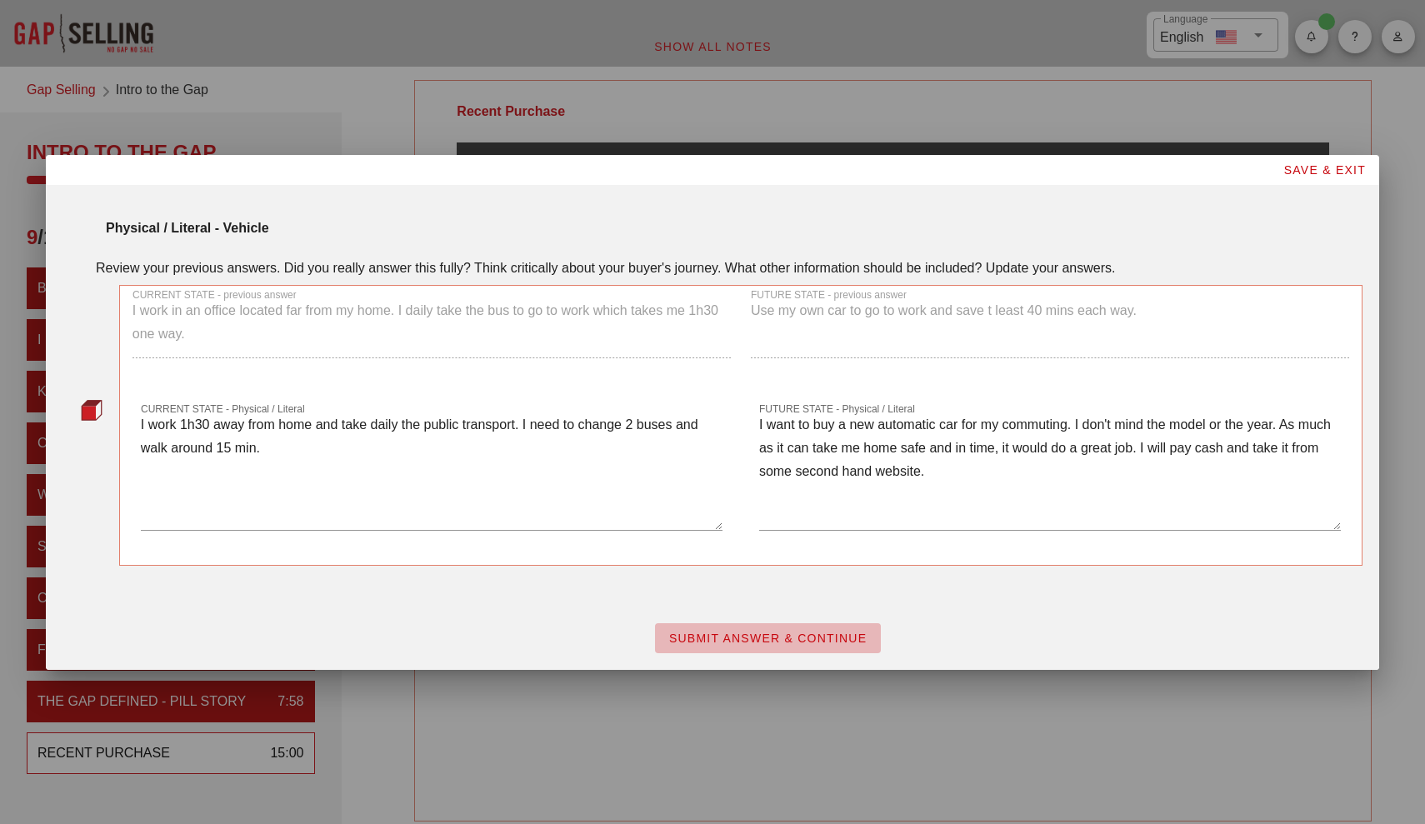
click at [766, 632] on span "SUBMIT ANSWER & CONTINUE" at bounding box center [767, 638] width 199 height 13
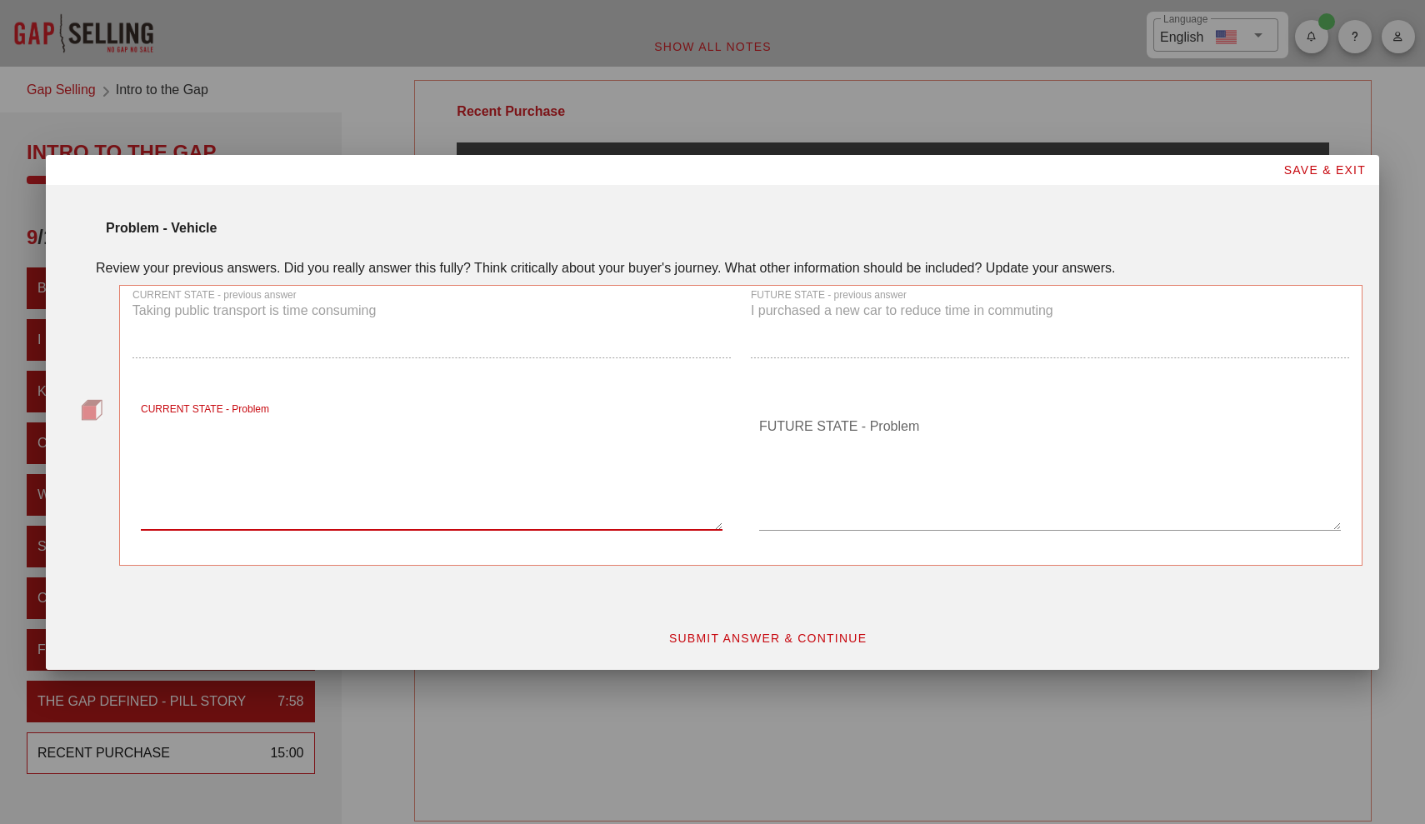
click at [381, 516] on textarea "CURRENT STATE - Problem" at bounding box center [432, 471] width 582 height 117
type textarea "time consuming, not comfortable, long, need to walk, winter will be difficult"
click at [782, 425] on textarea "FUTURE STATE - Problem" at bounding box center [1050, 471] width 582 height 117
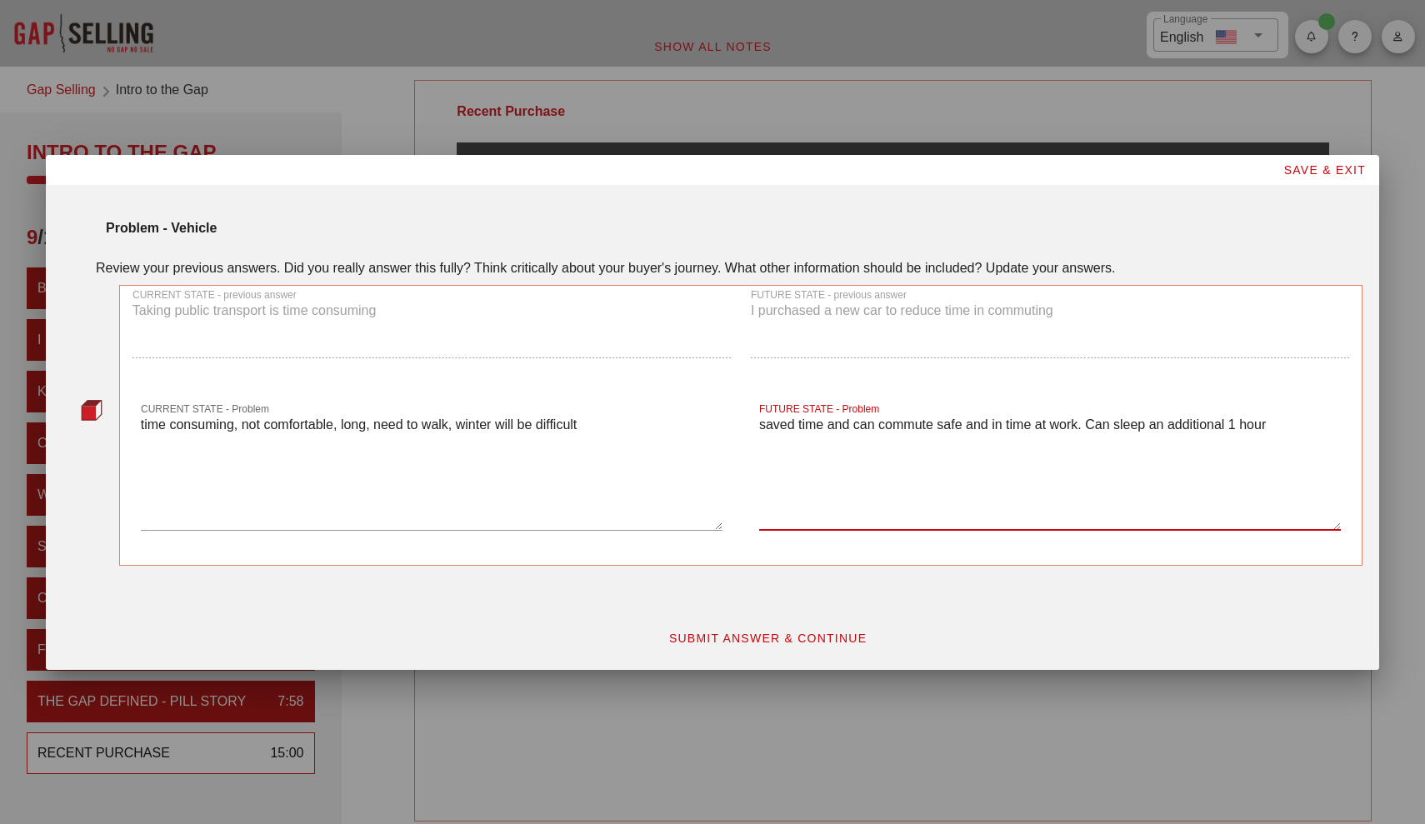
type textarea "saved time and can commute safe and in time at work. Can sleep an additional 1 …"
click at [668, 632] on span "SUBMIT ANSWER & CONTINUE" at bounding box center [767, 638] width 199 height 13
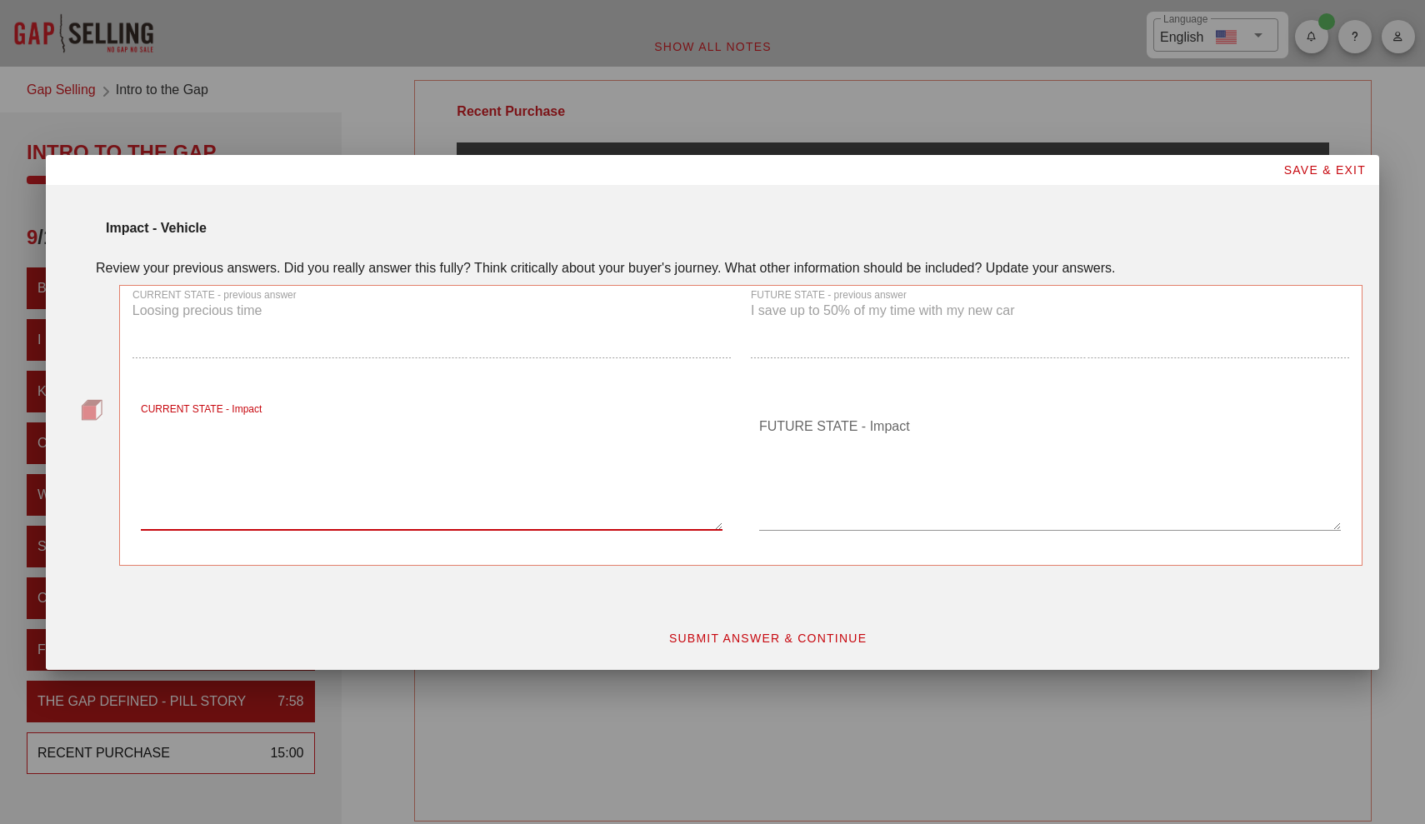
click at [501, 494] on textarea "CURRENT STATE - Impact" at bounding box center [432, 471] width 582 height 117
type textarea "w"
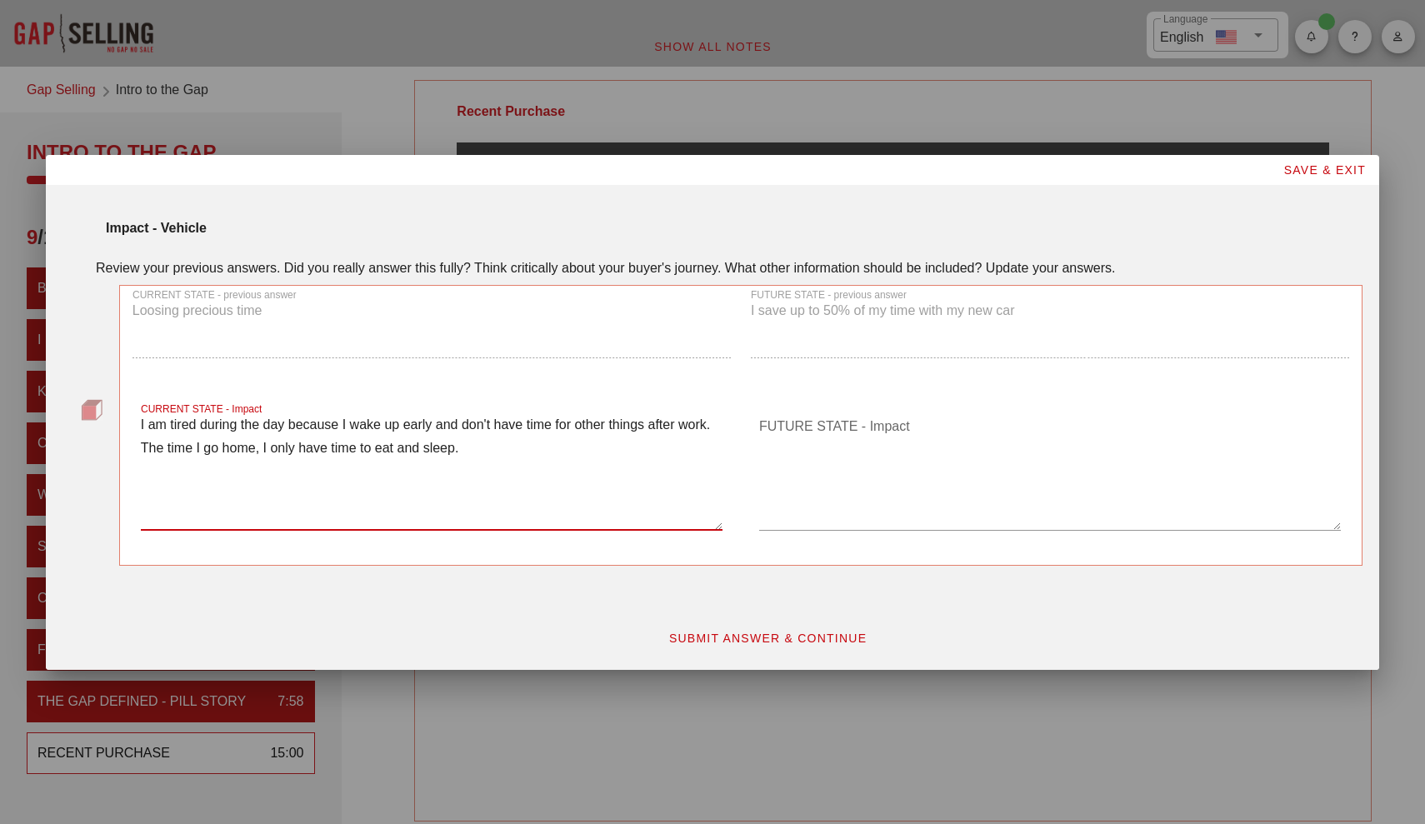
type textarea "I am tired during the day because I wake up early and don't have time for other…"
click at [872, 430] on textarea "FUTURE STATE - Impact" at bounding box center [1050, 471] width 582 height 117
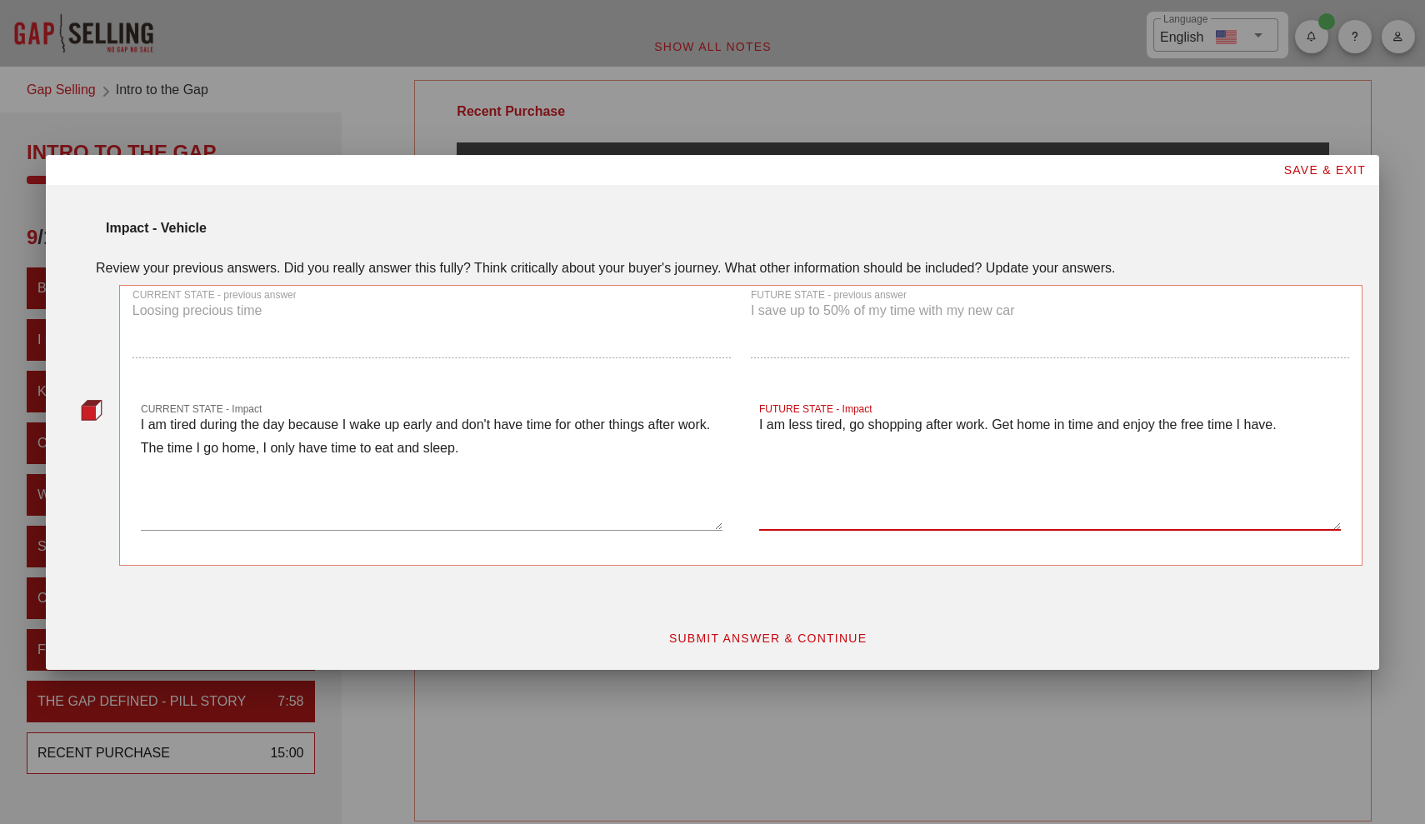
type textarea "I am less tired, go shopping after work. Get home in time and enjoy the free ti…"
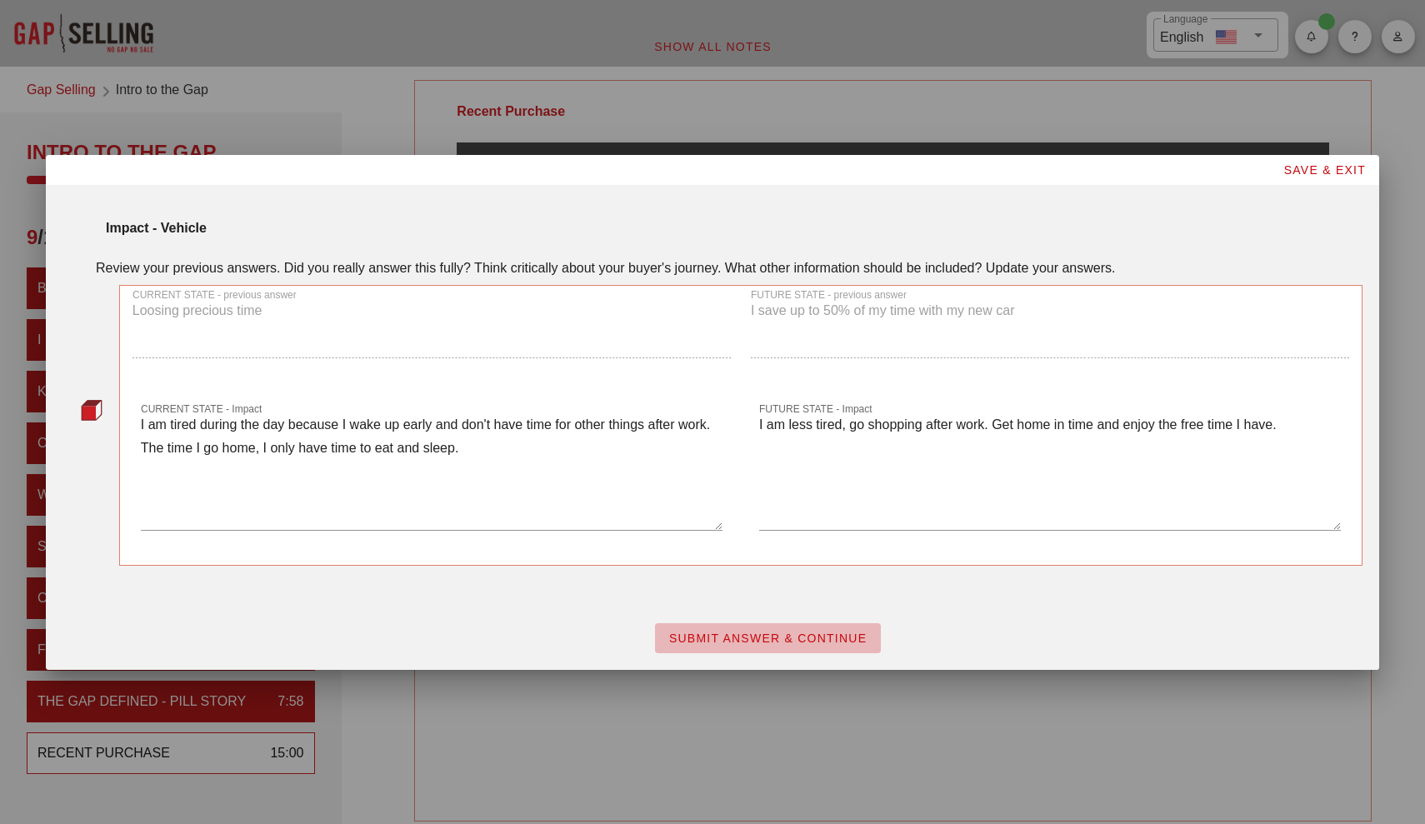
click at [712, 624] on button "SUBMIT ANSWER & CONTINUE" at bounding box center [768, 638] width 226 height 30
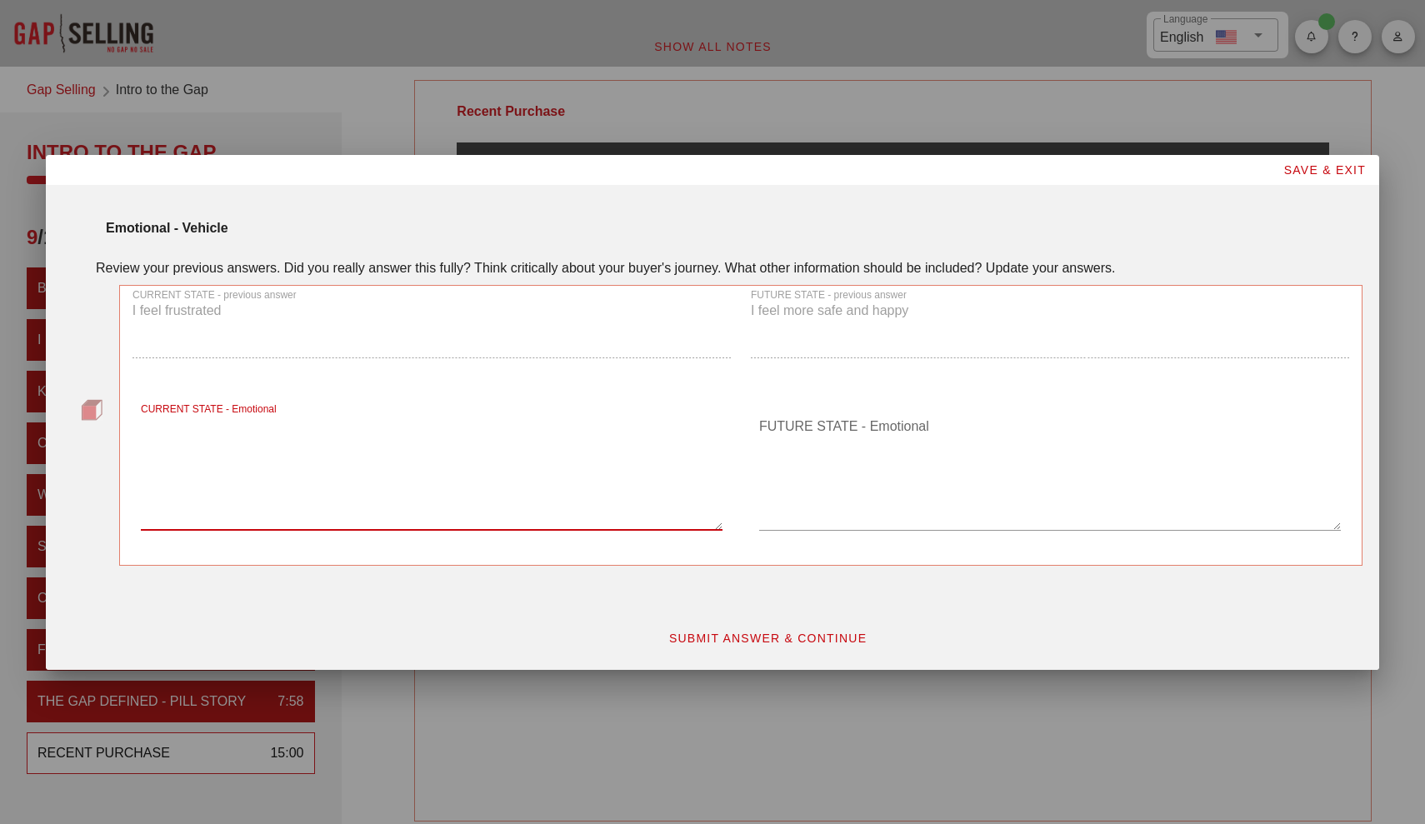
click at [507, 519] on textarea "CURRENT STATE - Emotional" at bounding box center [432, 471] width 582 height 117
type textarea "frustrated, unhappy, demotivated"
click at [803, 431] on textarea "FUTURE STATE - Emotional" at bounding box center [1050, 471] width 582 height 117
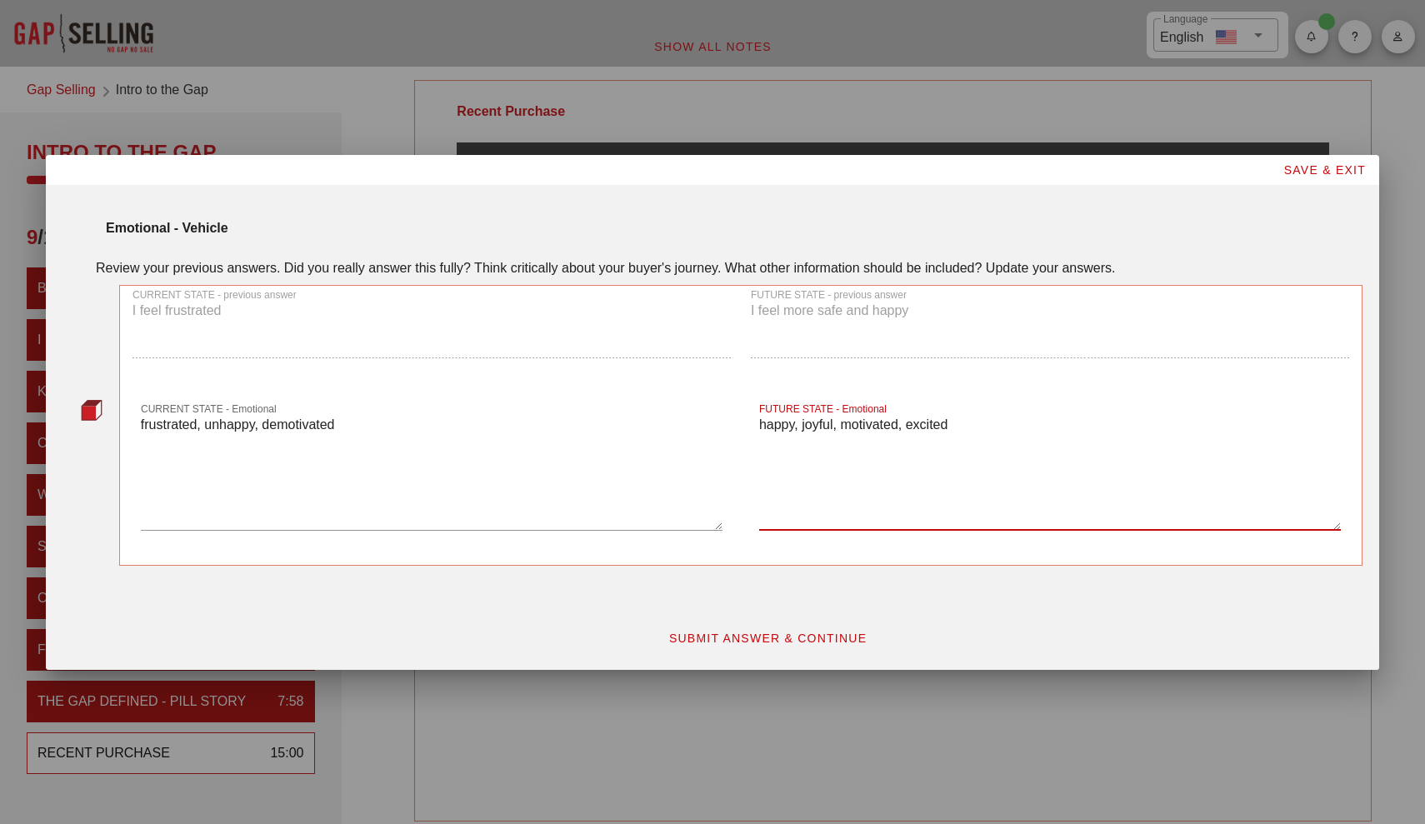
type textarea "happy, joyful, motivated, excited"
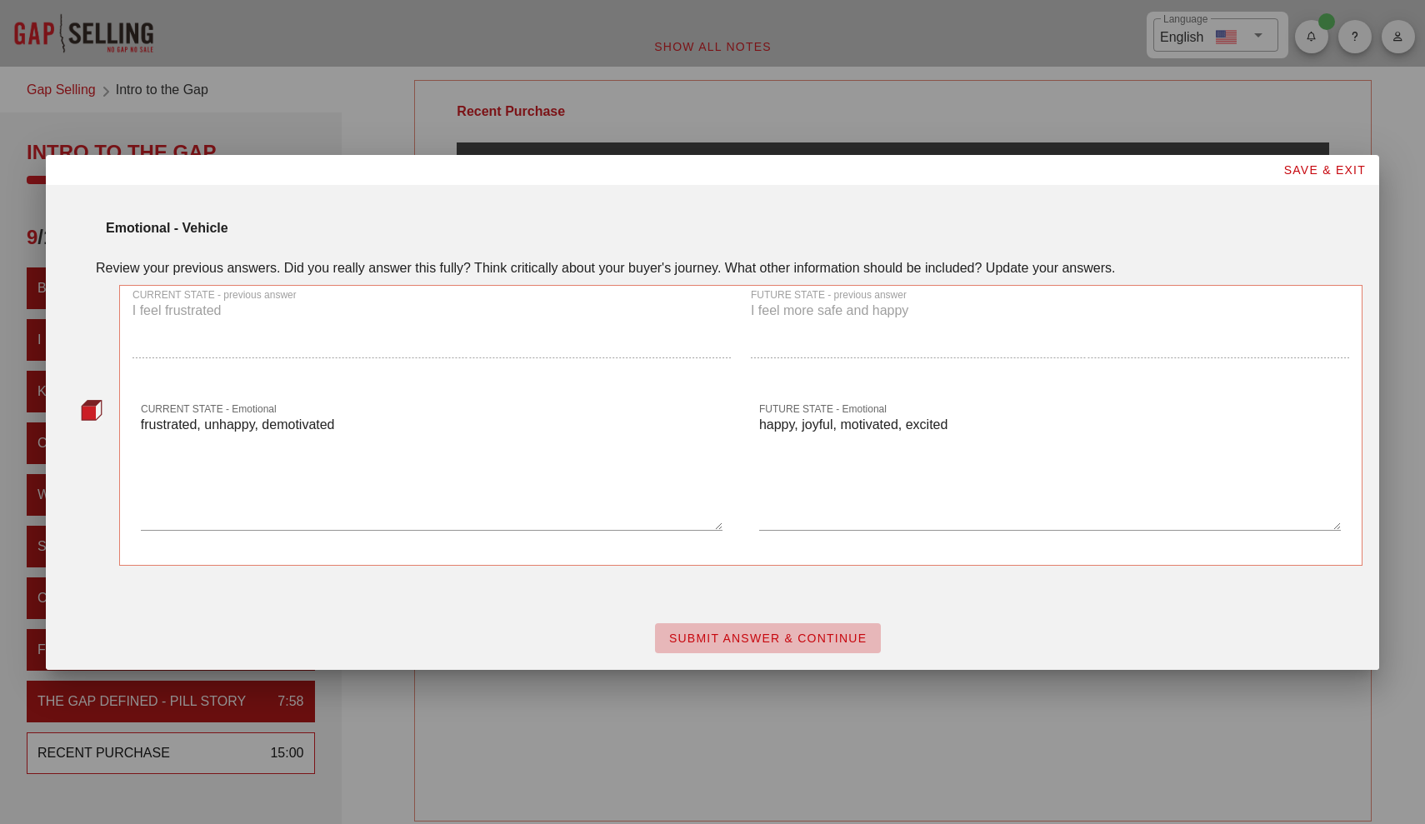
click at [777, 642] on span "SUBMIT ANSWER & CONTINUE" at bounding box center [767, 638] width 199 height 13
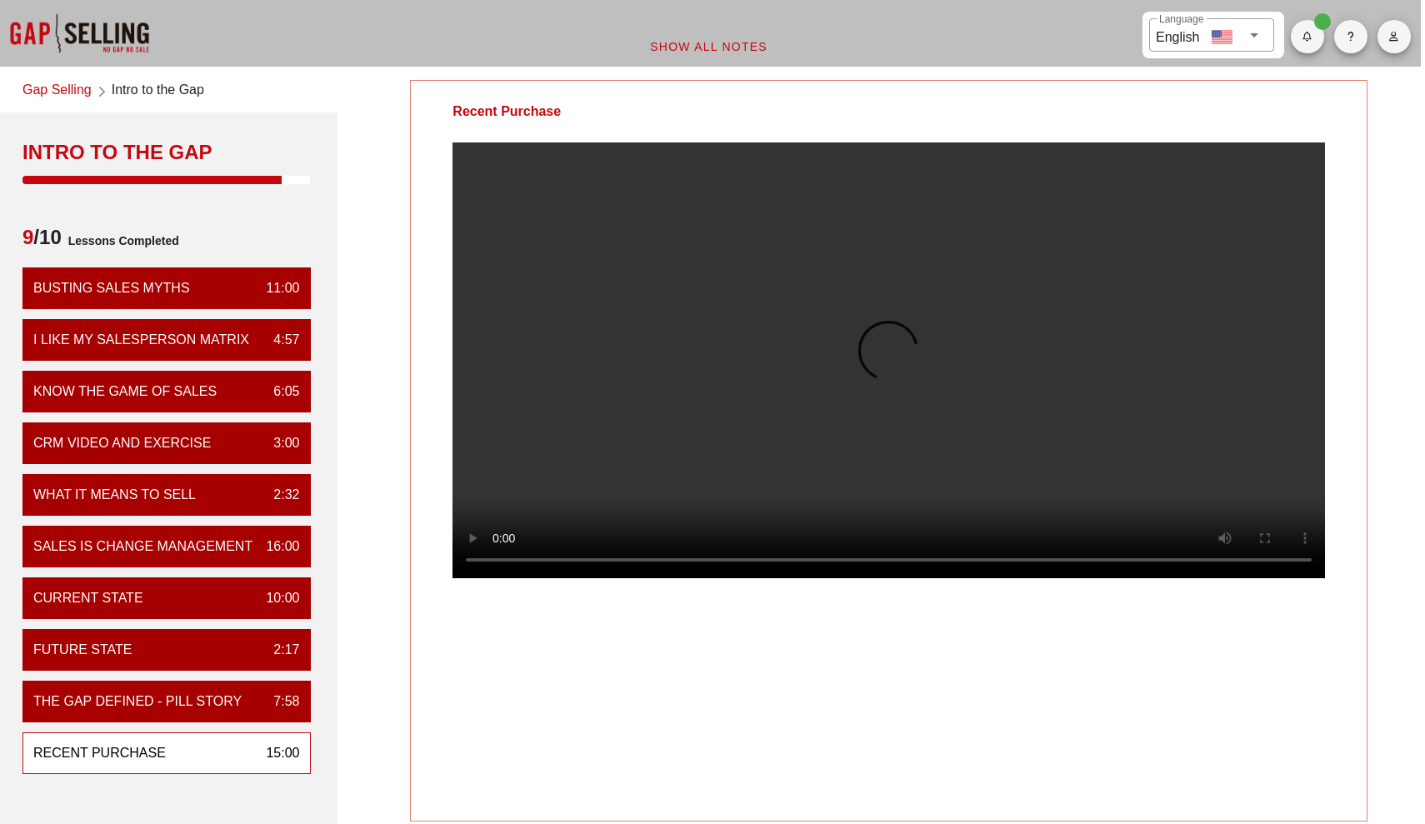
scroll to position [0, 4]
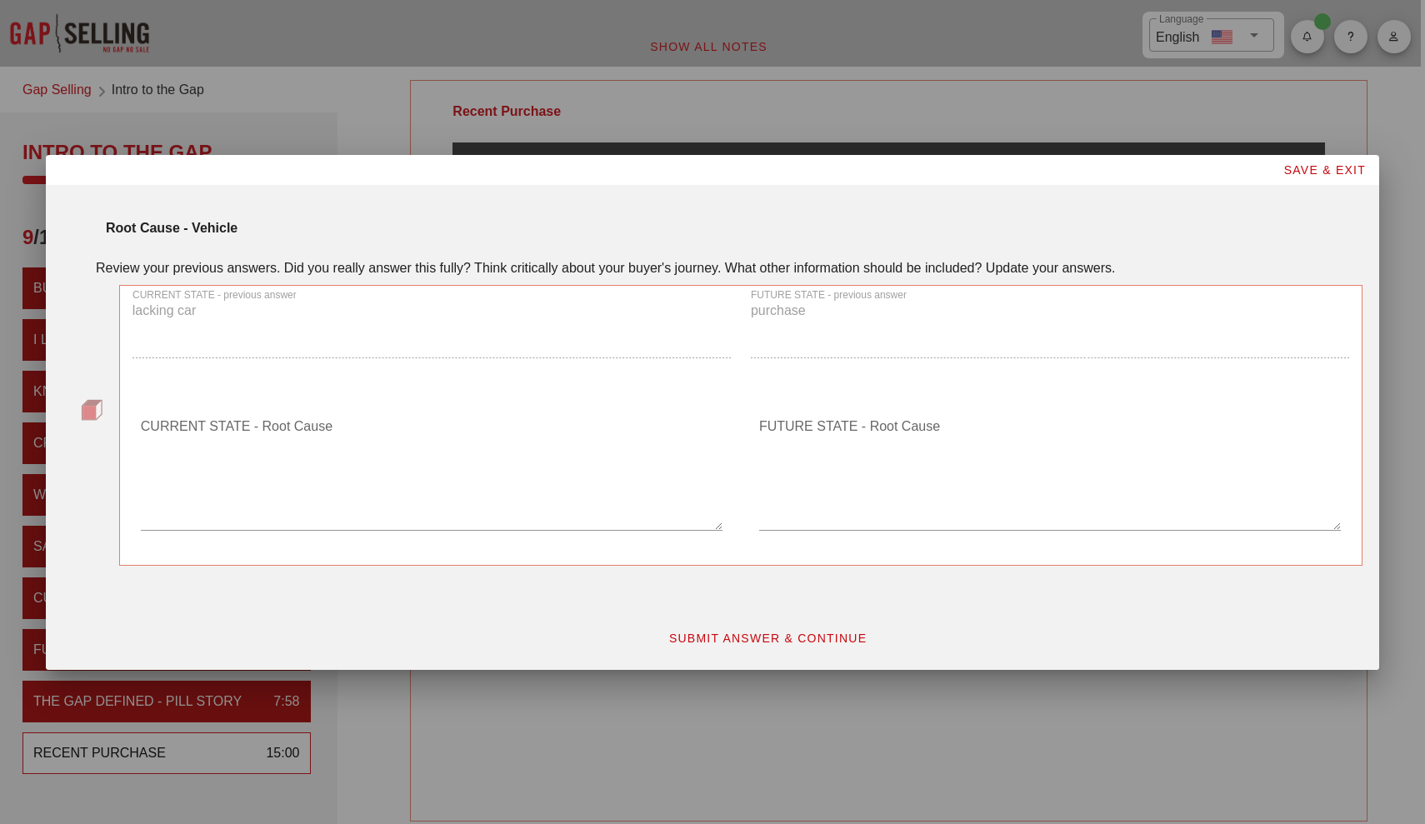
click at [520, 524] on textarea "CURRENT STATE - Root Cause" at bounding box center [432, 471] width 582 height 117
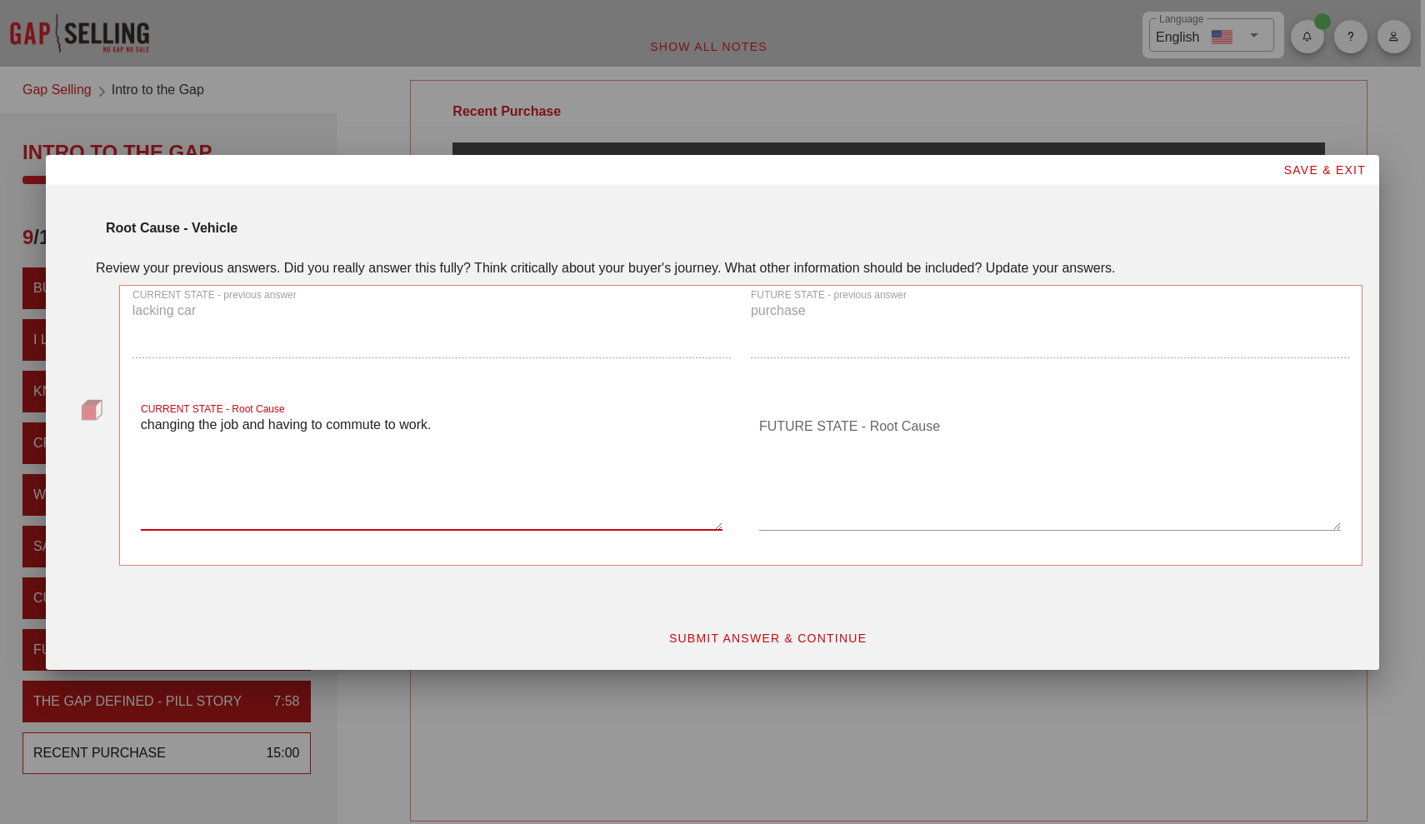
type textarea "changing the job and having to commute to work."
click at [832, 462] on textarea "FUTURE STATE - Root Cause" at bounding box center [1050, 471] width 582 height 117
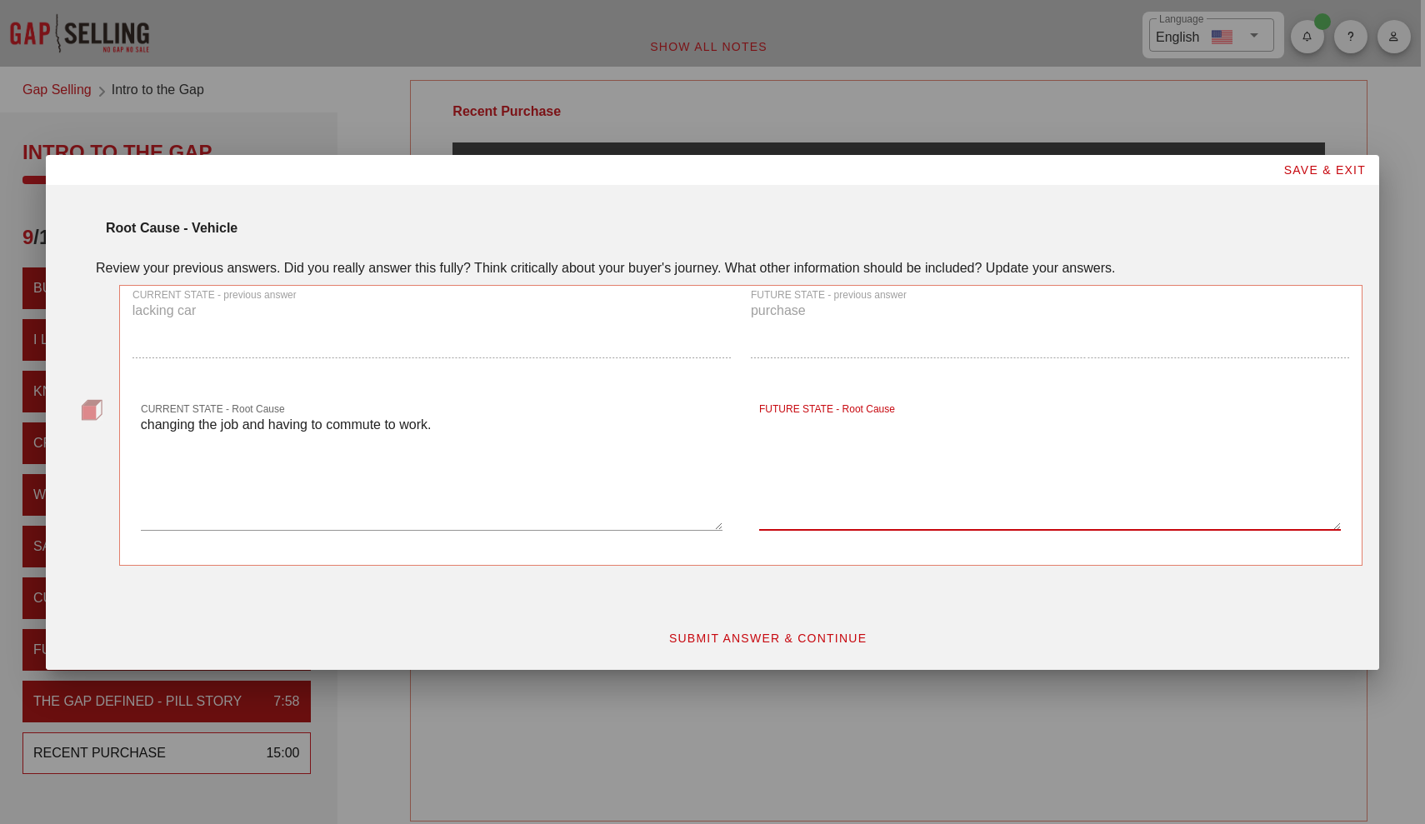
type textarea "p"
type textarea "buying a car as it is the best option and enables me to move freely to another …"
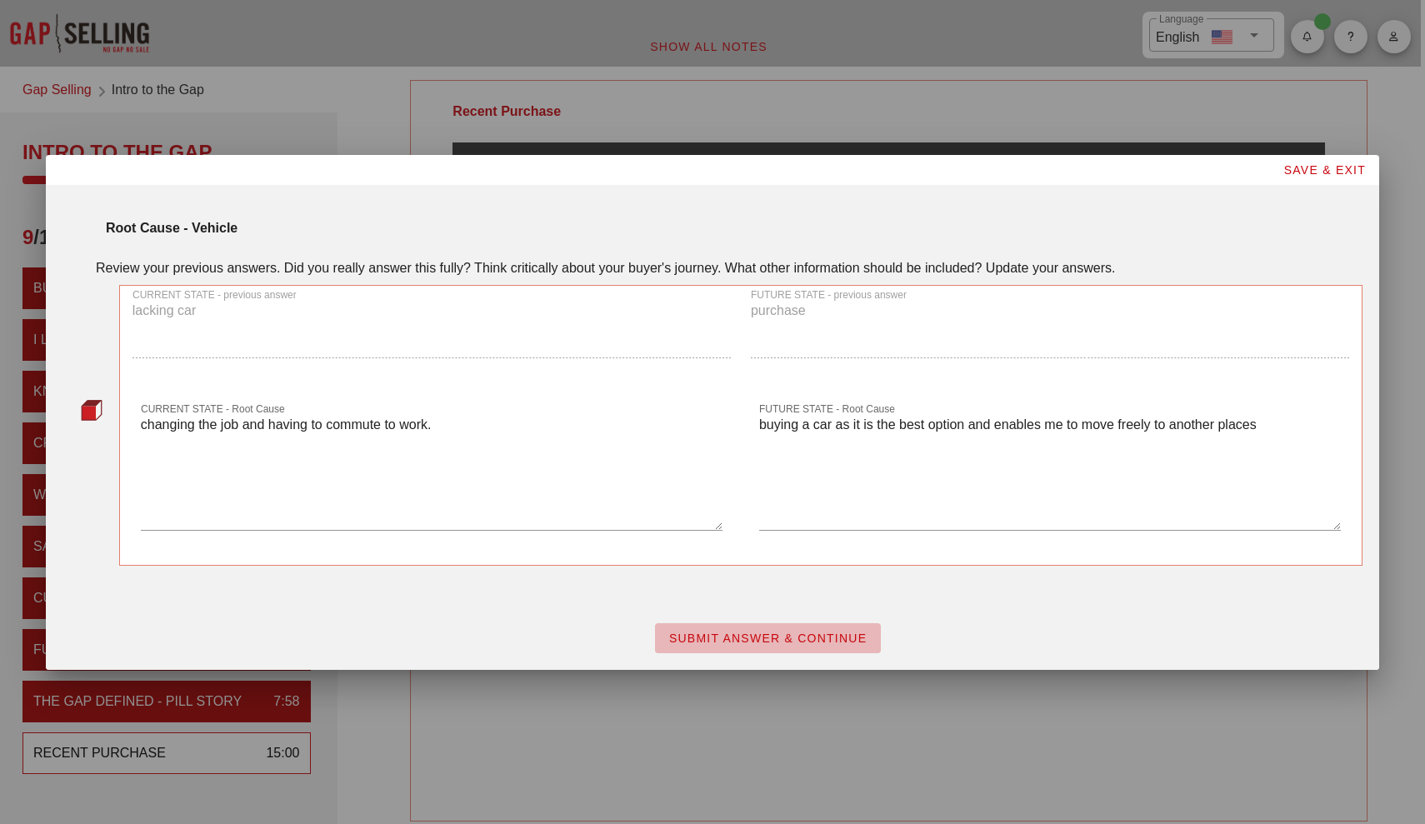
click at [782, 642] on span "SUBMIT ANSWER & CONTINUE" at bounding box center [767, 638] width 199 height 13
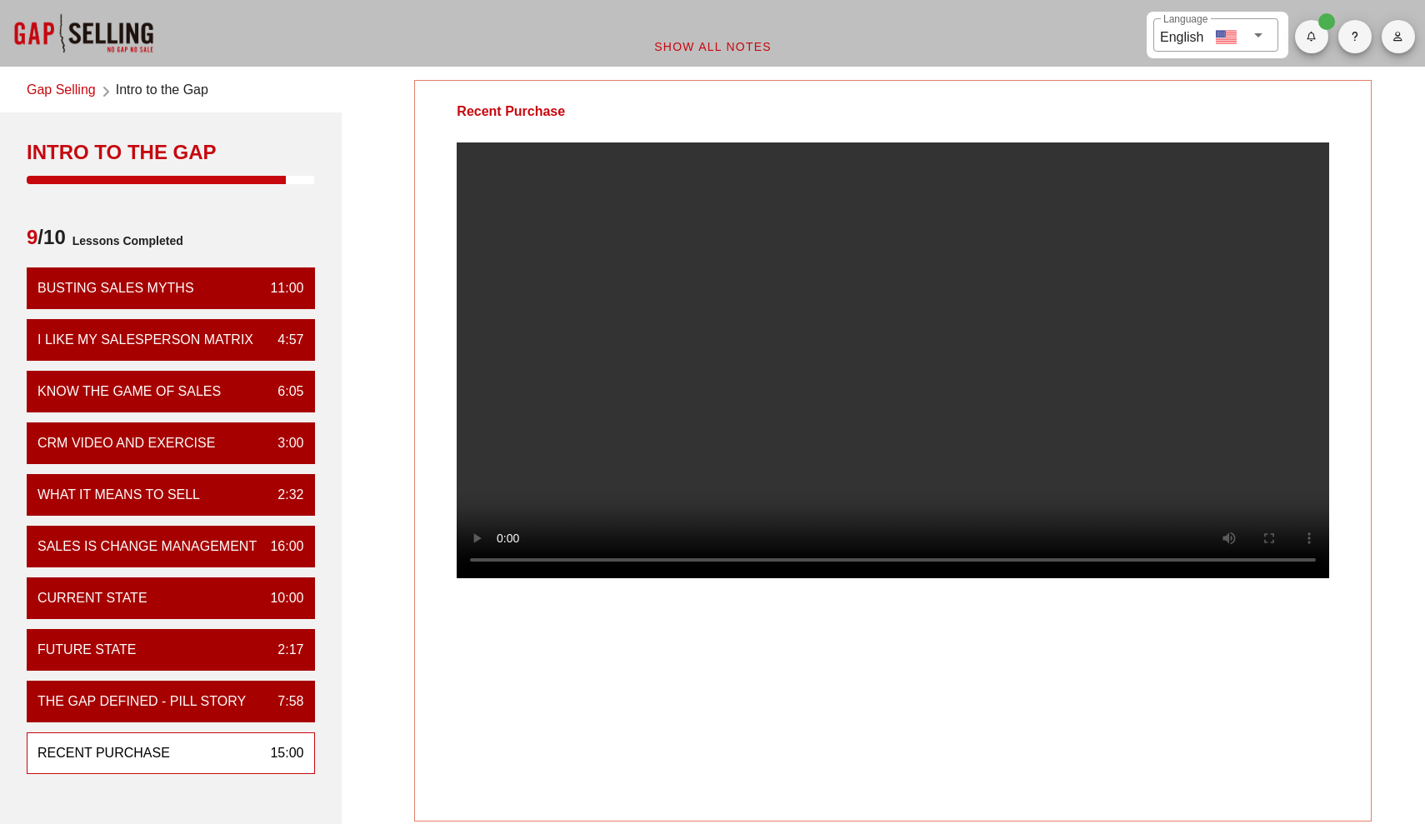
click at [923, 438] on video at bounding box center [893, 360] width 872 height 436
click at [662, 480] on video at bounding box center [893, 360] width 872 height 436
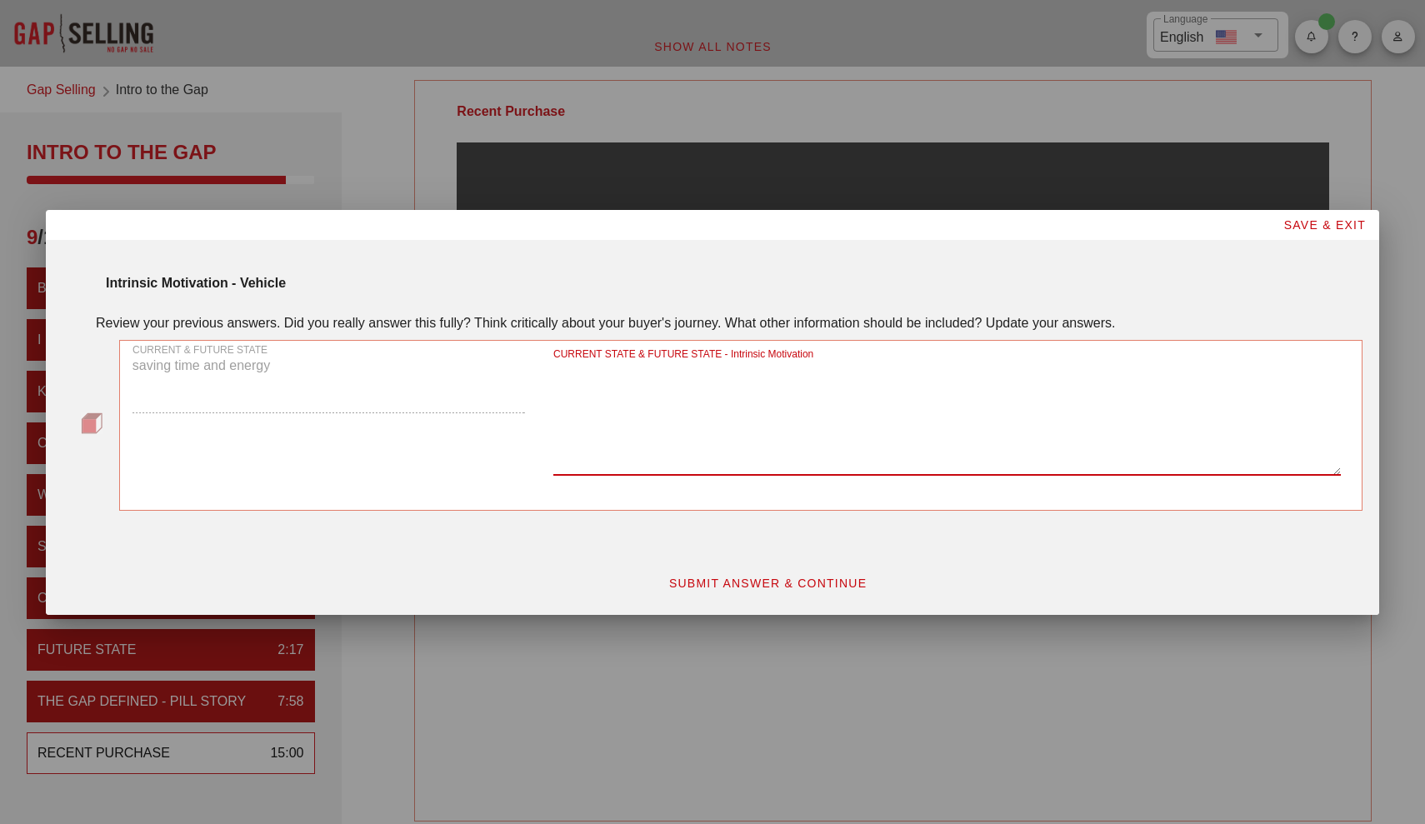
click at [731, 473] on textarea "CURRENT STATE & FUTURE STATE - Intrinsic Motivation" at bounding box center [946, 416] width 787 height 117
type textarea "feel free and move everywhere. Make my journey easier."
click at [793, 577] on span "SUBMIT ANSWER & CONTINUE" at bounding box center [767, 583] width 199 height 13
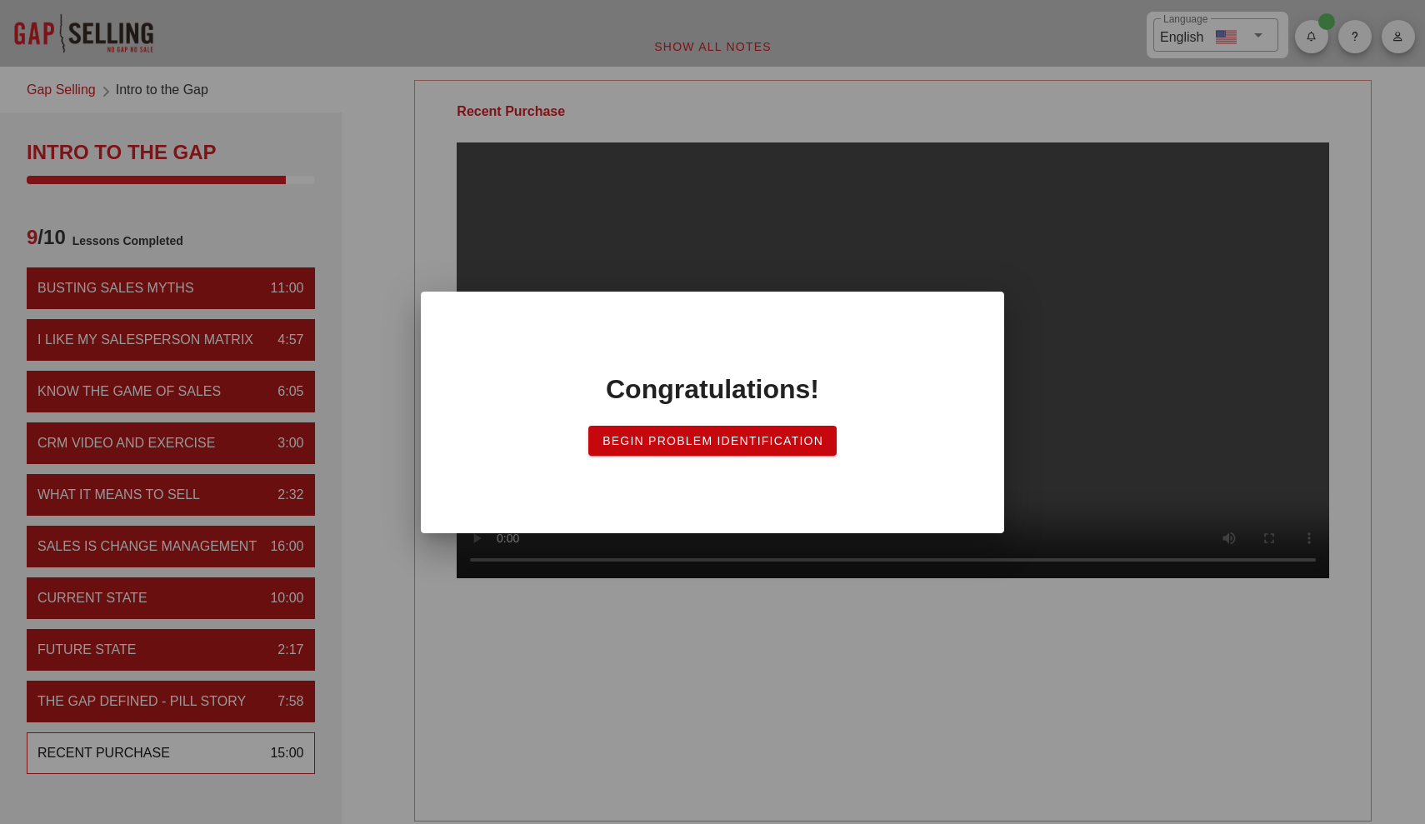
click at [739, 445] on span "Begin Problem Identification" at bounding box center [713, 440] width 222 height 13
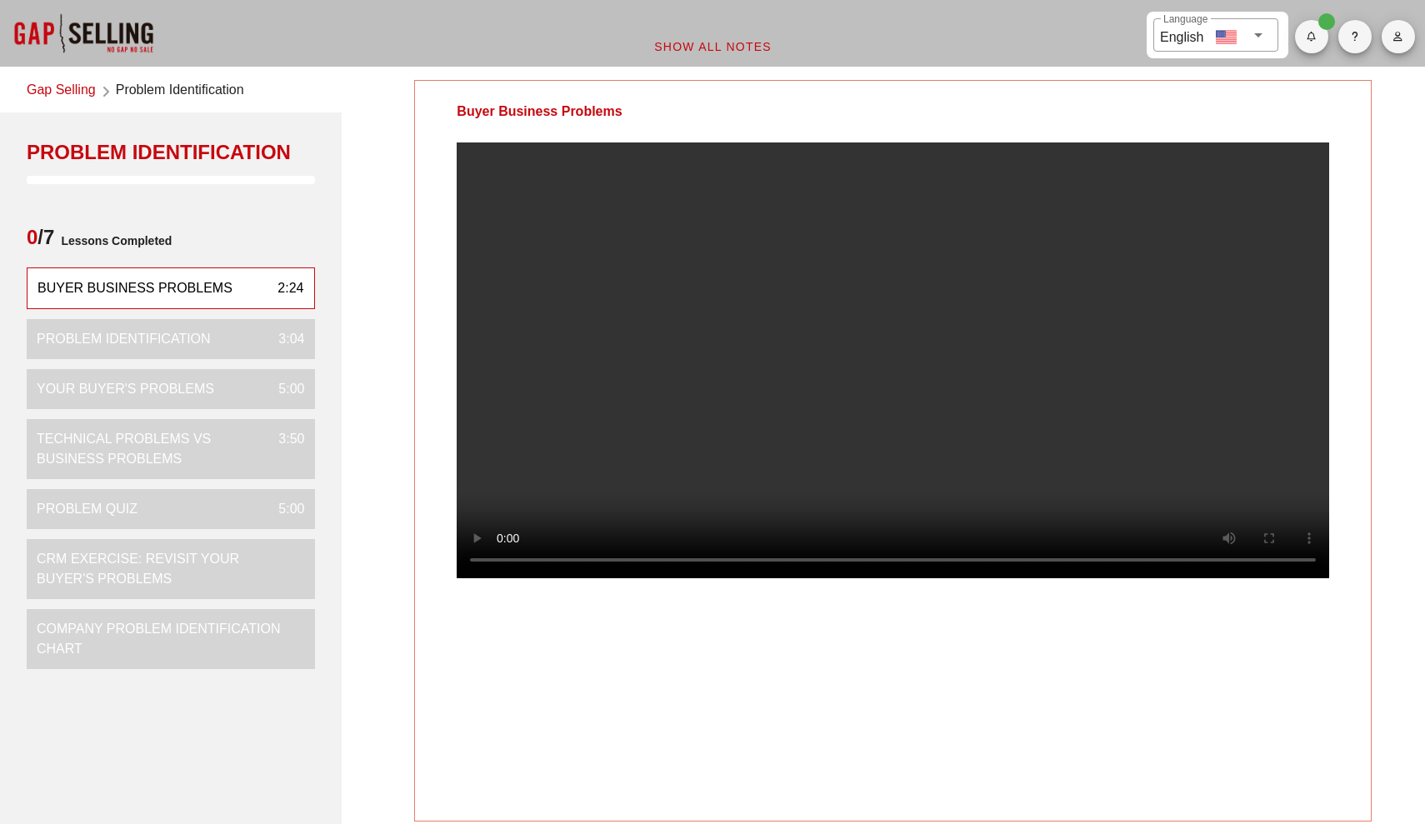
click at [637, 387] on video at bounding box center [893, 360] width 872 height 436
click at [1131, 342] on video at bounding box center [893, 360] width 872 height 436
